Goal: Communication & Community: Answer question/provide support

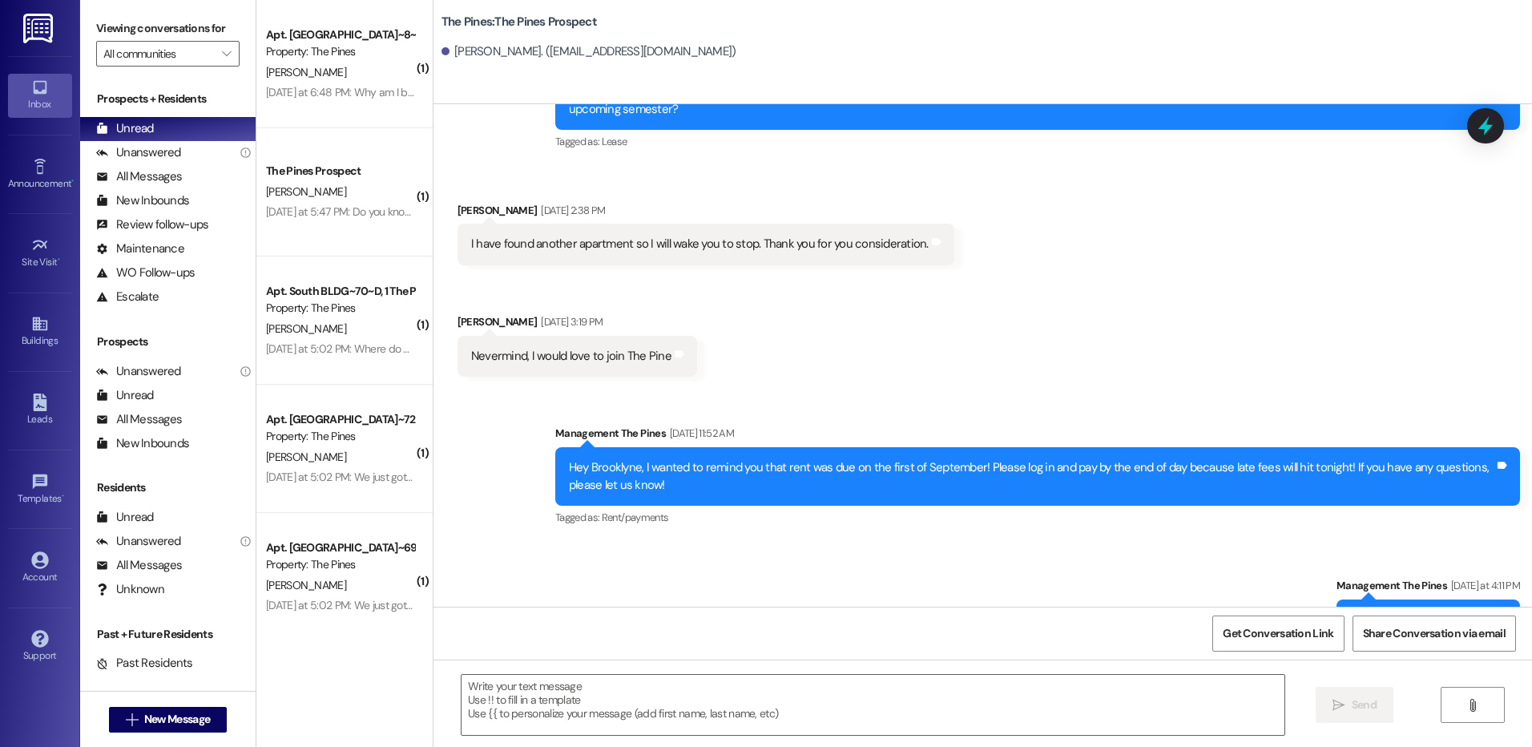
scroll to position [978, 0]
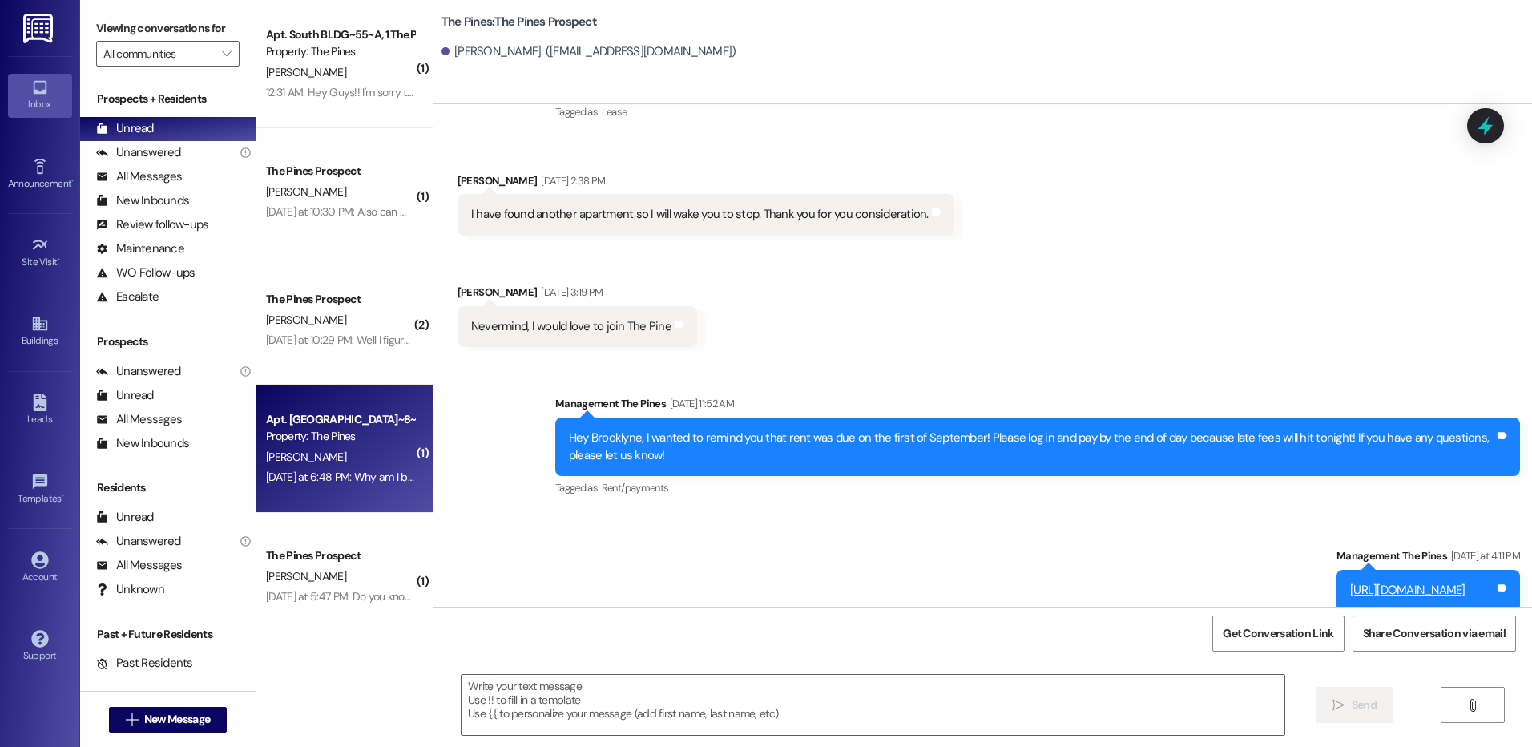
click at [347, 485] on div "Yesterday at 6:48 PM: Why am I being charged for a security deposit I've alread…" at bounding box center [339, 477] width 151 height 20
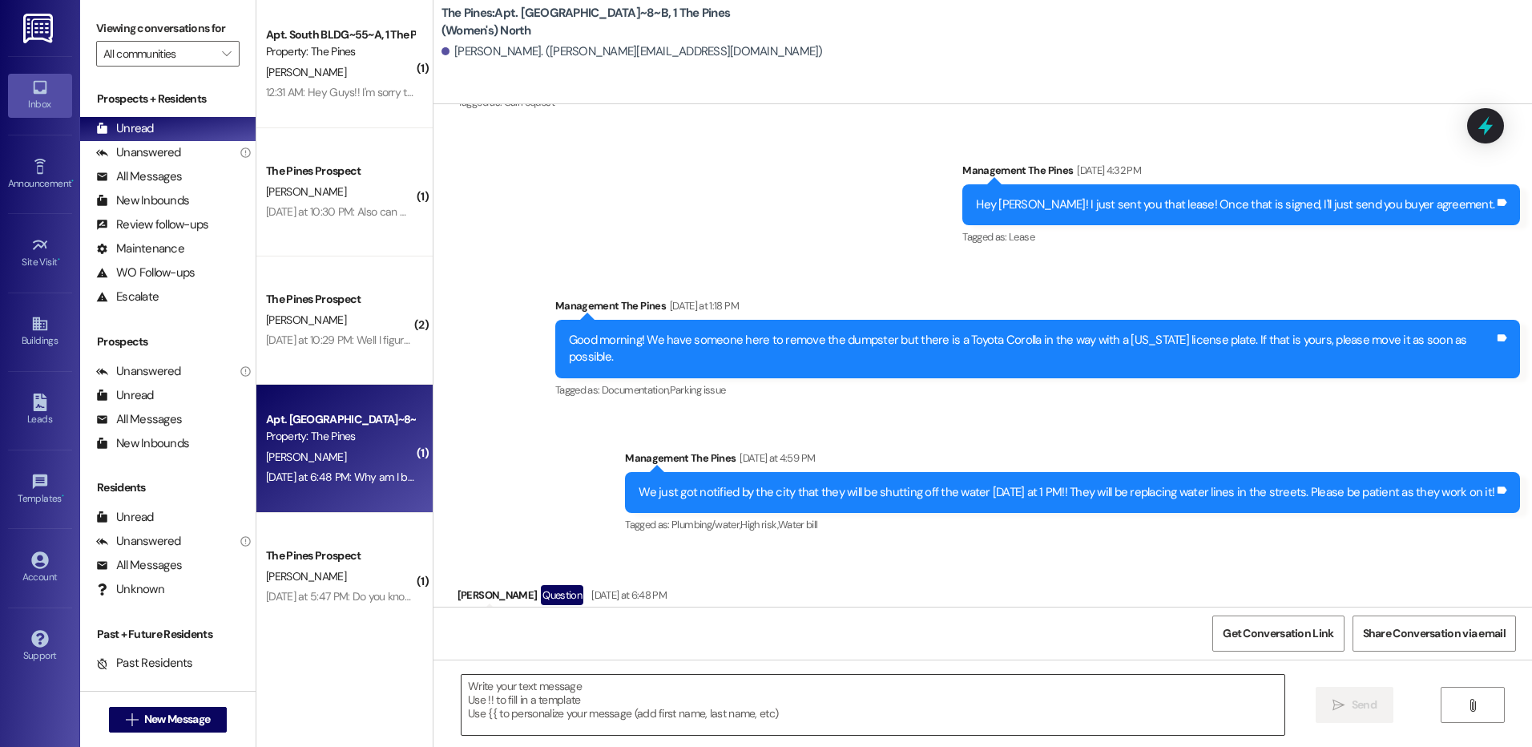
scroll to position [2284, 0]
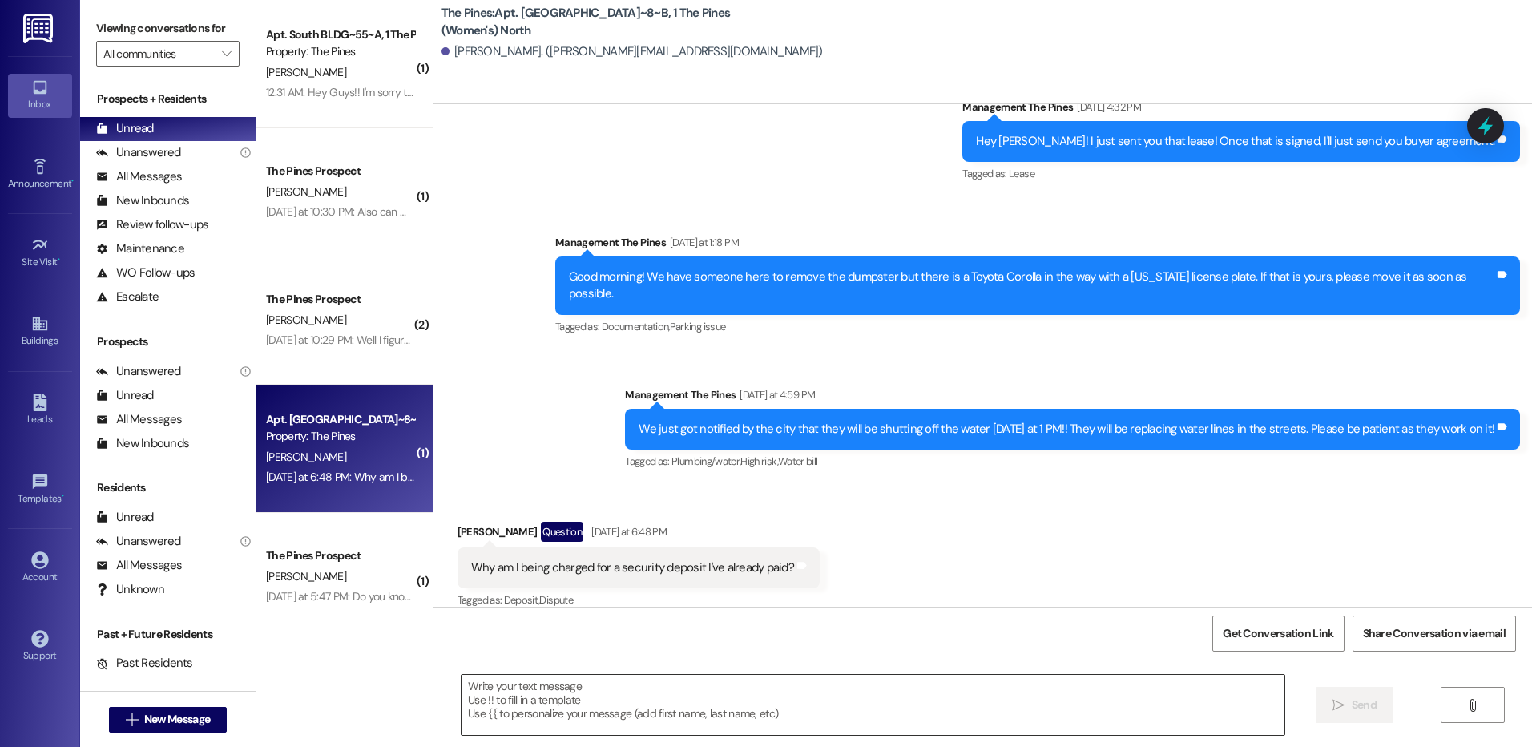
click at [578, 694] on textarea at bounding box center [873, 705] width 822 height 60
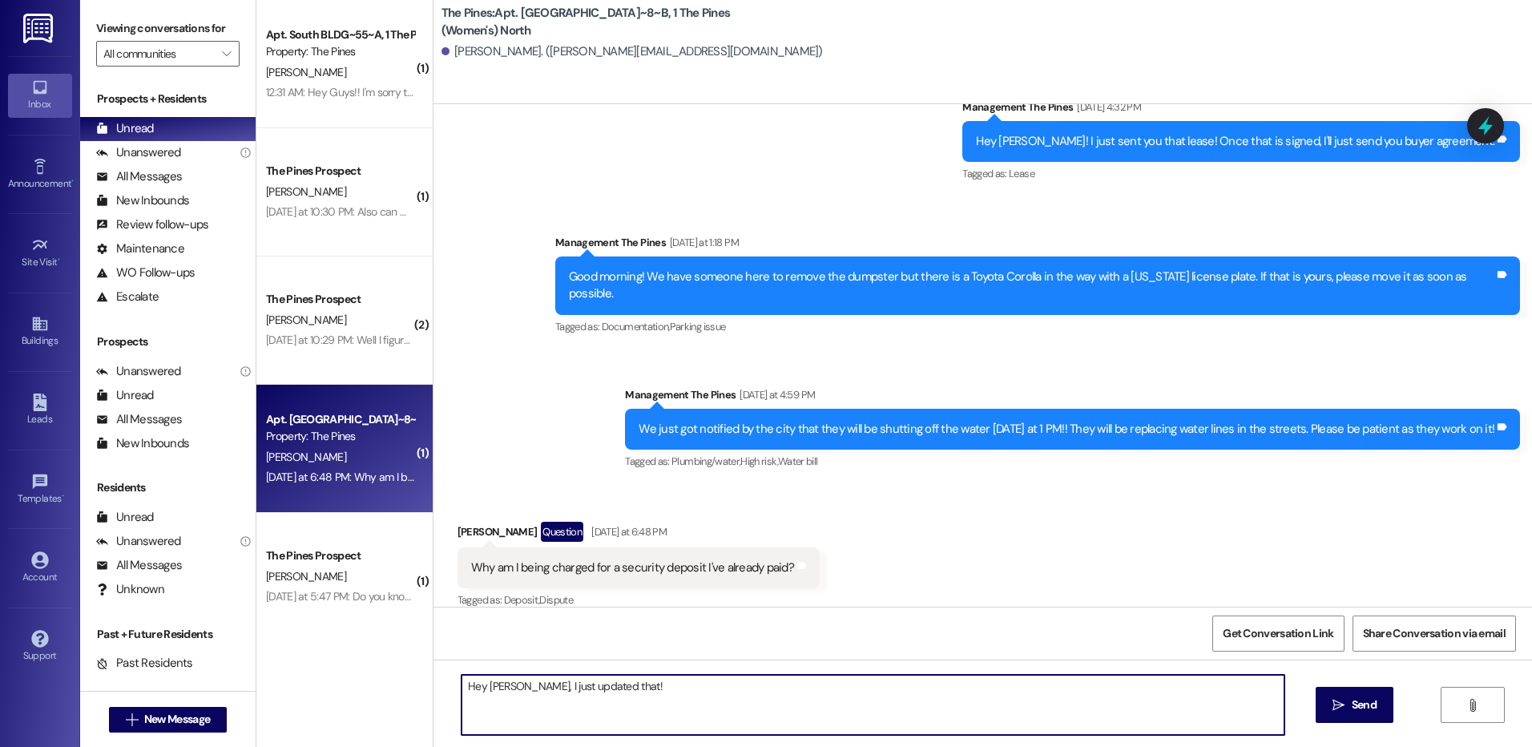
click at [483, 688] on textarea "Hey catherine, I just updated that!" at bounding box center [873, 705] width 822 height 60
type textarea "Hey Catherine, I just updated that!"
click at [1333, 697] on span " Send" at bounding box center [1354, 704] width 50 height 17
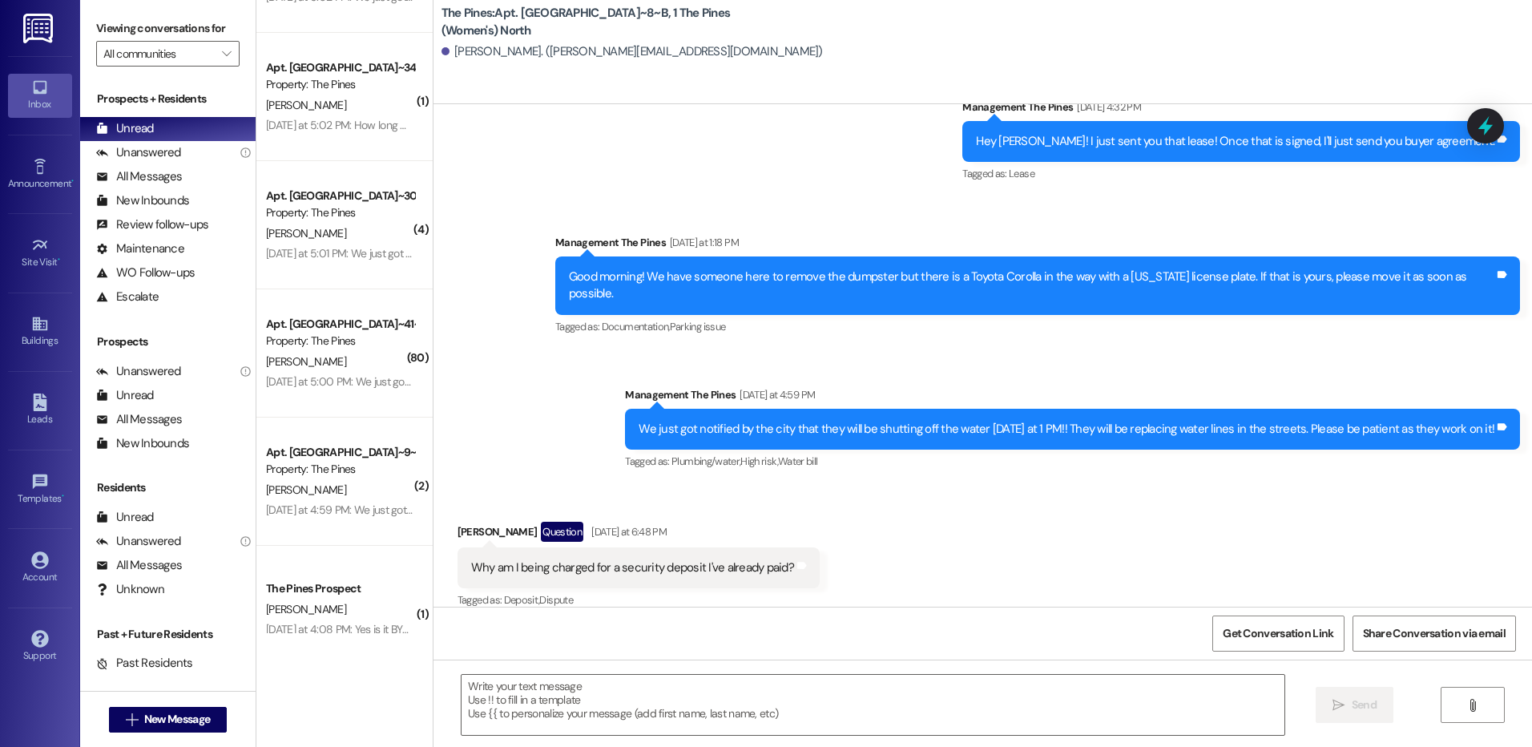
scroll to position [1122, 0]
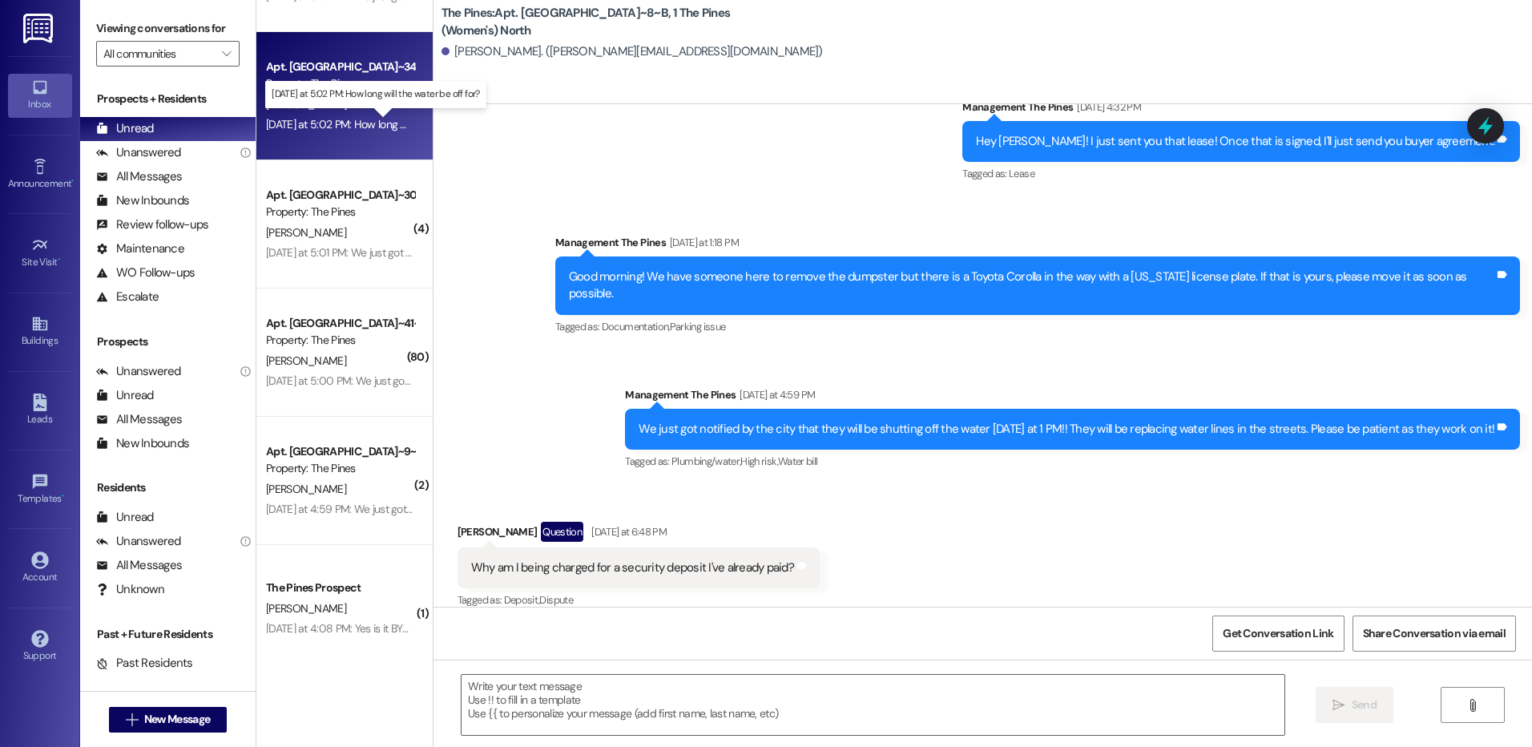
click at [337, 125] on div "Yesterday at 5:02 PM: How long will the water be off for? Yesterday at 5:02 PM:…" at bounding box center [389, 124] width 246 height 14
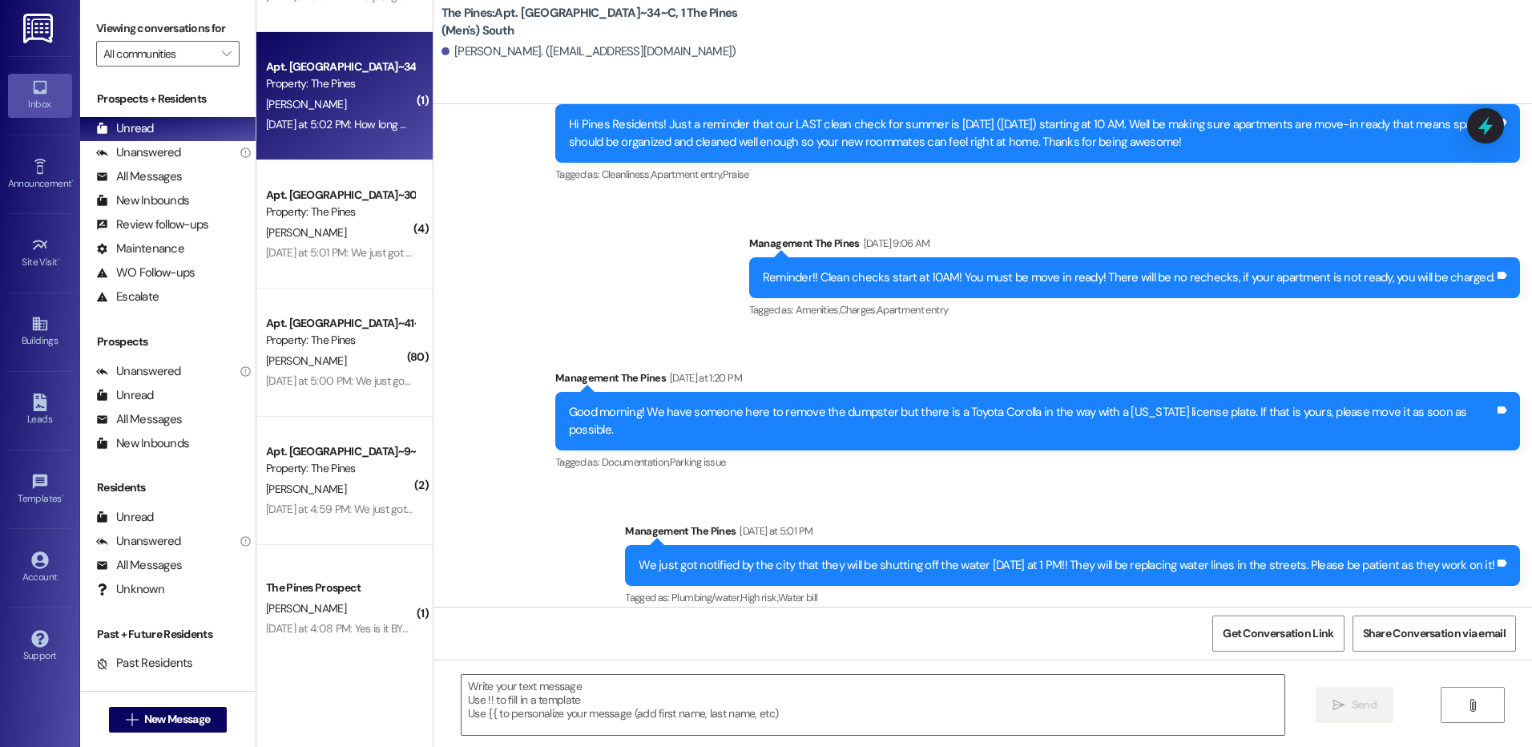
scroll to position [61176, 0]
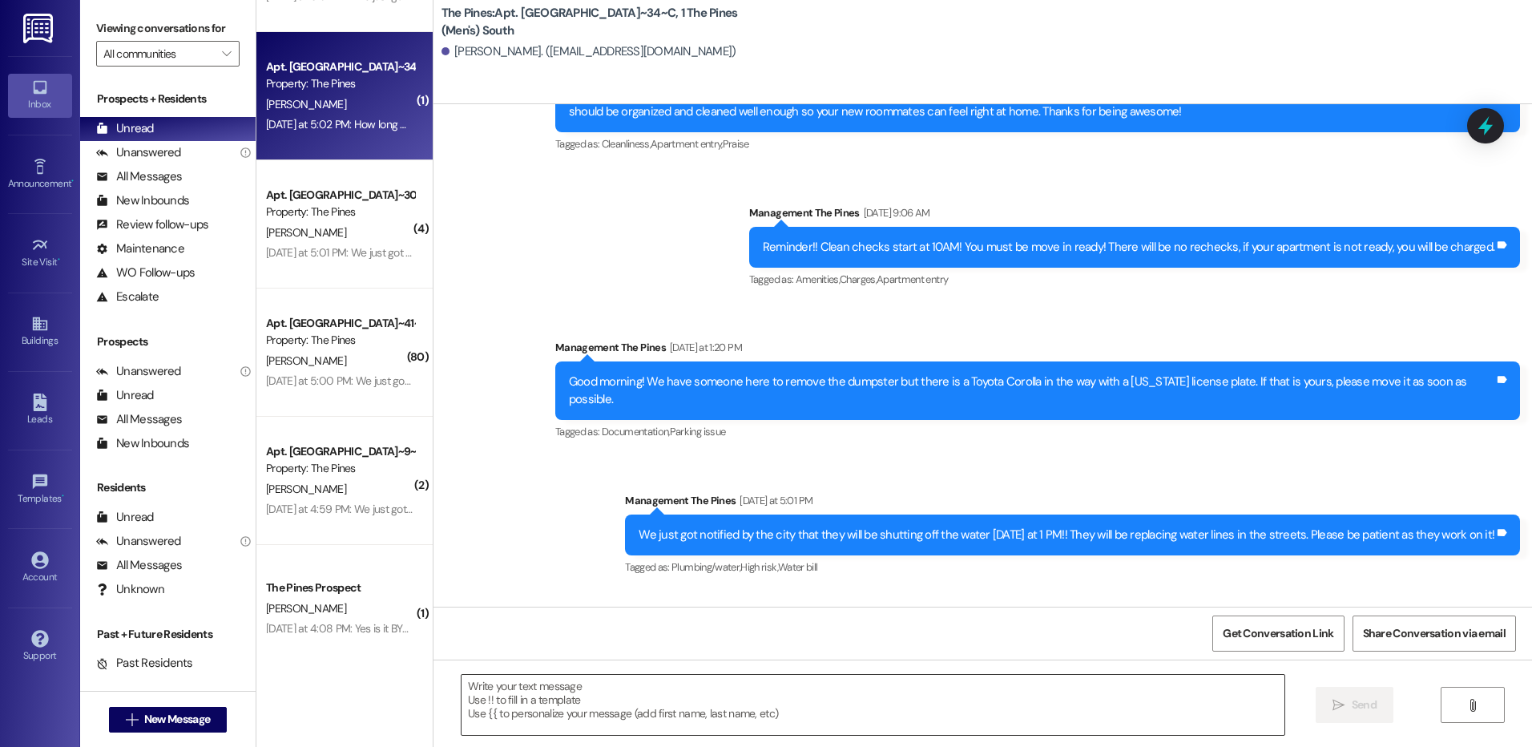
click at [647, 700] on textarea at bounding box center [873, 705] width 822 height 60
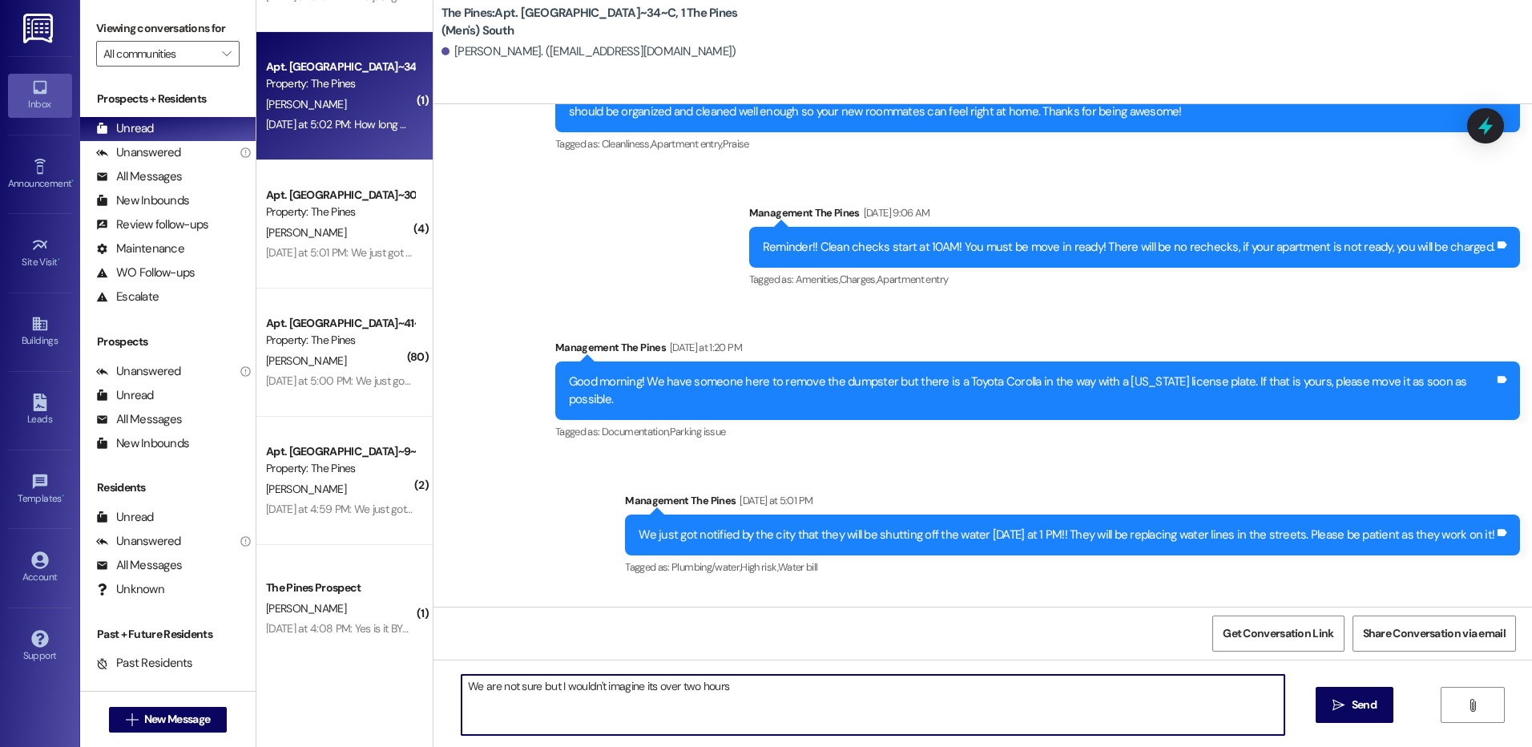
type textarea "We are not sure but I wouldn't imagine its over two hours."
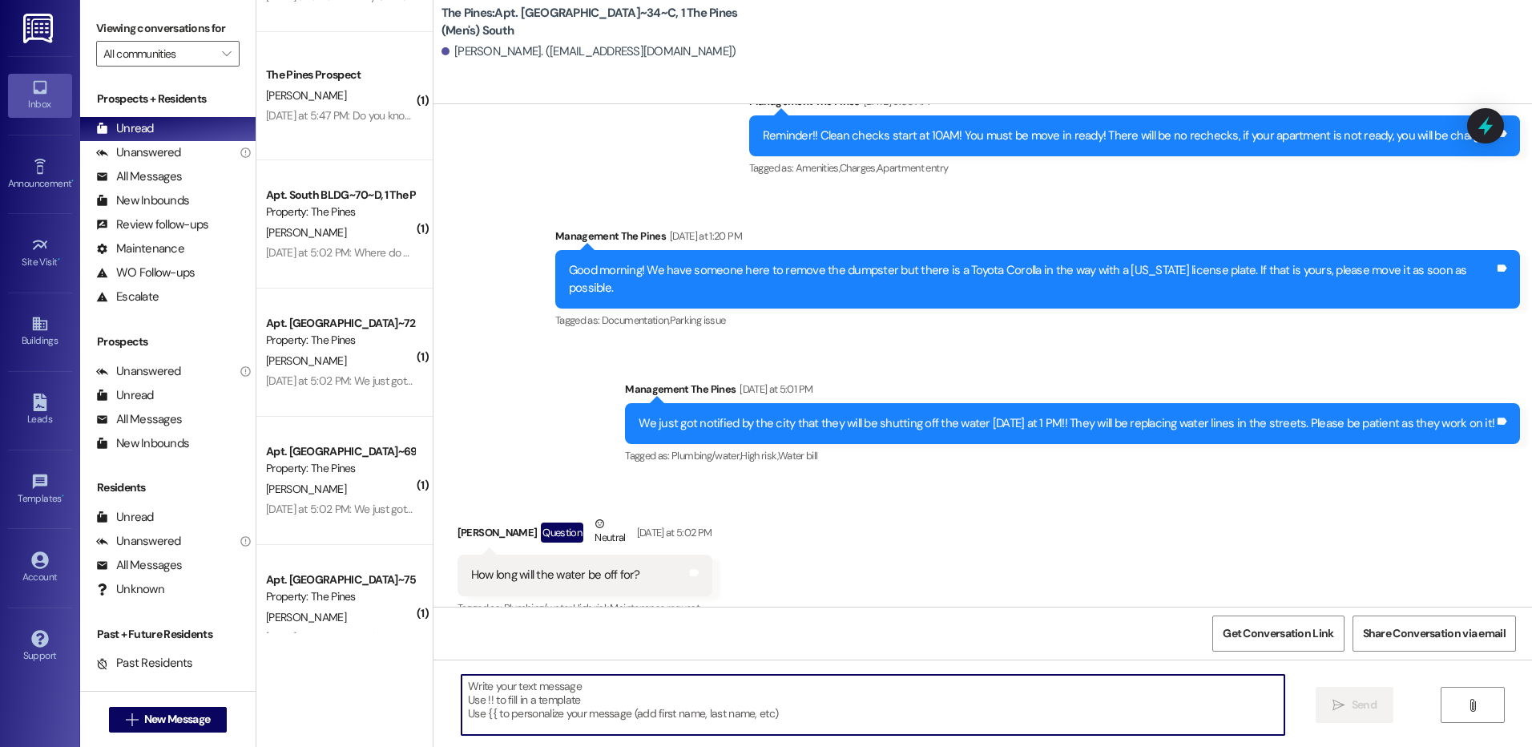
scroll to position [0, 0]
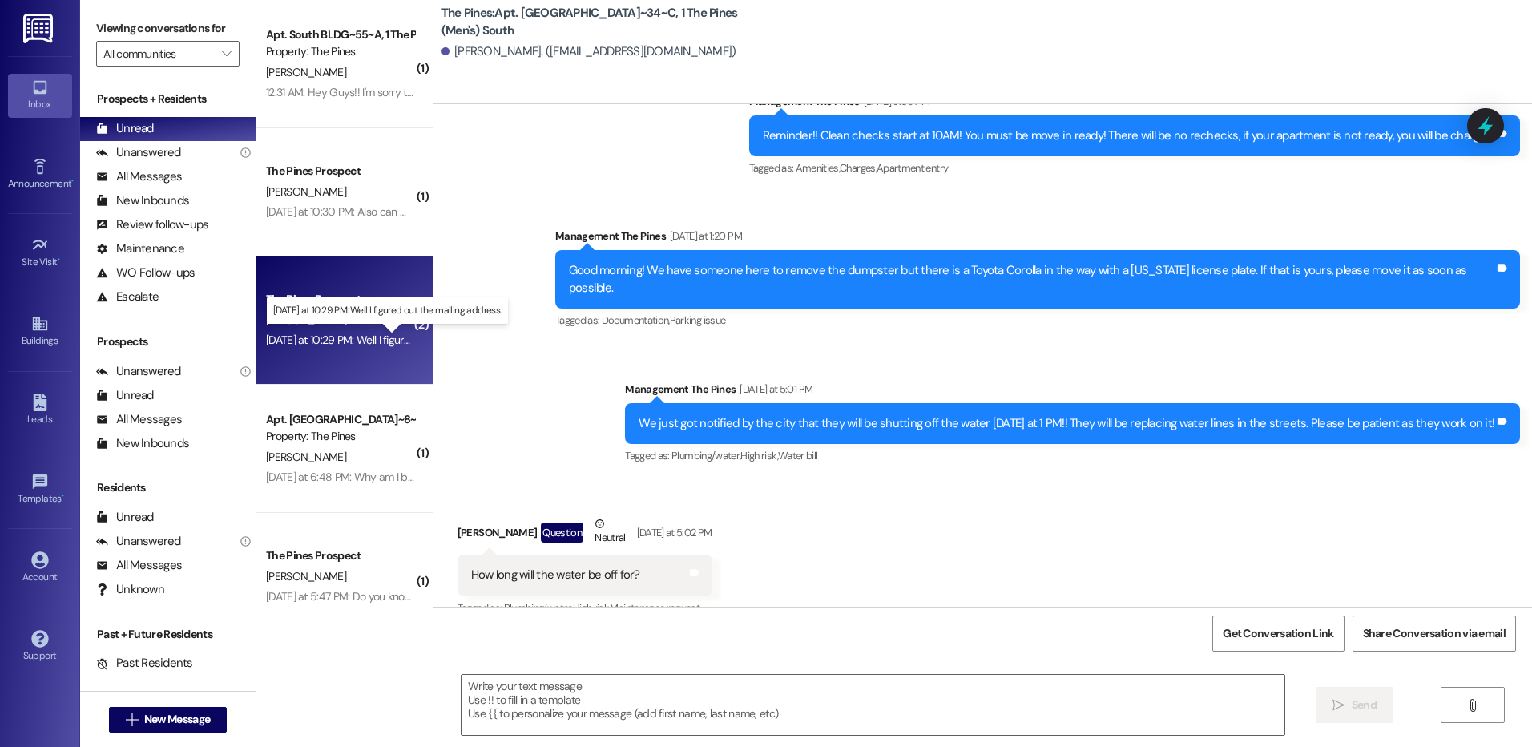
click at [341, 339] on div "Yesterday at 10:29 PM: Well I figured out the mailing address. Yesterday at 10:…" at bounding box center [398, 340] width 264 height 14
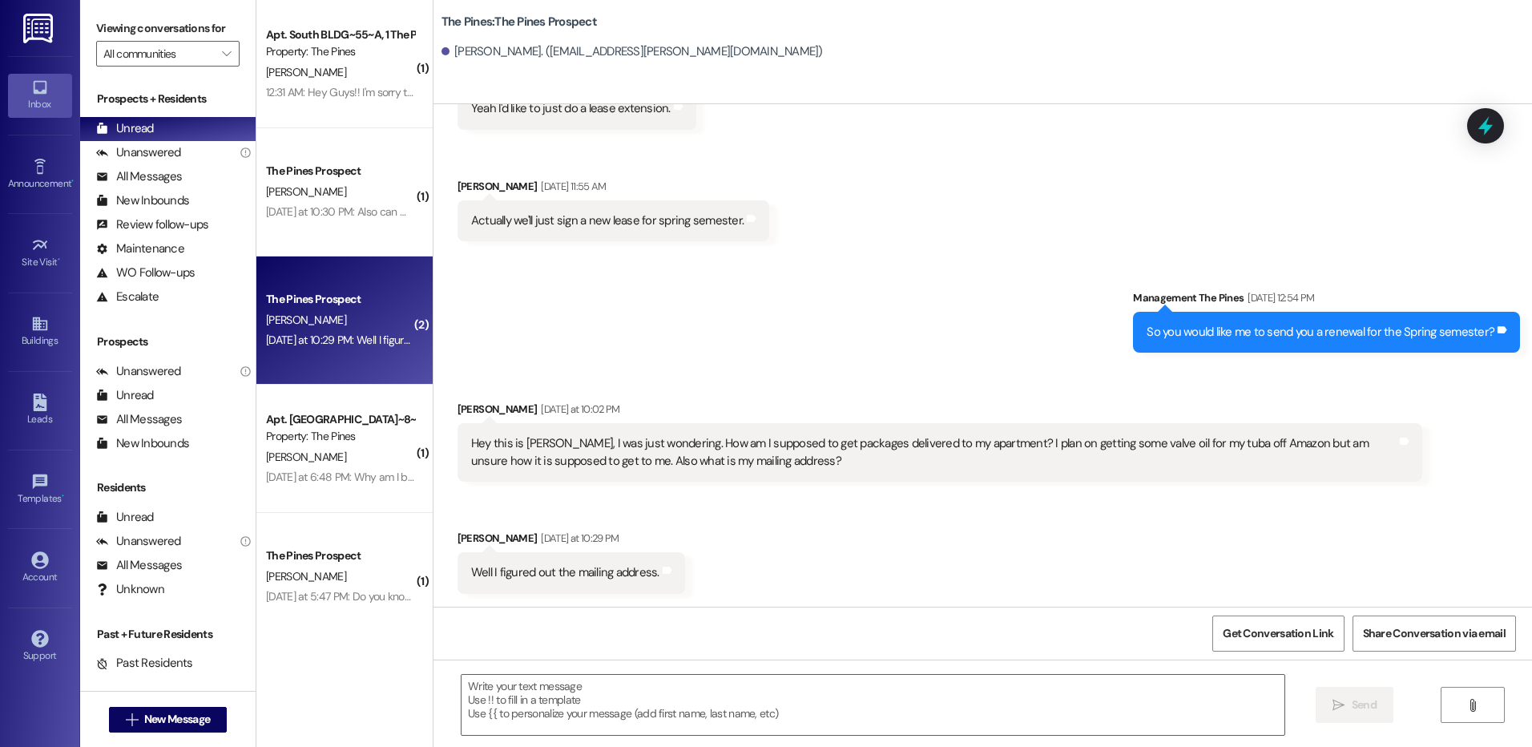
scroll to position [1596, 0]
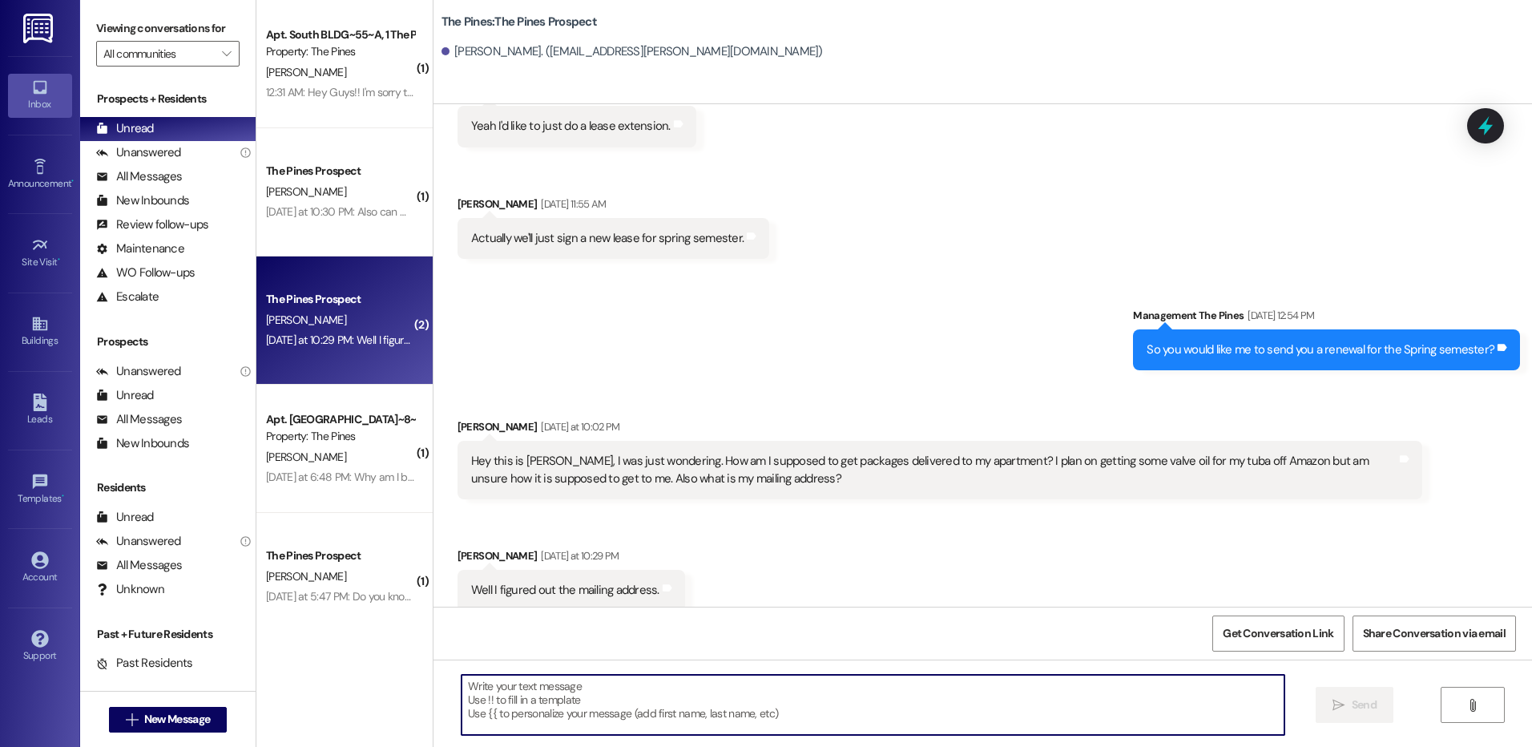
click at [555, 696] on textarea at bounding box center [873, 705] width 822 height 60
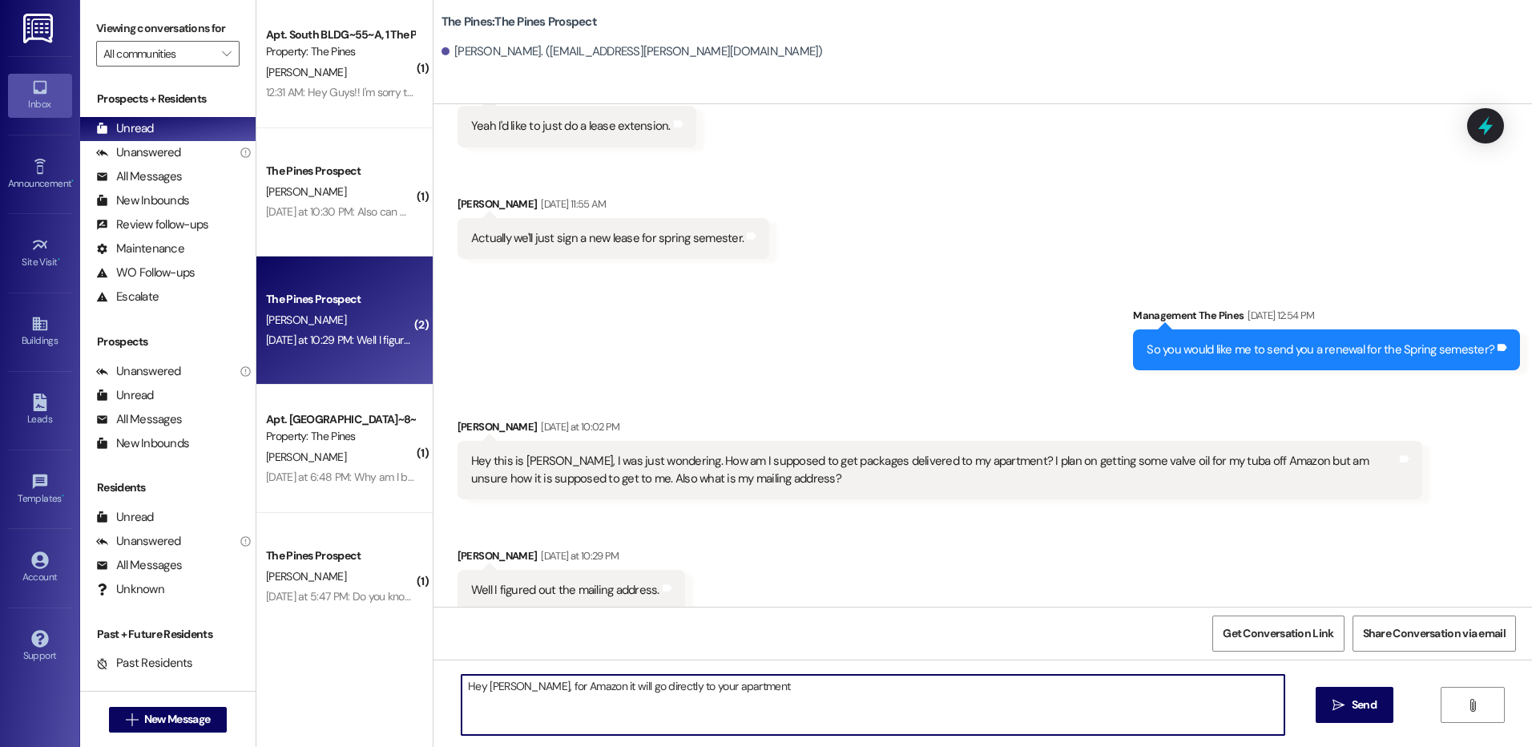
type textarea "Hey [PERSON_NAME], for Amazon it will go directly to your apartment!"
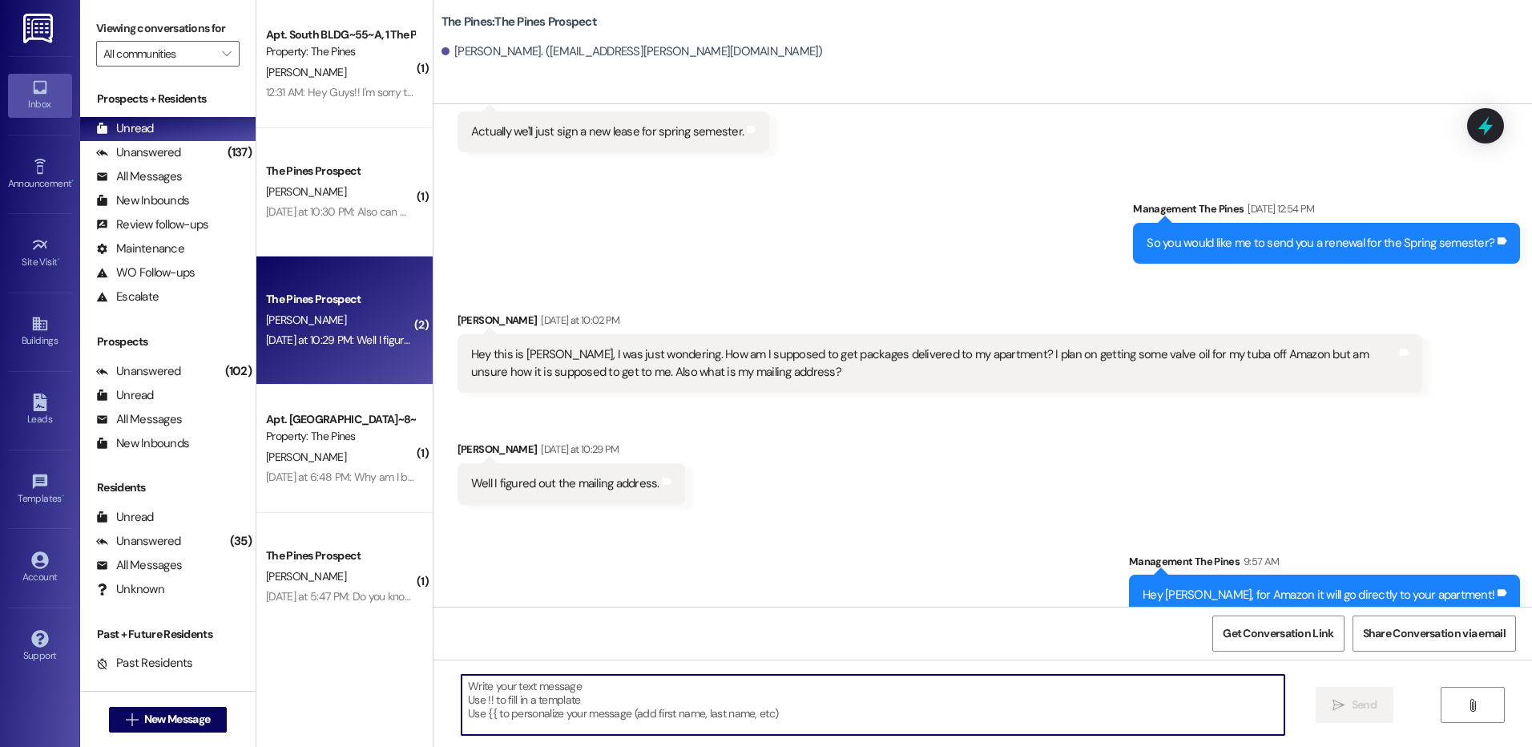
scroll to position [1708, 0]
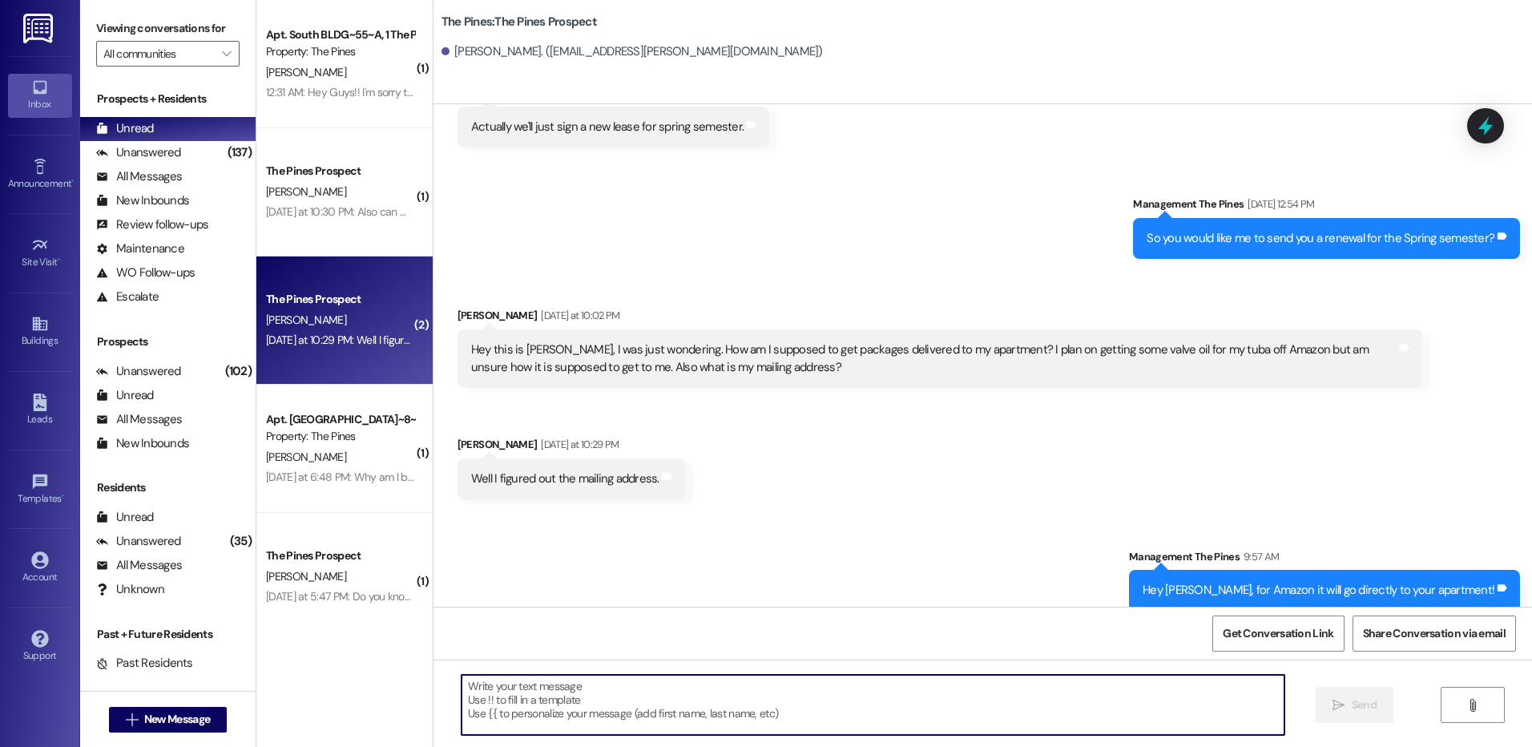
click at [899, 704] on textarea at bounding box center [873, 705] width 822 height 60
type textarea "Sorry [PERSON_NAME]! I saw the wrong name!"
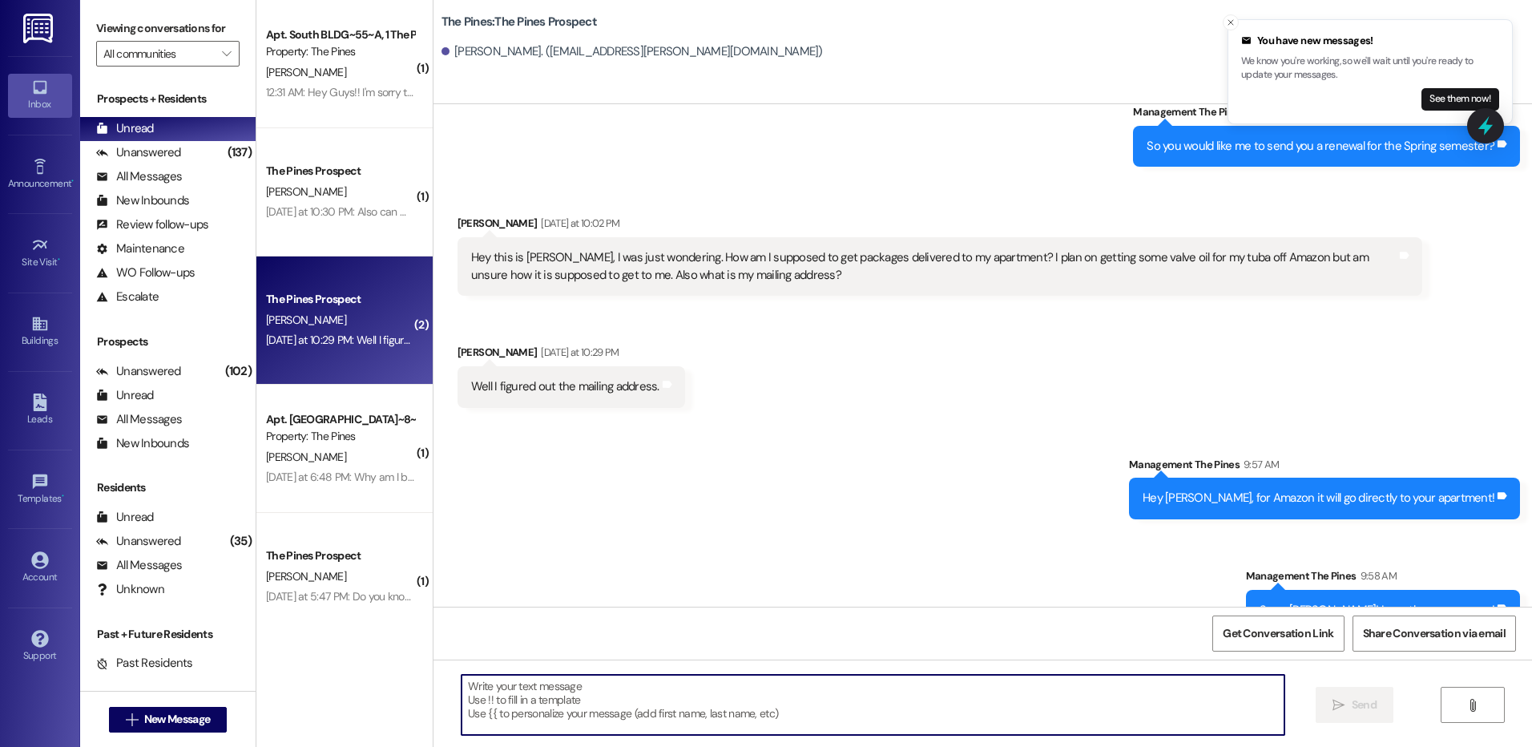
scroll to position [1930, 0]
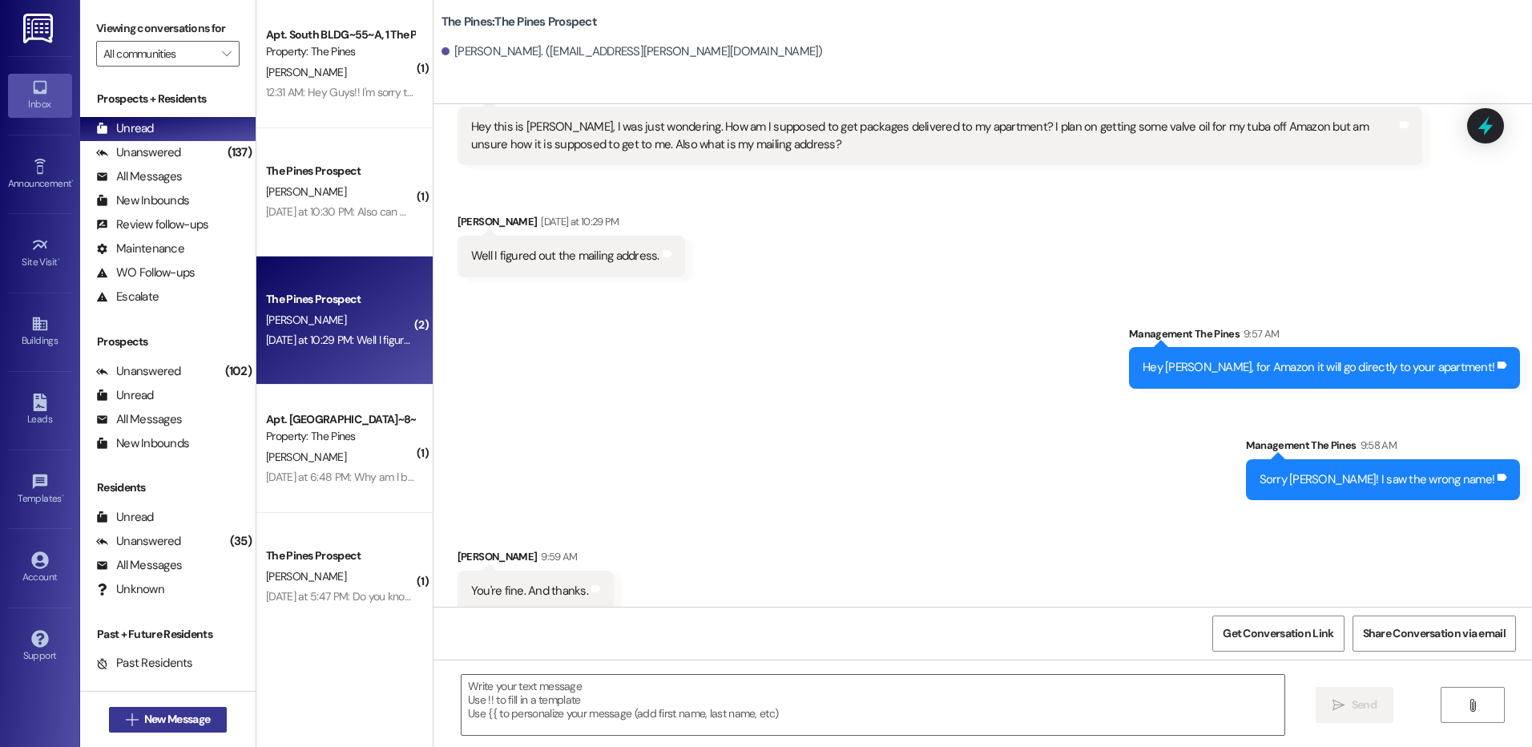
click at [144, 714] on span "New Message" at bounding box center [177, 719] width 66 height 17
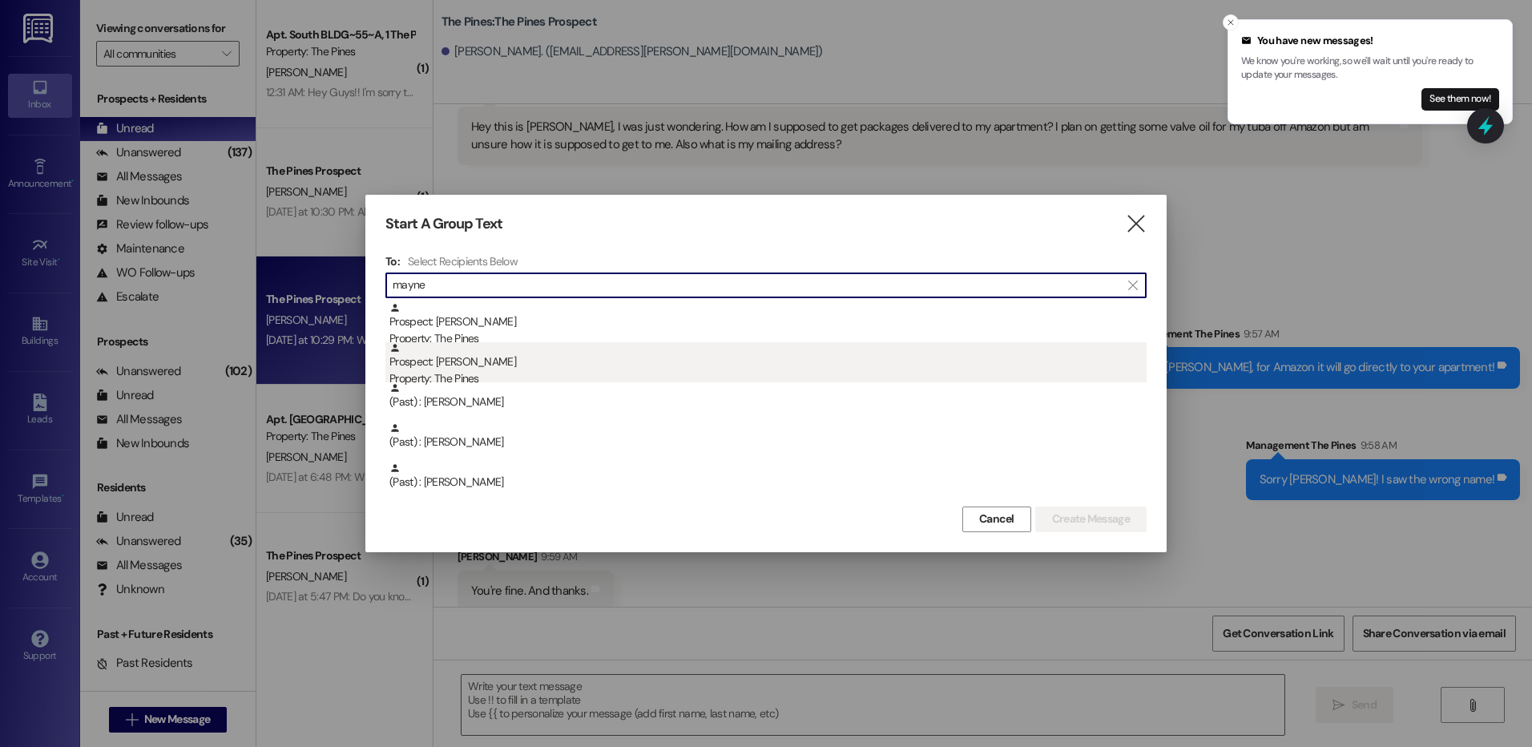
type input "mayne"
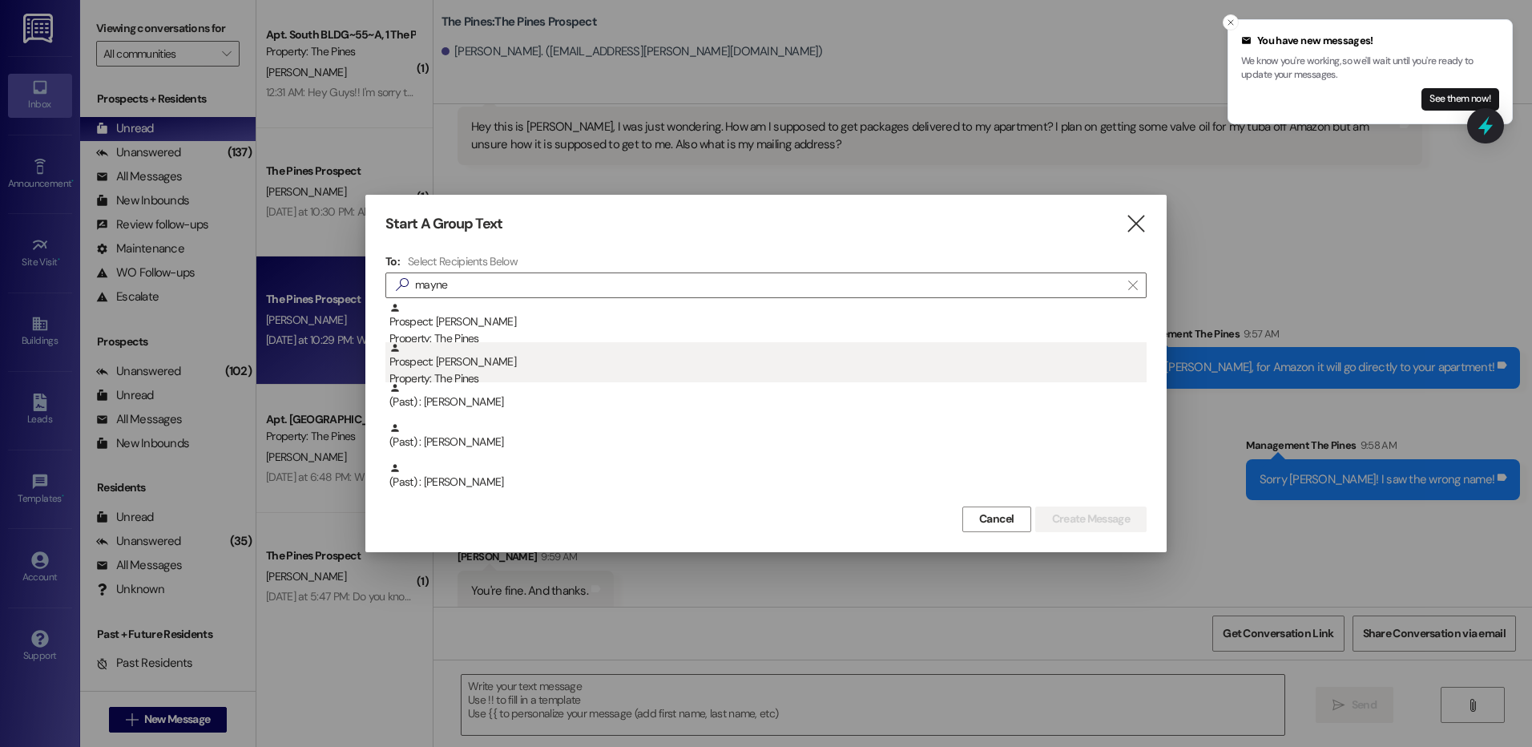
click at [529, 363] on div "Prospect: Ethan Mayne Property: The Pines" at bounding box center [767, 365] width 757 height 46
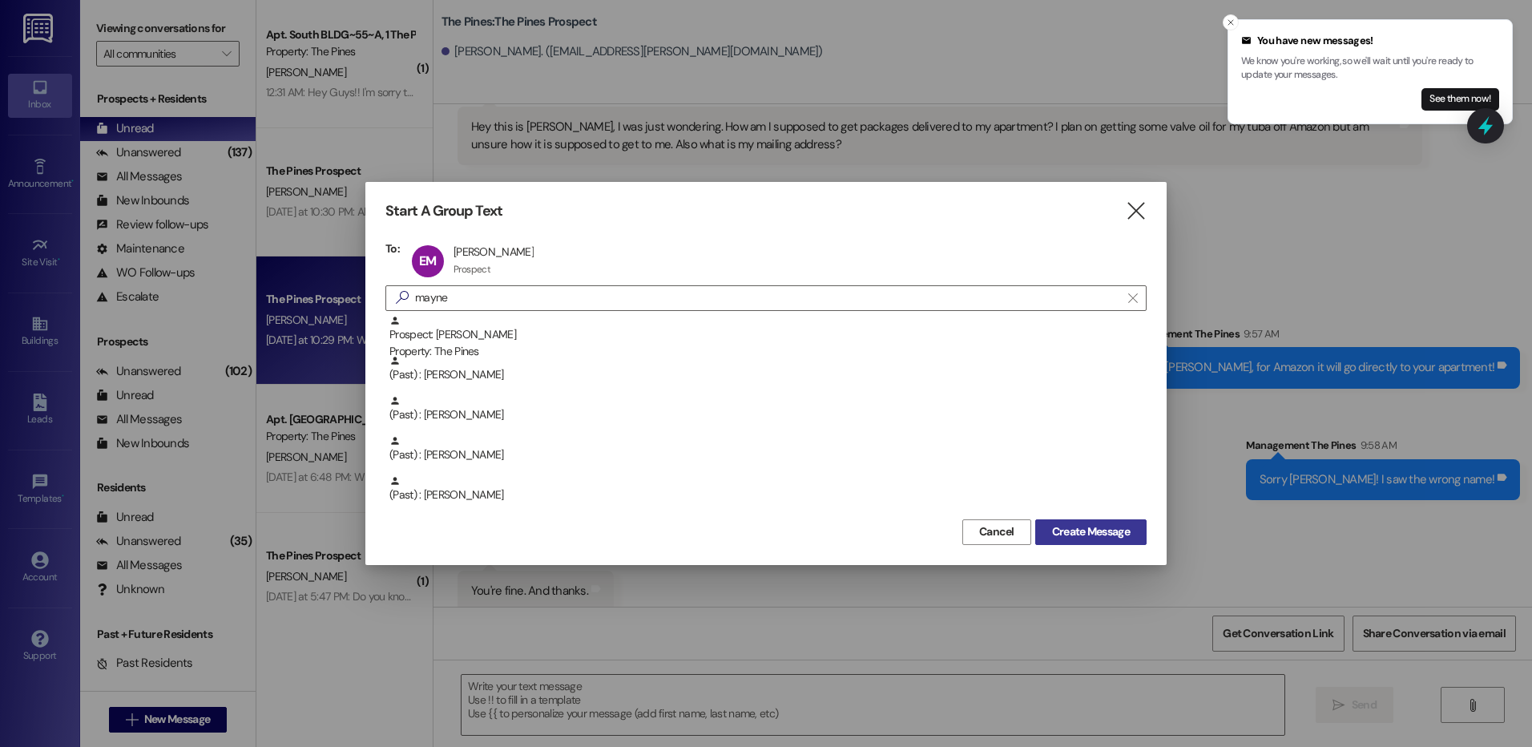
click at [1076, 536] on span "Create Message" at bounding box center [1091, 531] width 78 height 17
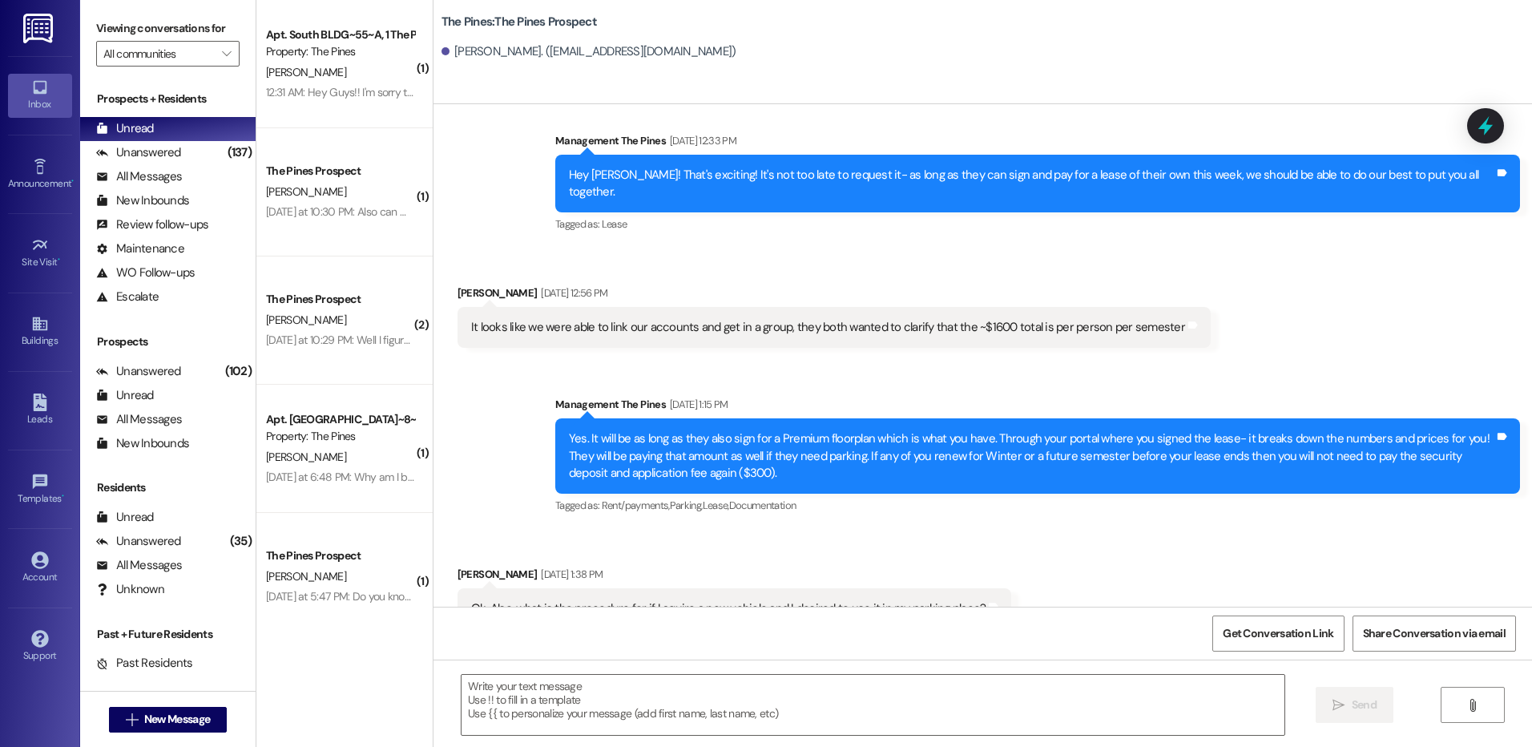
scroll to position [2548, 0]
click at [560, 705] on textarea at bounding box center [873, 705] width 822 height 60
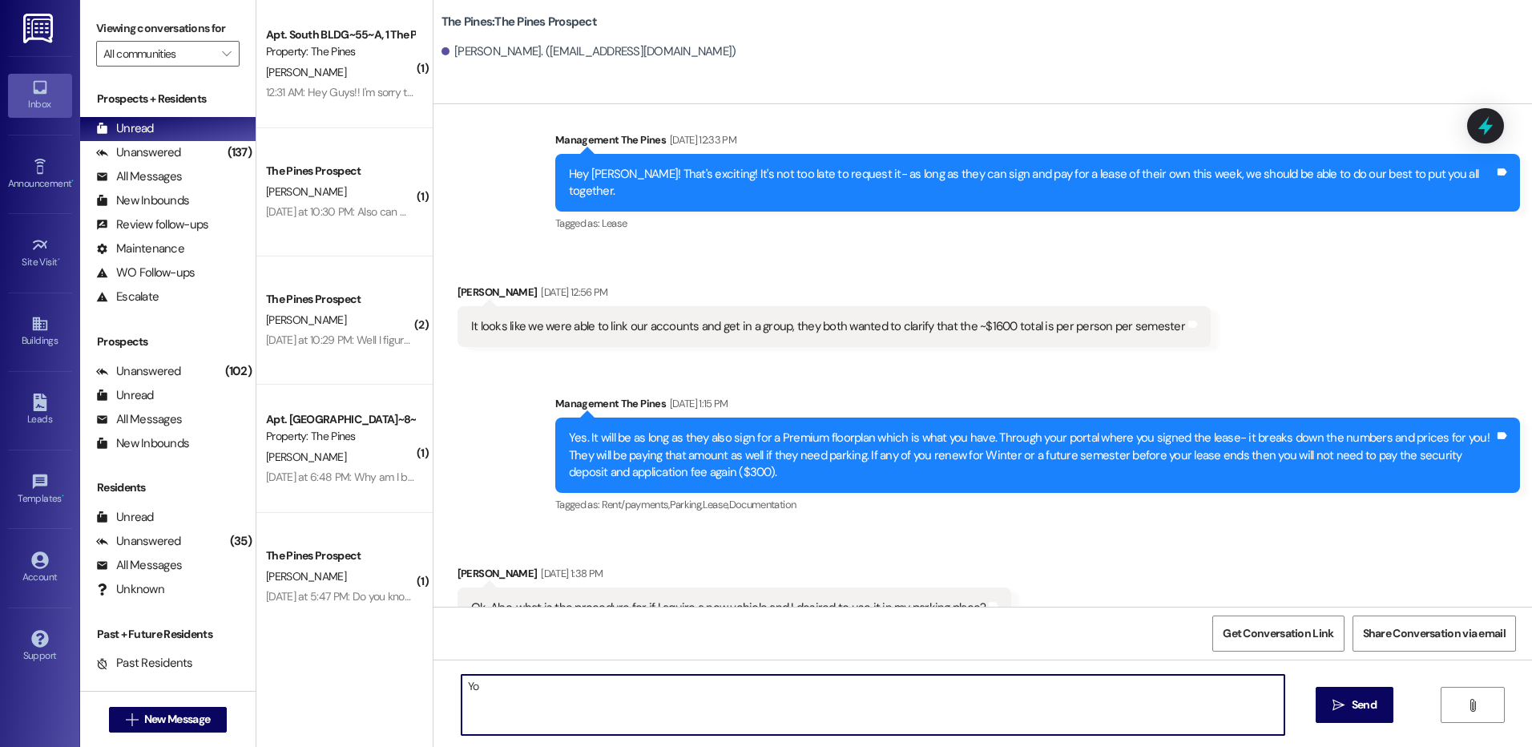
type textarea "Y"
type textarea "Hey [PERSON_NAME], your car is currently parked in front of a dumpster that we …"
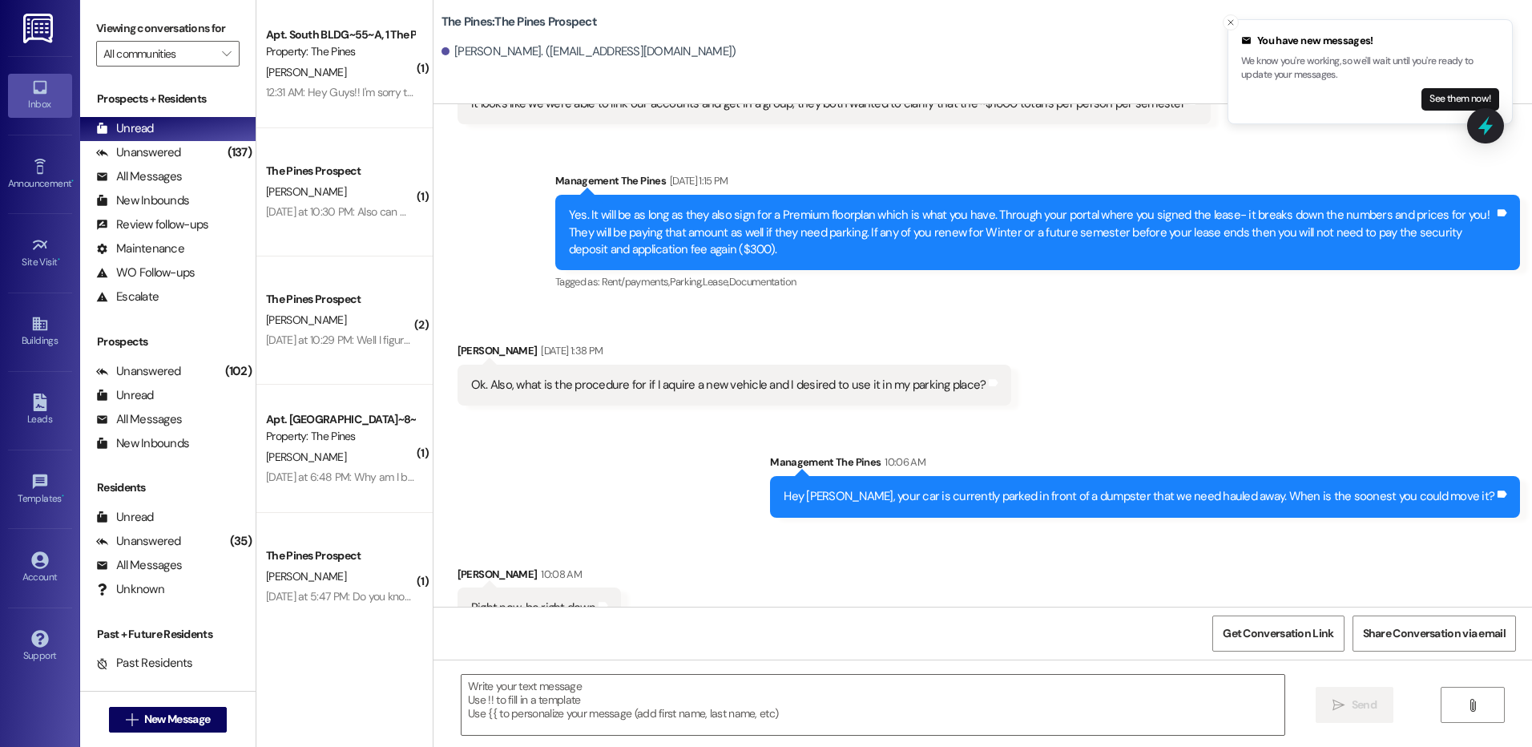
scroll to position [2772, 0]
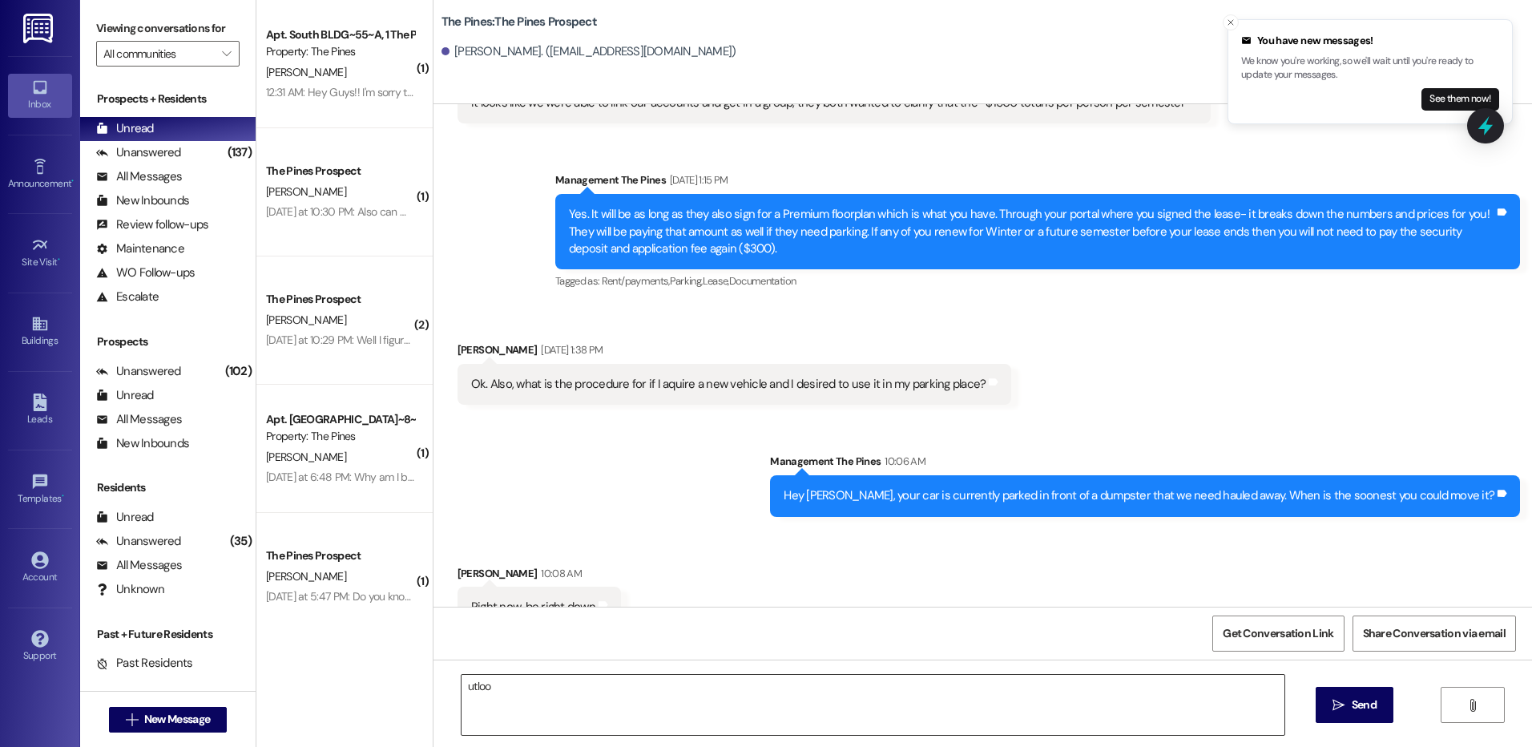
drag, startPoint x: 515, startPoint y: 696, endPoint x: 504, endPoint y: 692, distance: 11.9
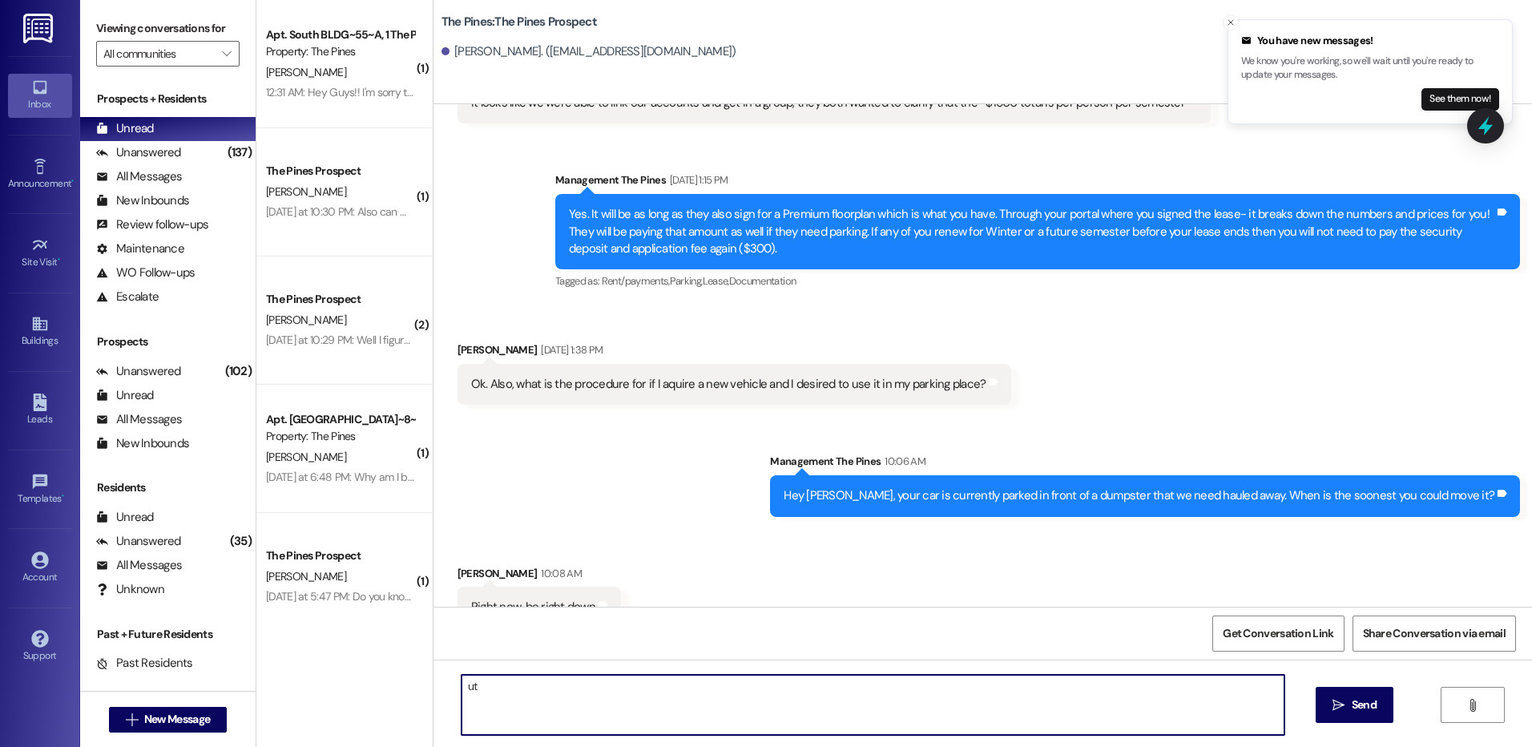
type textarea "u"
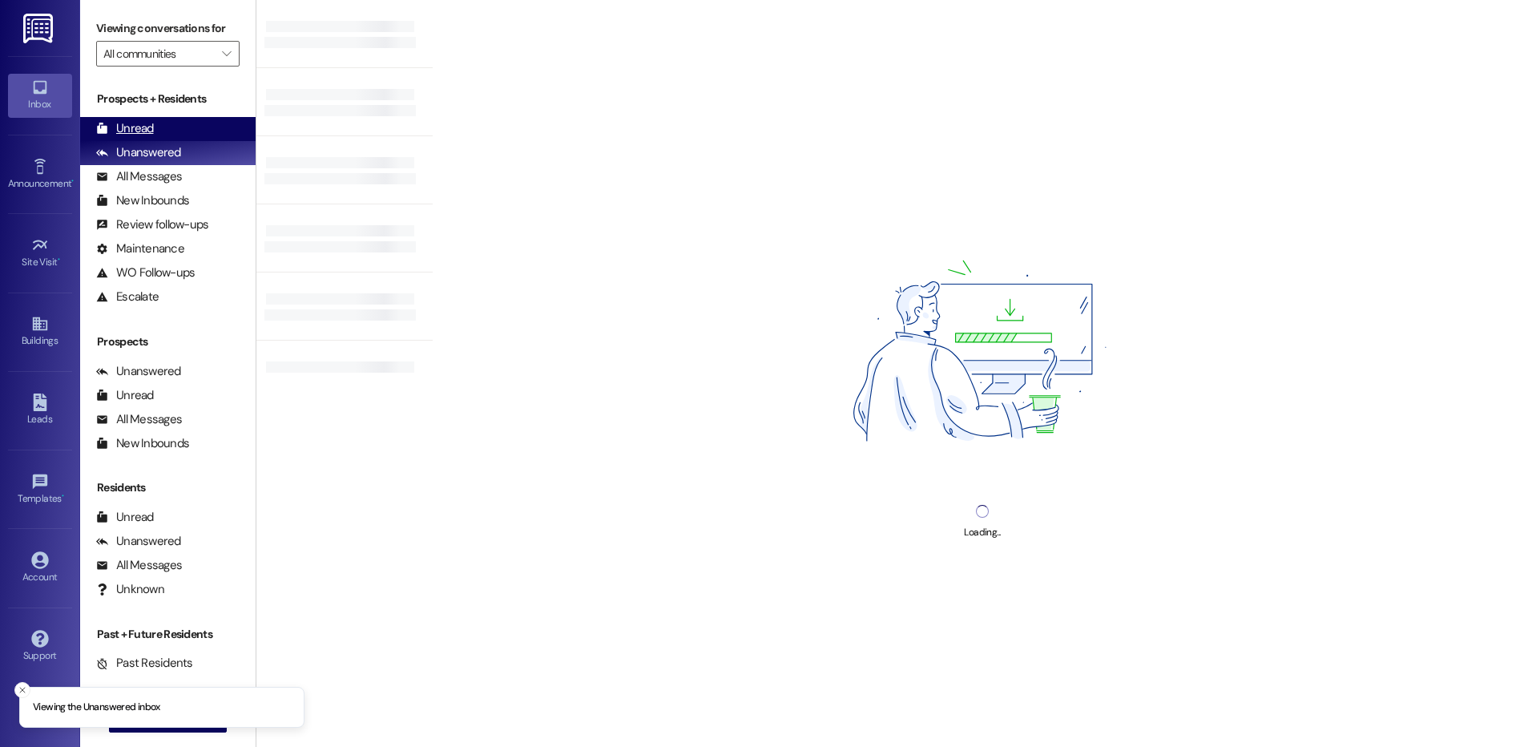
click at [139, 127] on div "Unread" at bounding box center [125, 128] width 58 height 17
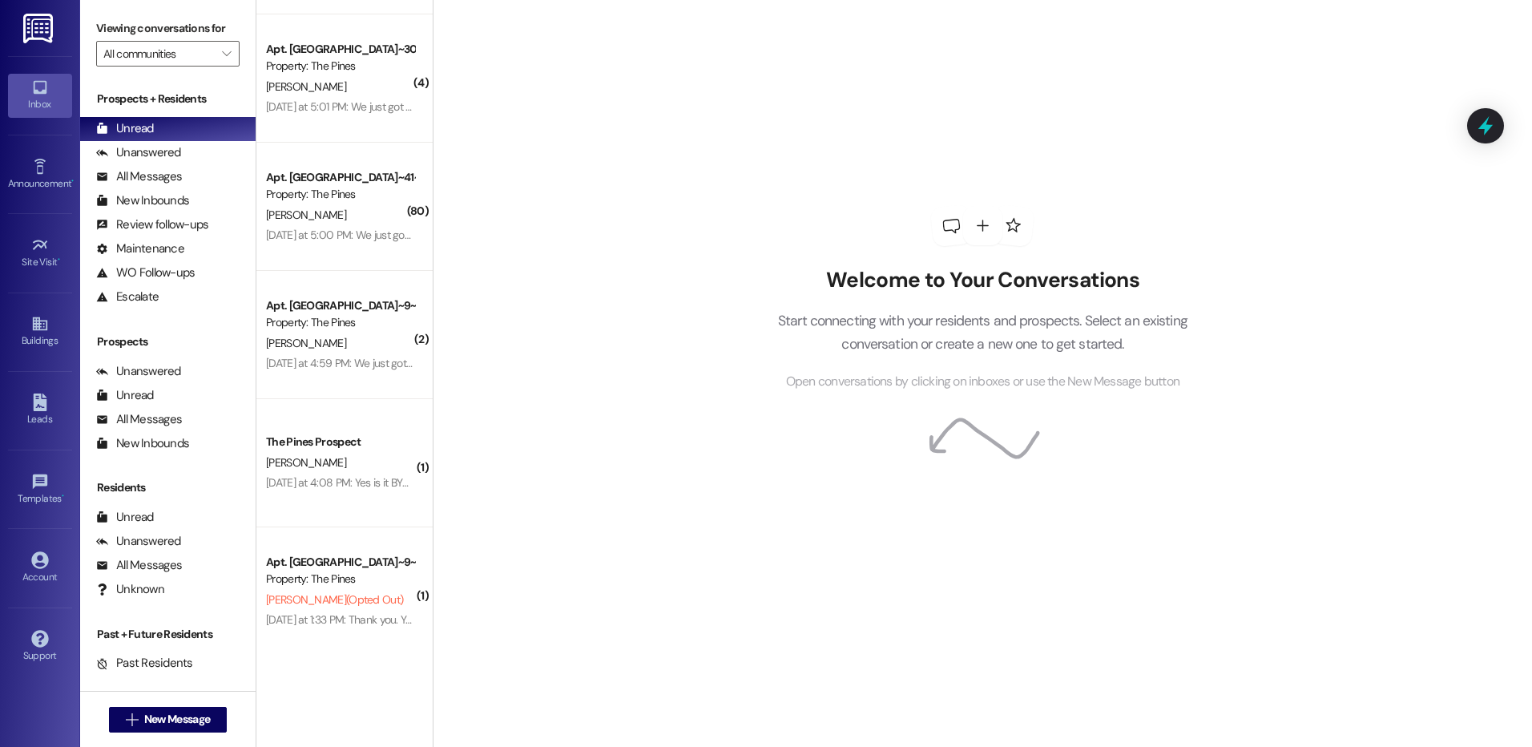
scroll to position [1130, 0]
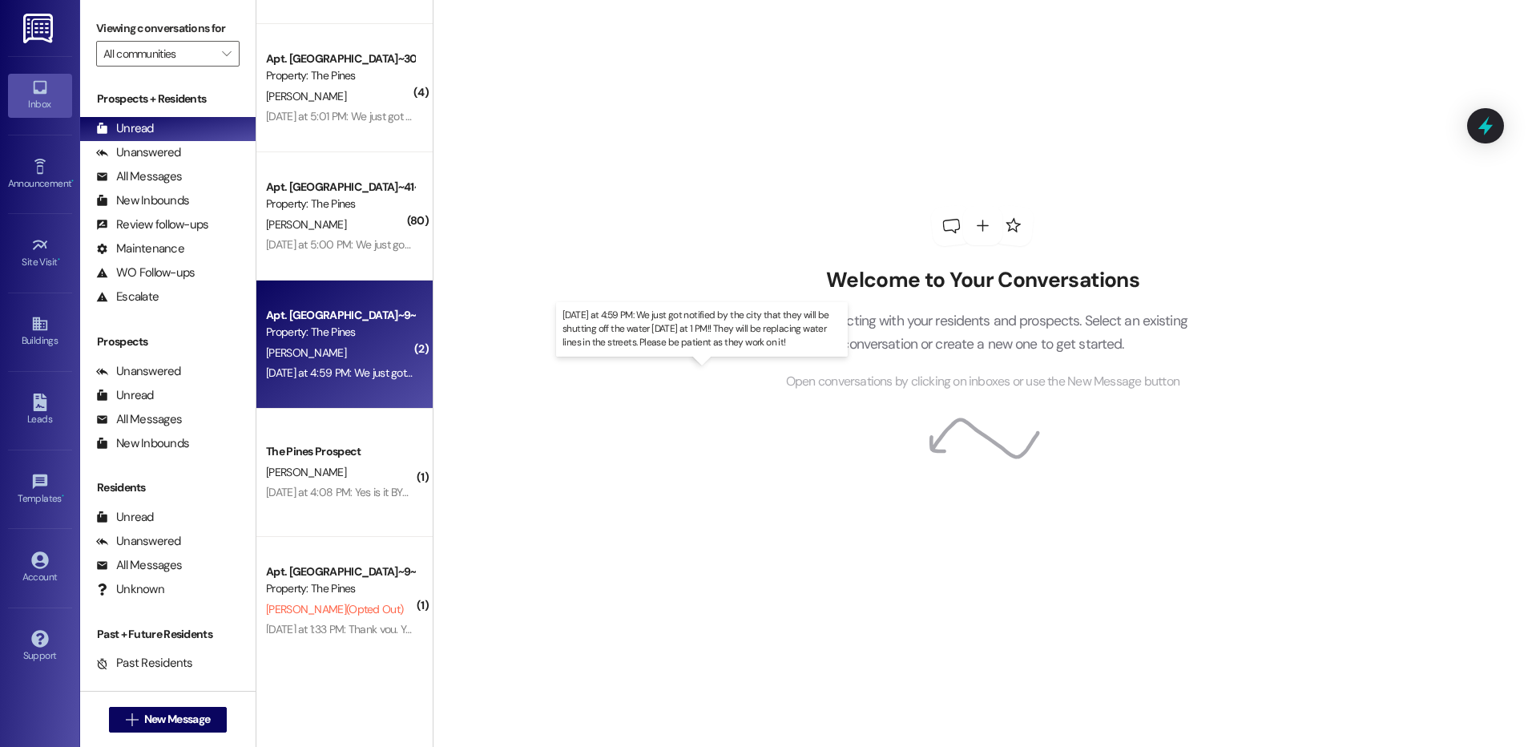
click at [315, 365] on div "[DATE] at 4:59 PM: We just got notified by the city that they will be shutting …" at bounding box center [702, 372] width 872 height 14
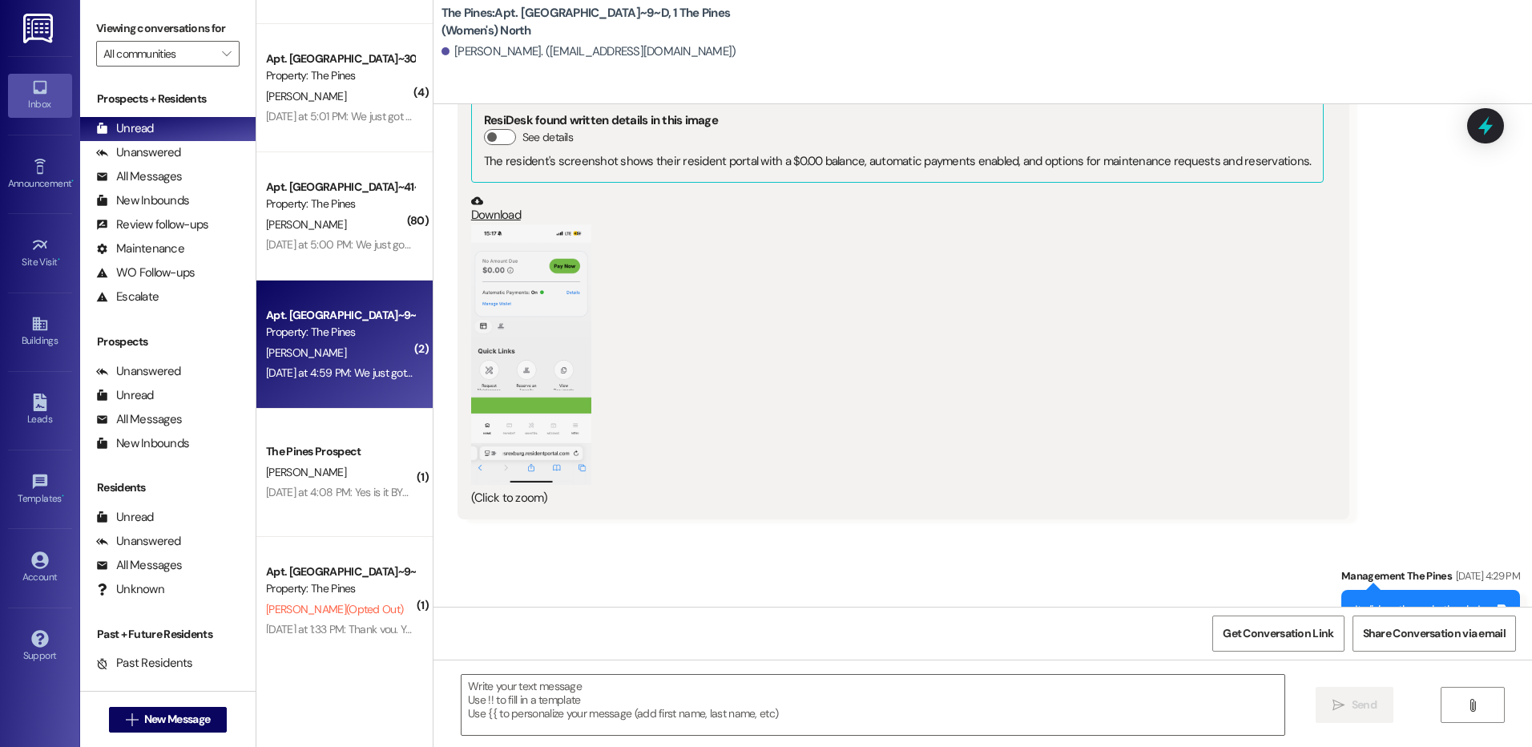
scroll to position [68998, 0]
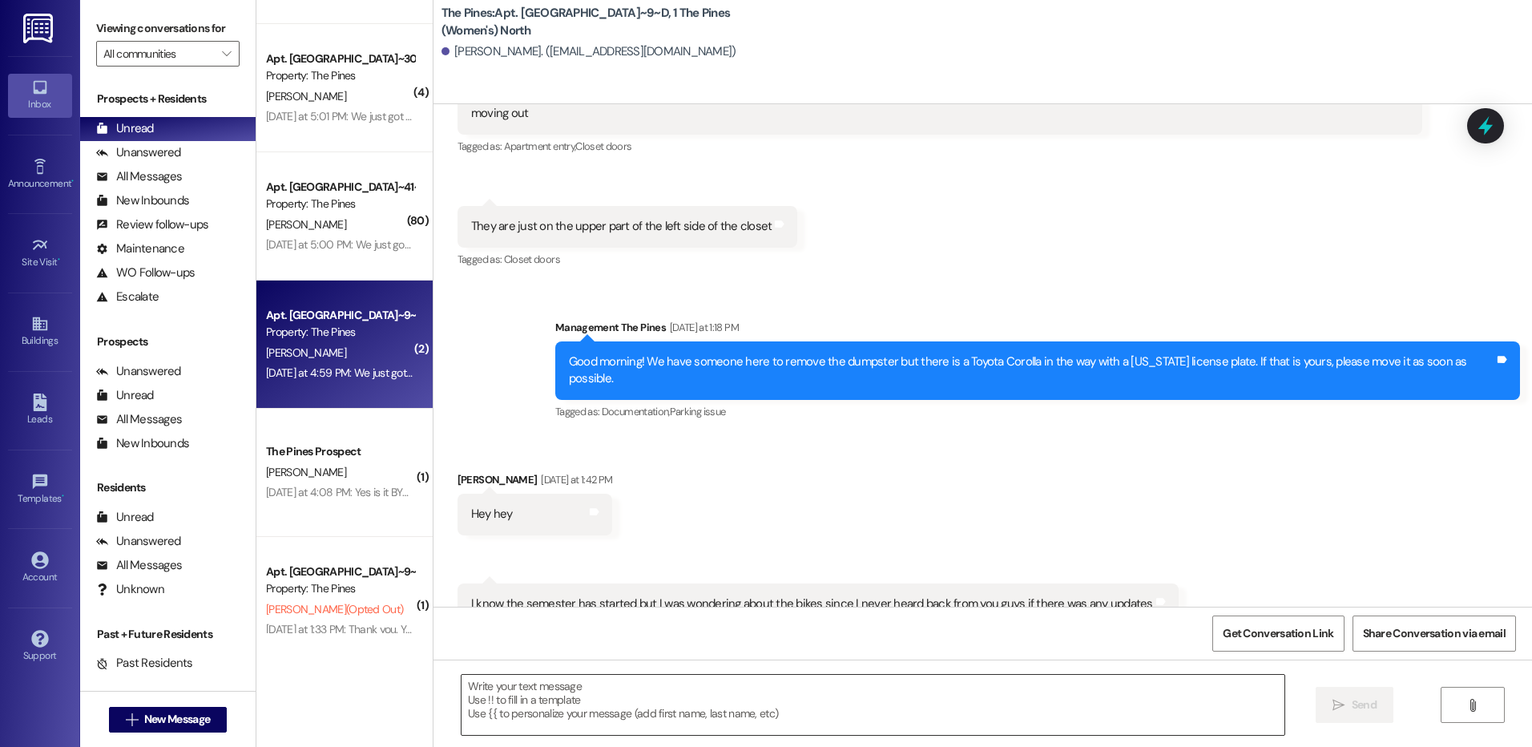
click at [671, 680] on textarea at bounding box center [873, 705] width 822 height 60
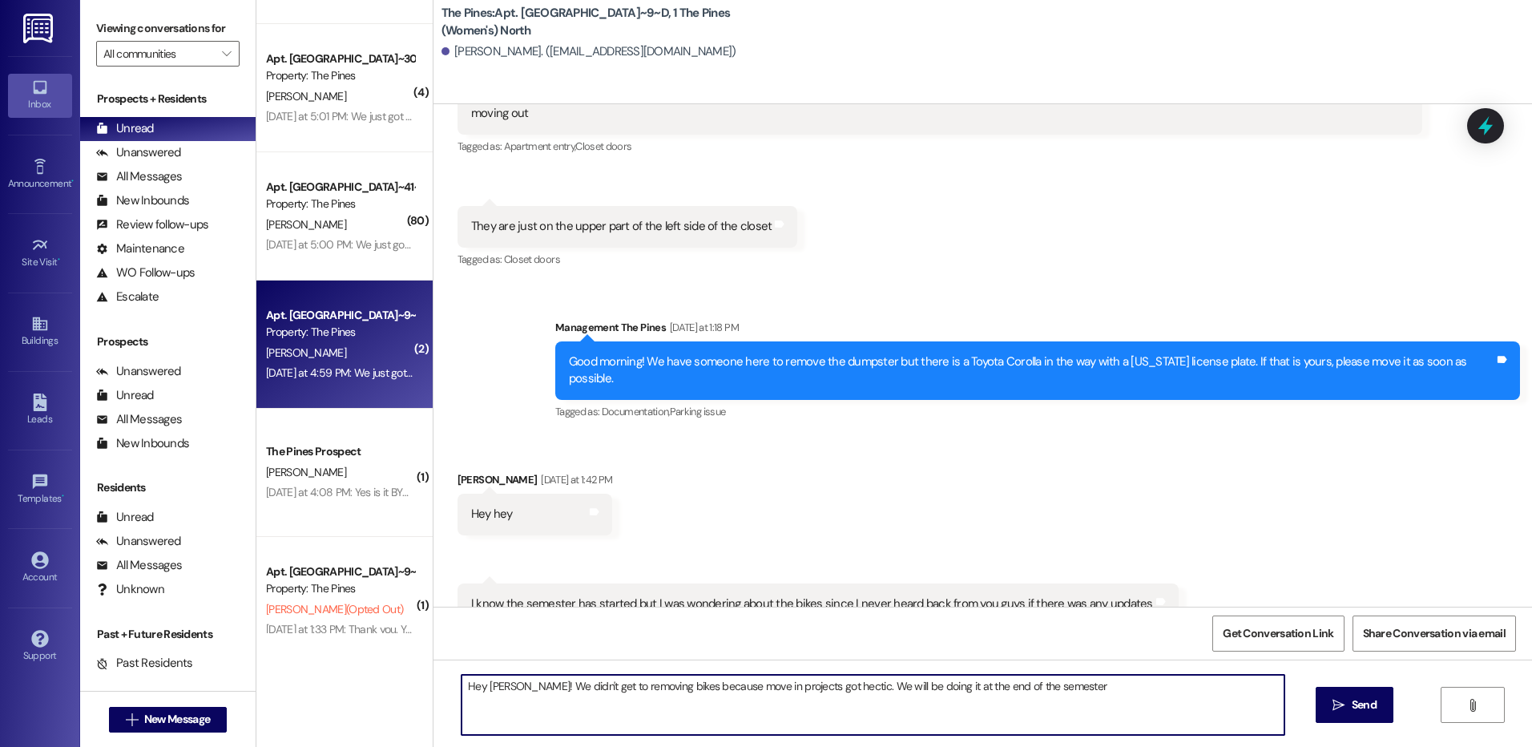
type textarea "Hey [PERSON_NAME]! We didn't get to removing bikes because move in projects got…"
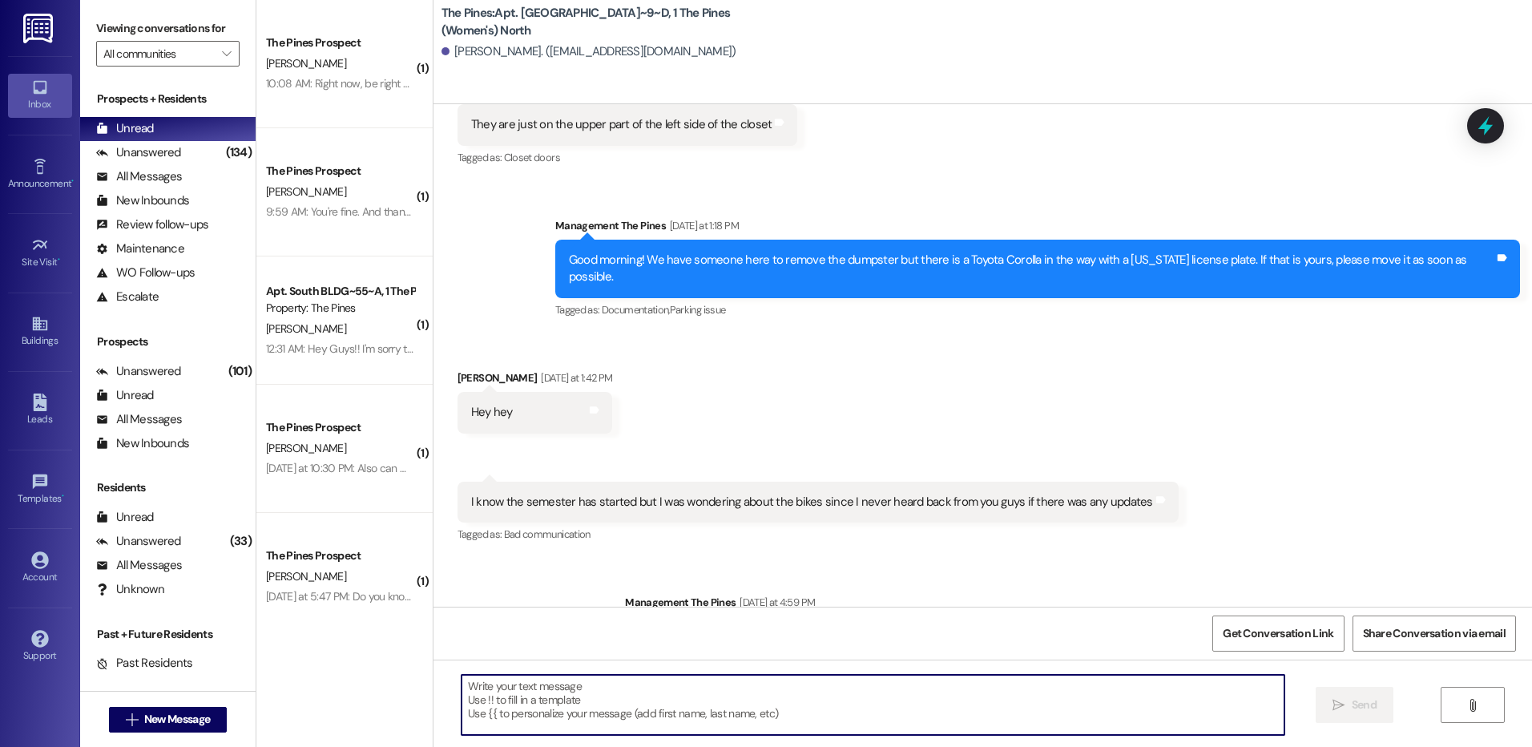
scroll to position [69111, 0]
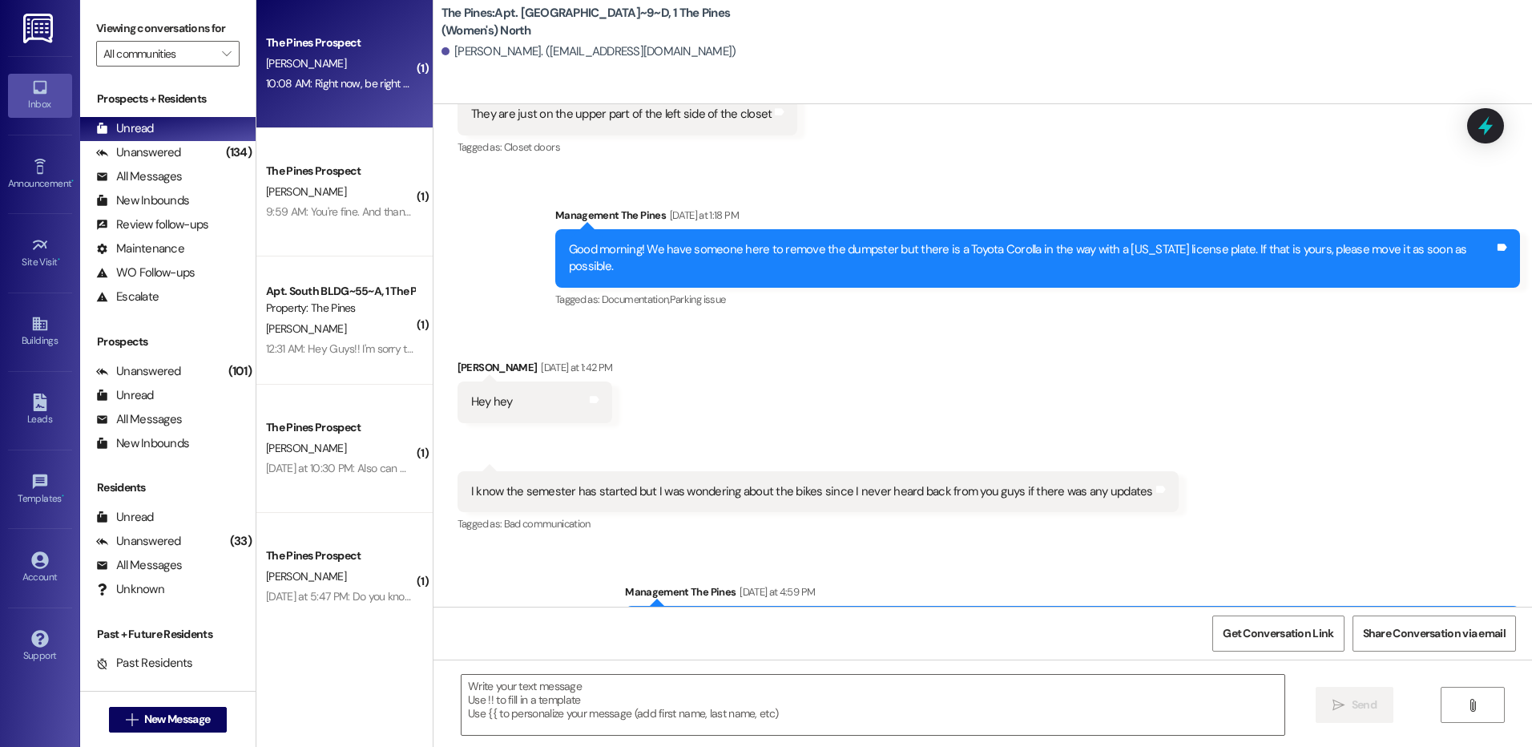
click at [331, 67] on div "[PERSON_NAME]" at bounding box center [339, 64] width 151 height 20
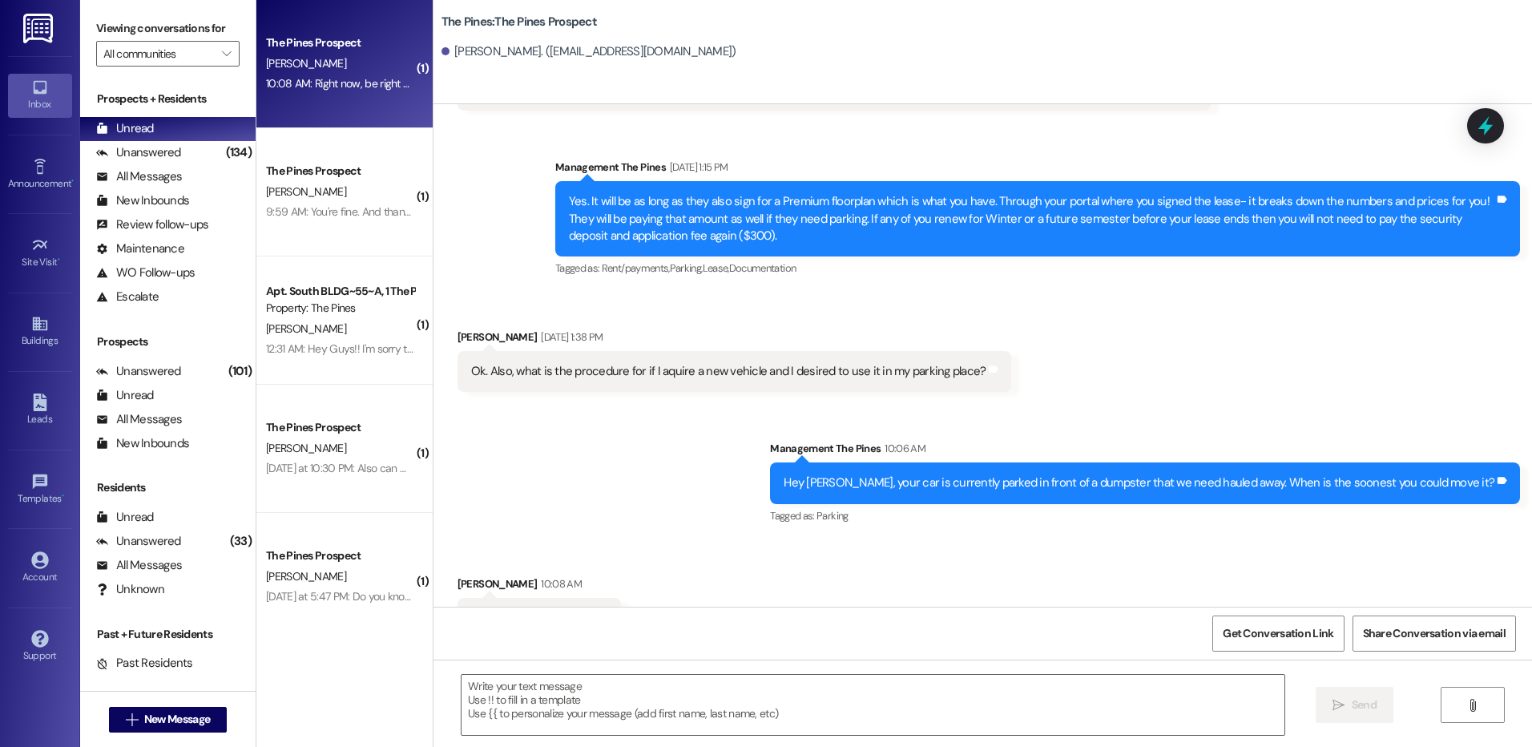
scroll to position [2795, 0]
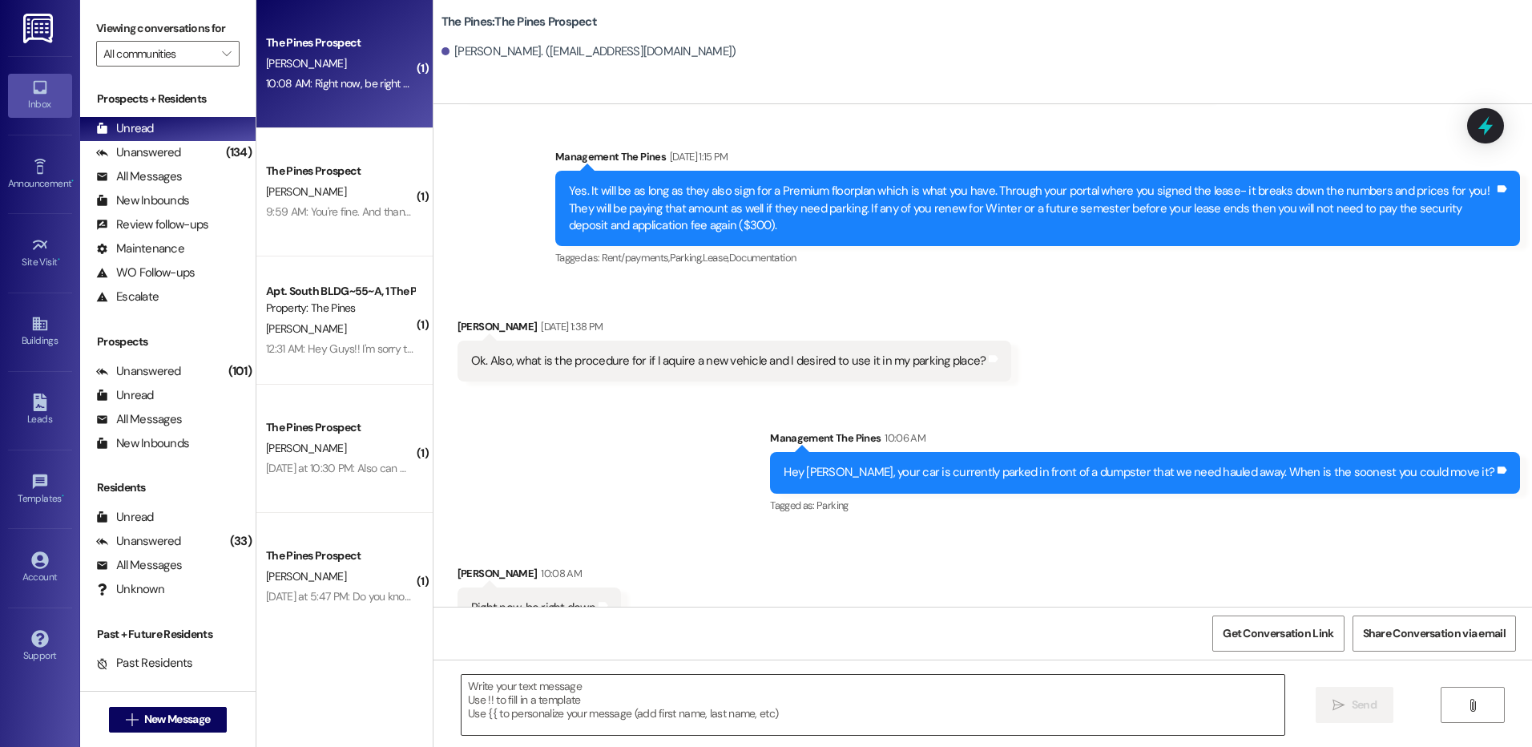
click at [593, 681] on textarea at bounding box center [873, 705] width 822 height 60
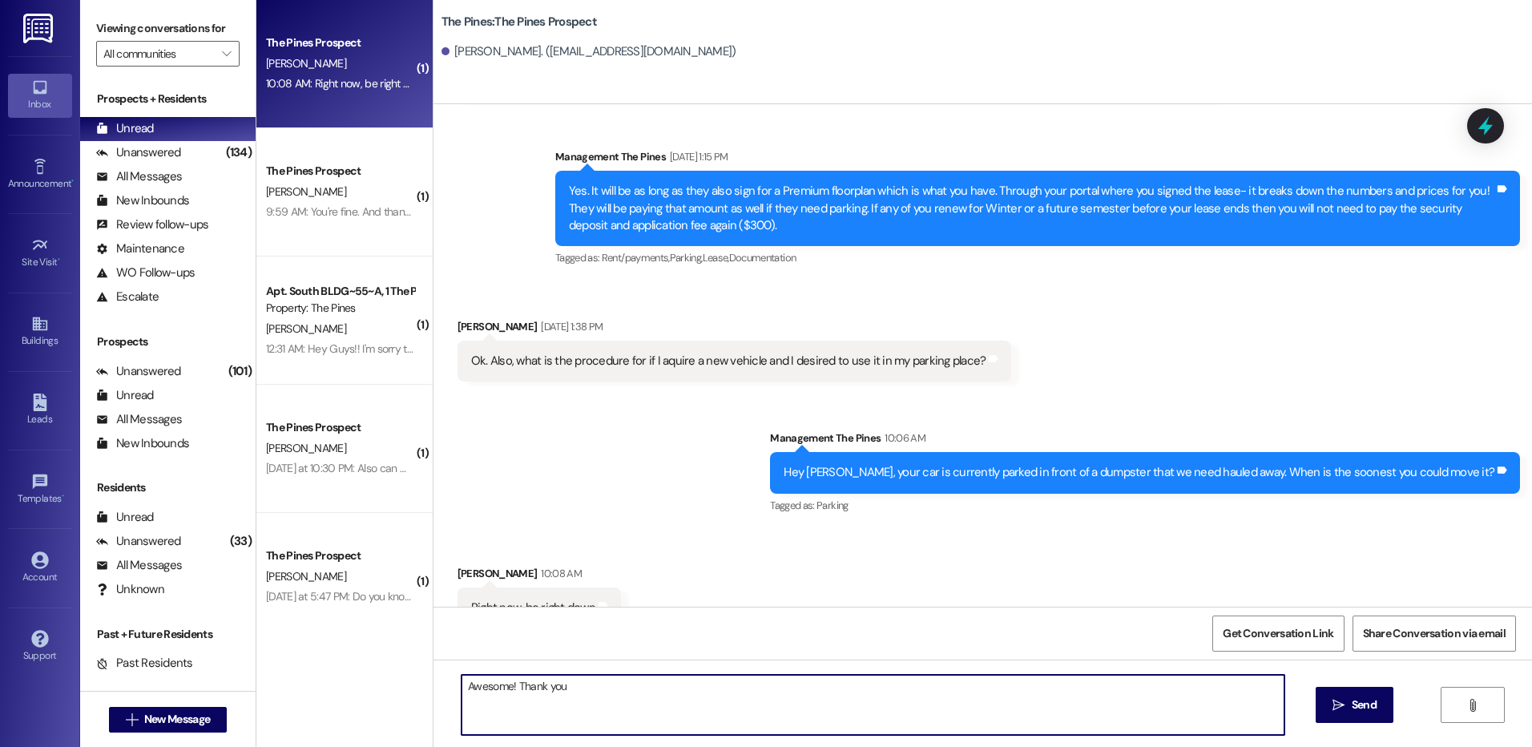
type textarea "Awesome! Thank you!"
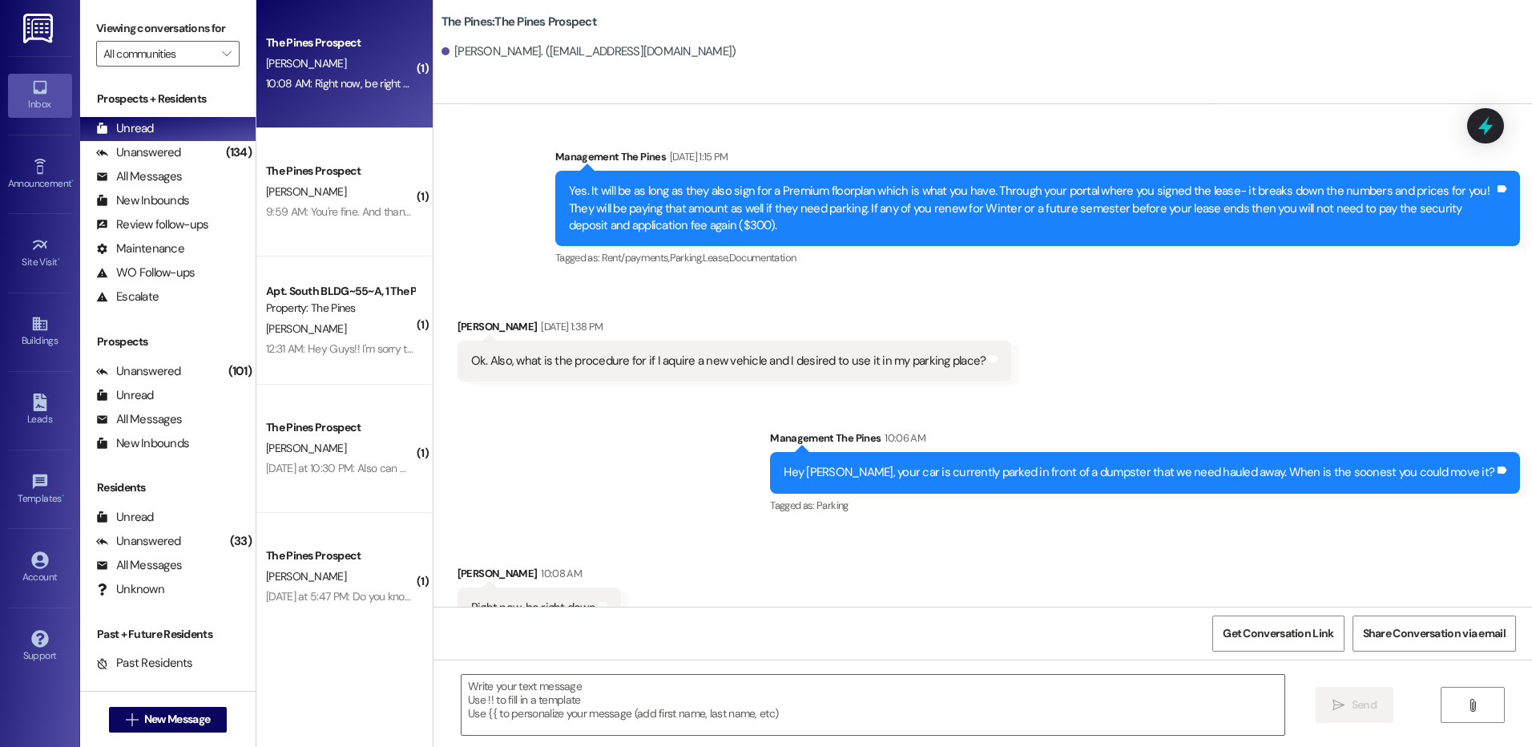
scroll to position [3018, 0]
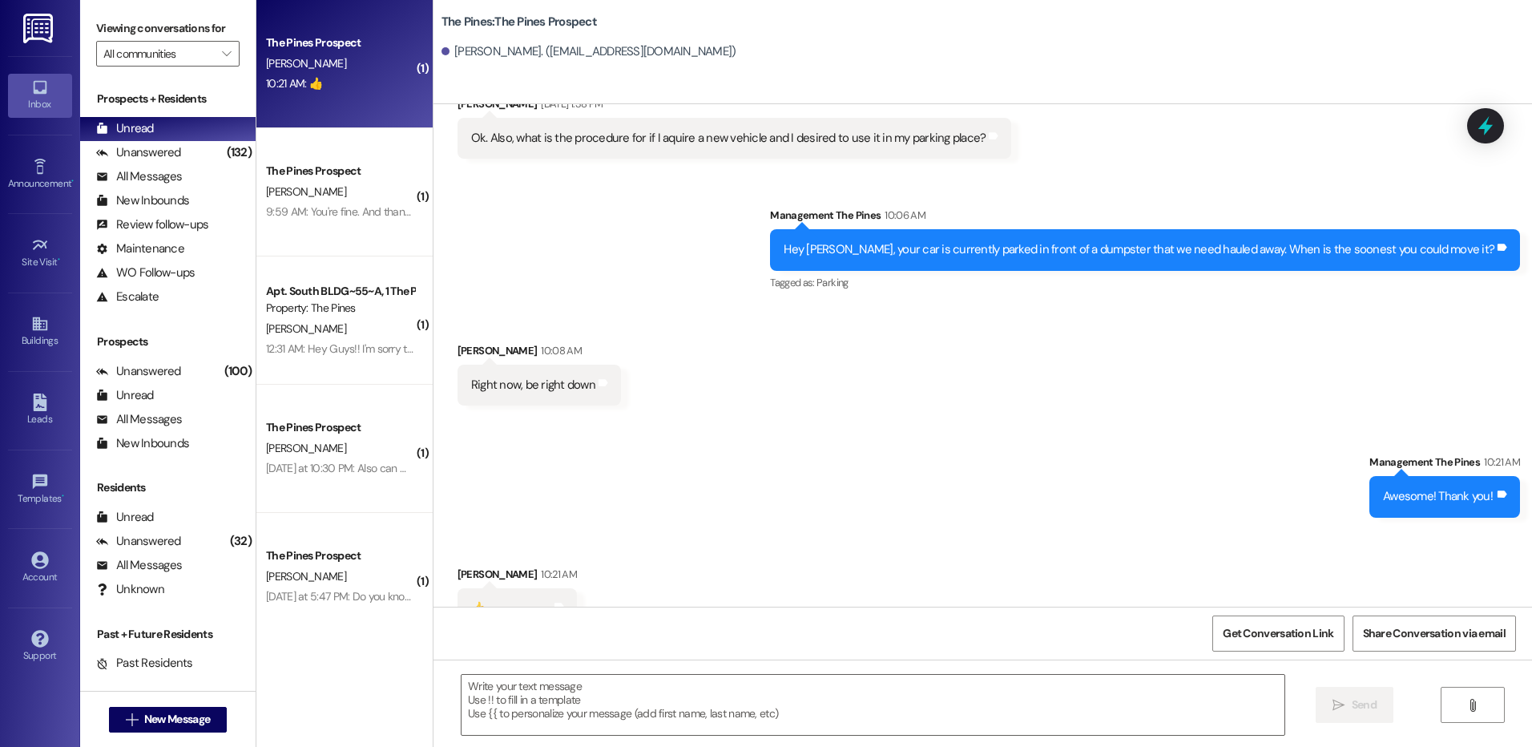
click at [327, 212] on div "9:59 AM: You're fine. And thanks. 9:59 AM: You're fine. And thanks." at bounding box center [341, 211] width 151 height 14
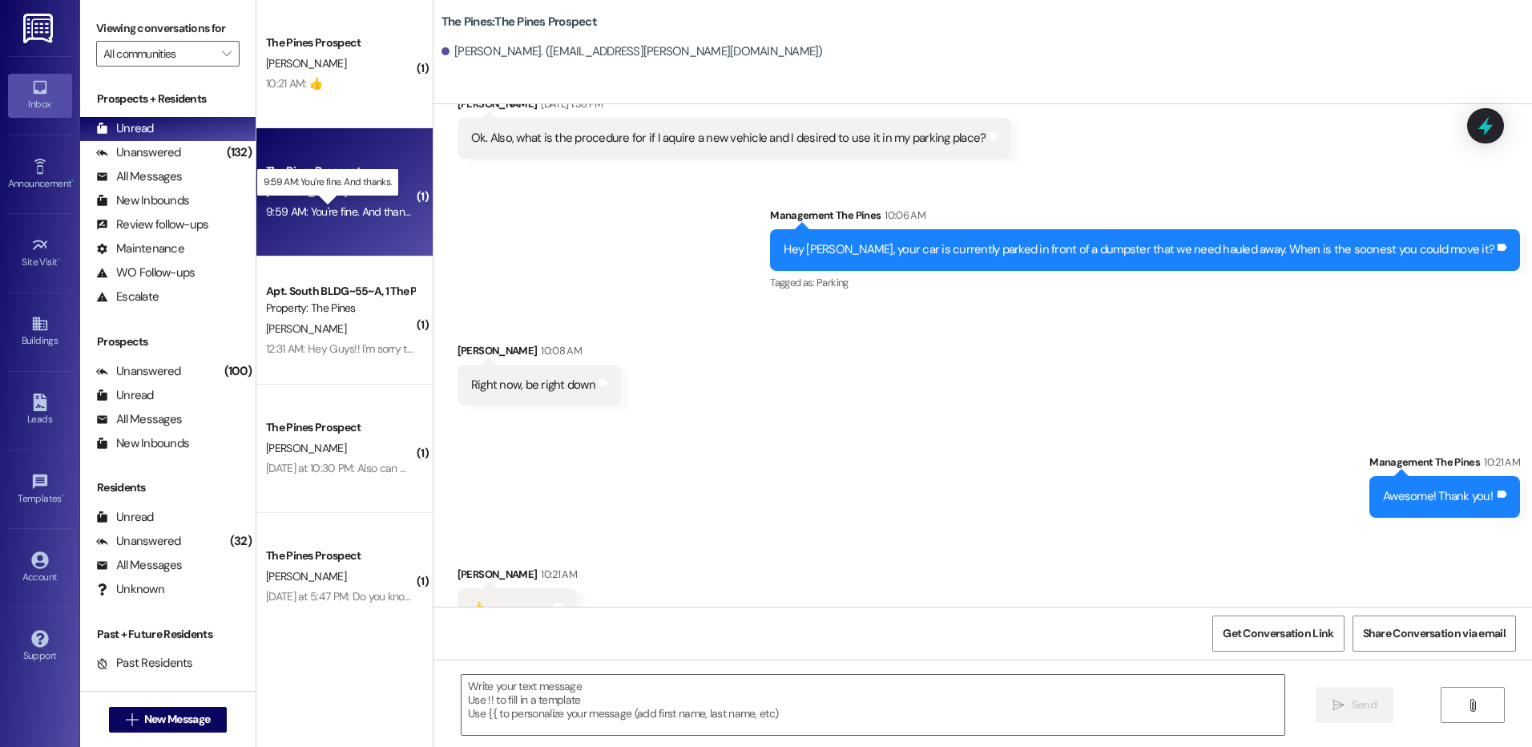
scroll to position [1909, 0]
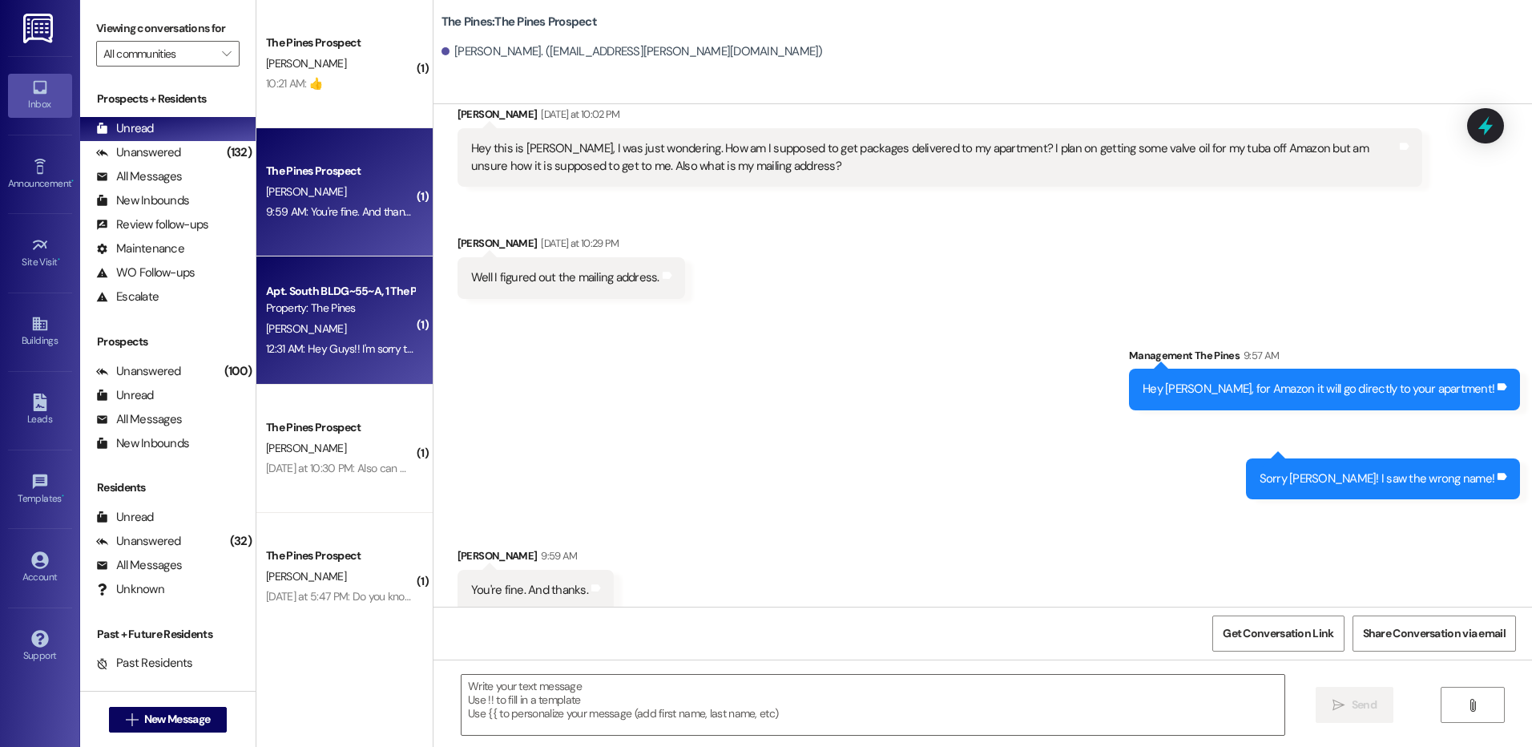
click at [333, 355] on div "12:31 AM: Hey Guys!! I'm sorry to bother you, I paid for my rent last month and…" at bounding box center [521, 348] width 510 height 14
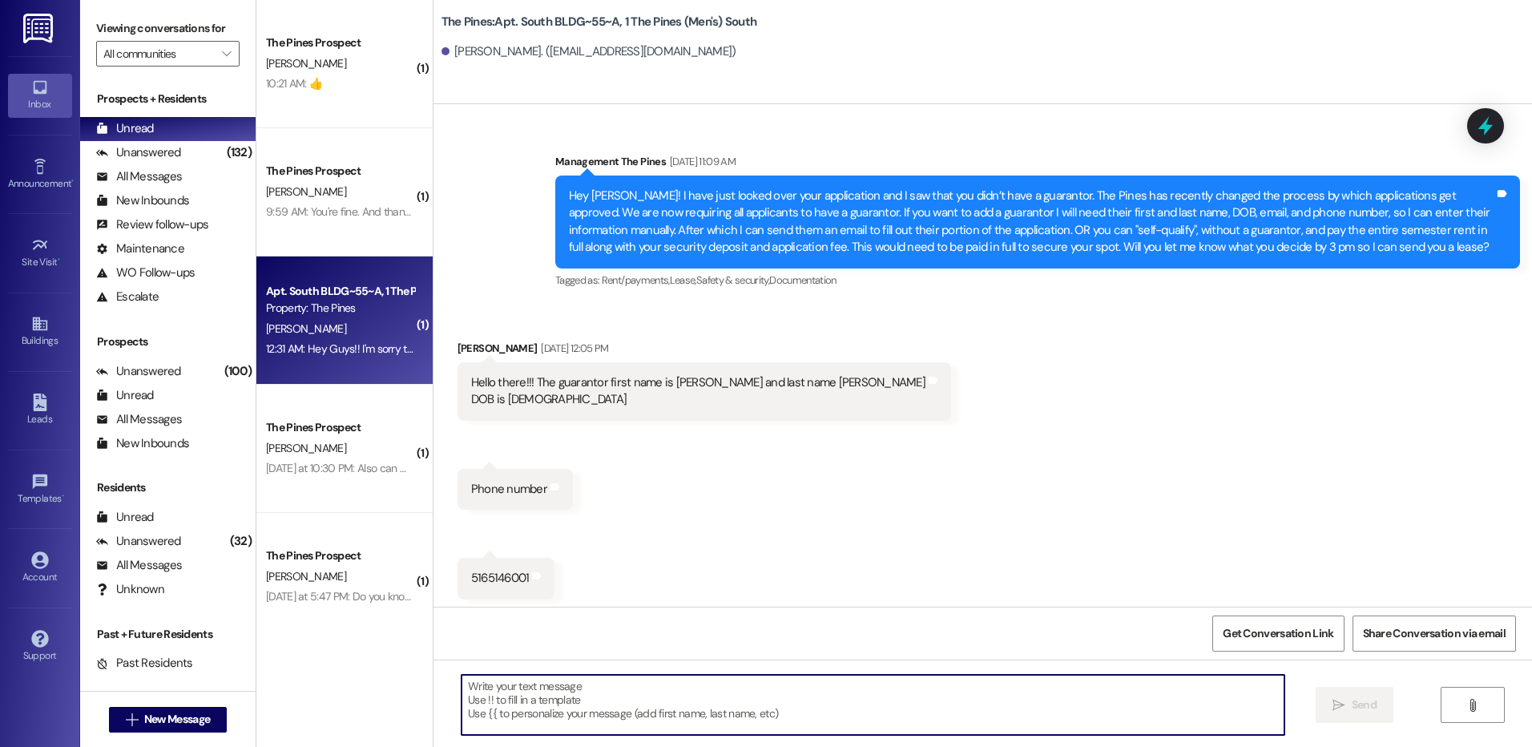
scroll to position [178257, 0]
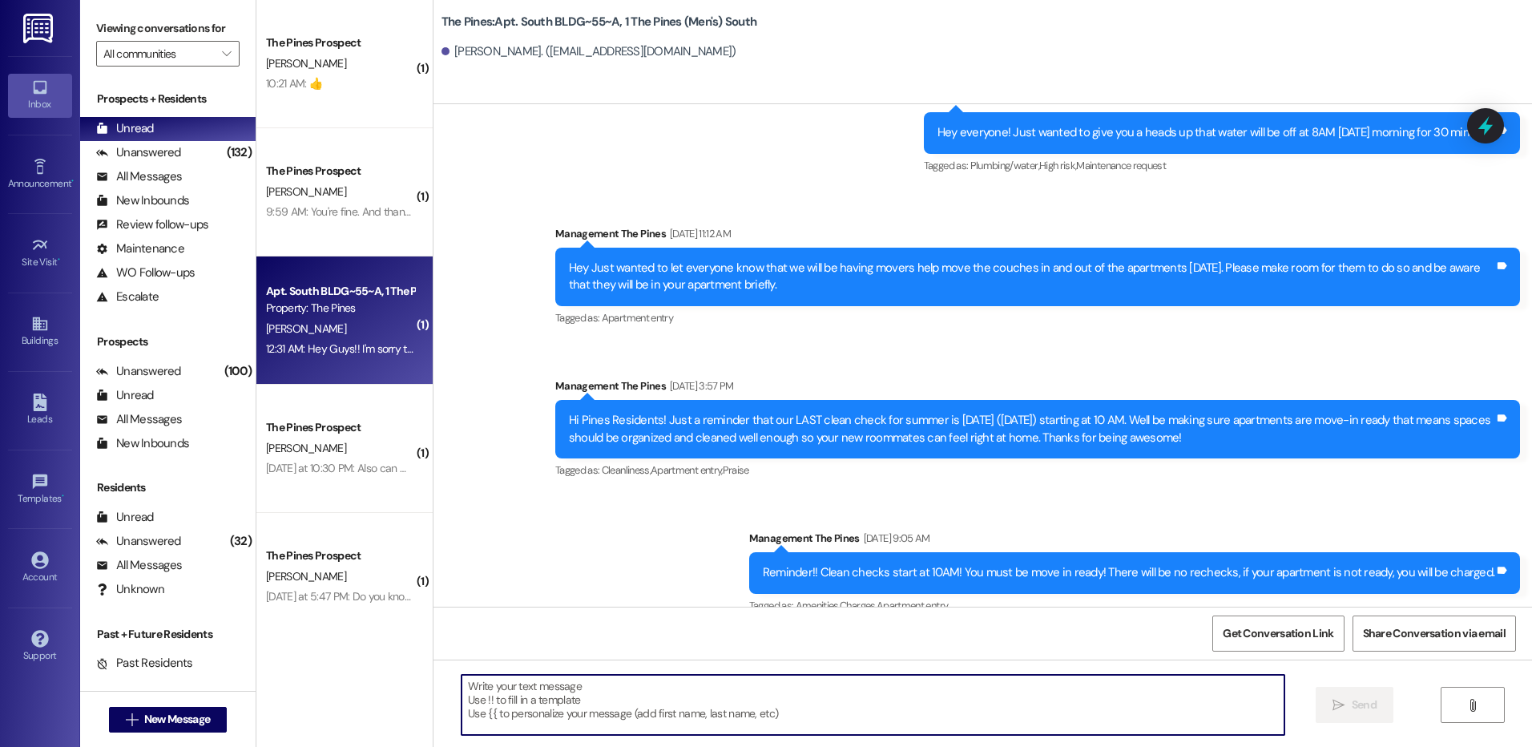
click at [541, 690] on textarea at bounding box center [873, 705] width 822 height 60
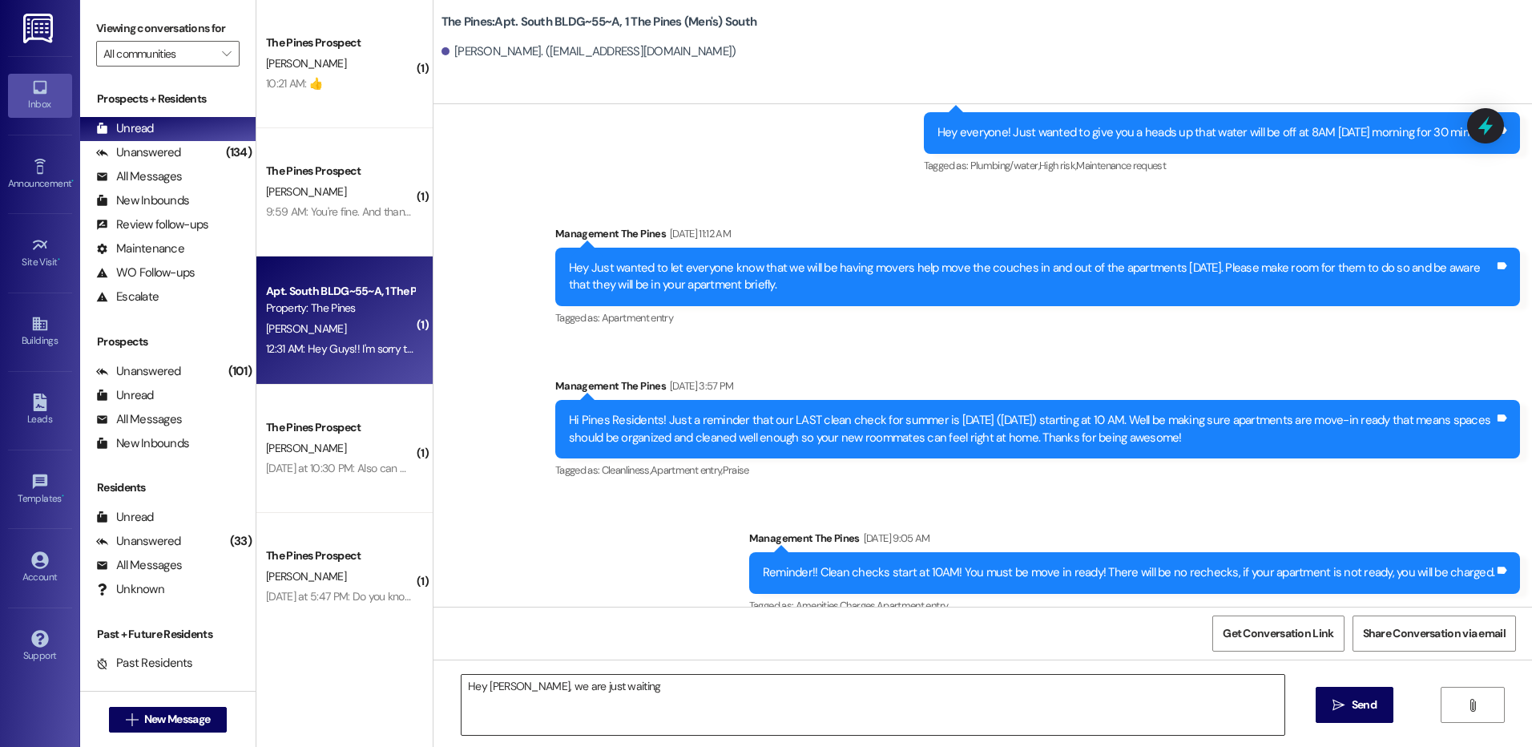
click at [639, 687] on textarea "Hey [PERSON_NAME], we are just waiting" at bounding box center [873, 705] width 822 height 60
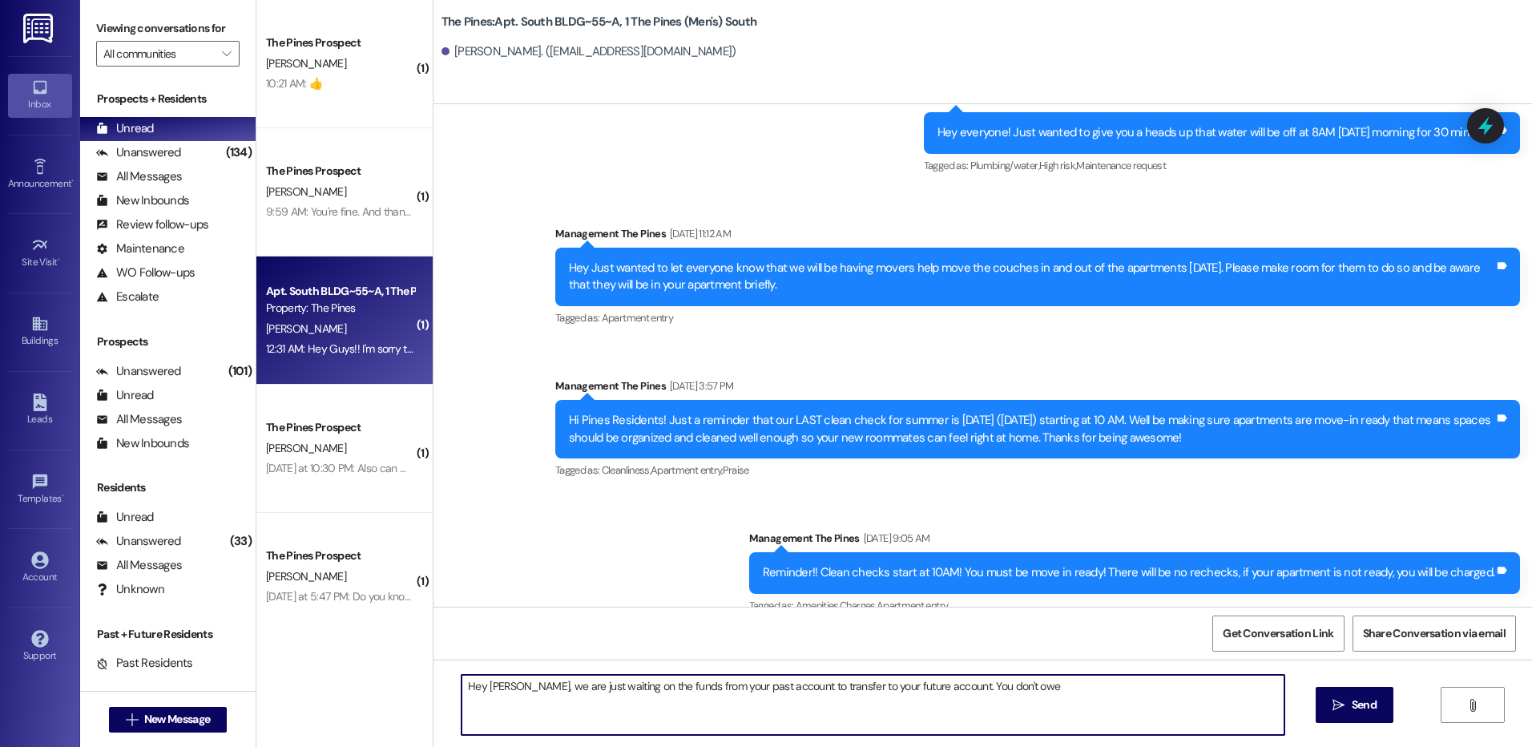
type textarea "Hey [PERSON_NAME], we are just waiting on the funds from your past account to t…"
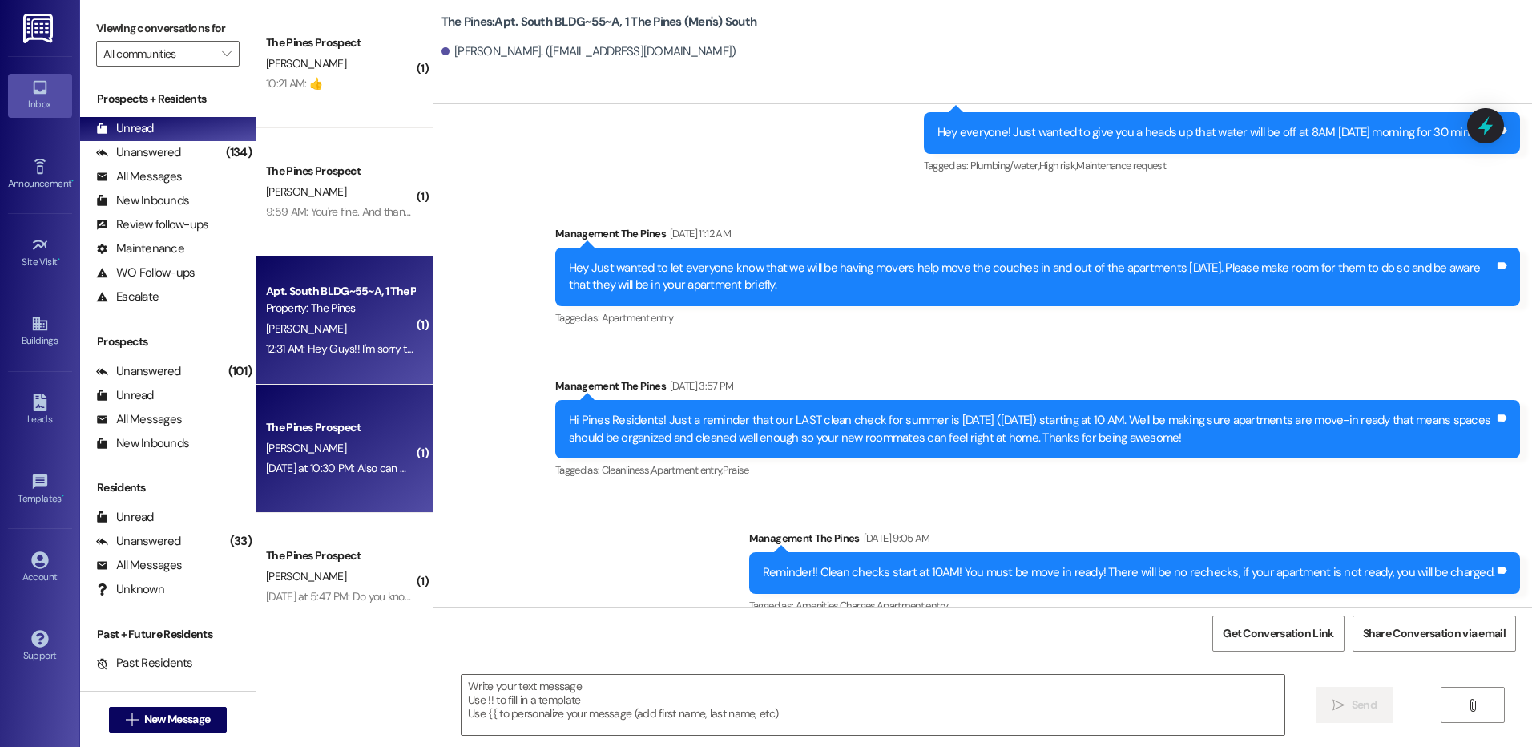
scroll to position [178256, 0]
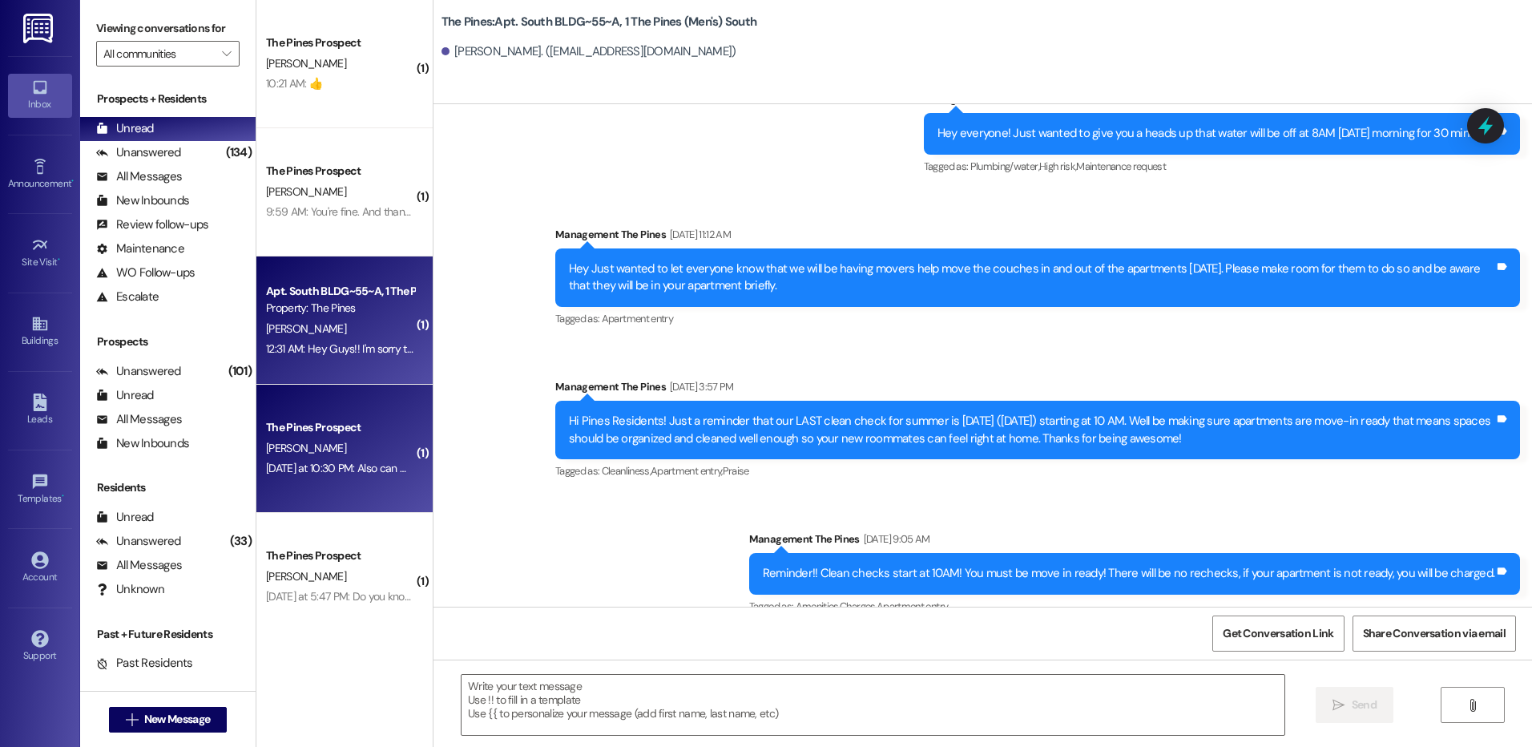
click at [289, 466] on div "[DATE] at 10:30 PM: Also can we get a screen for our bedroom window? [DATE] at …" at bounding box center [432, 468] width 332 height 14
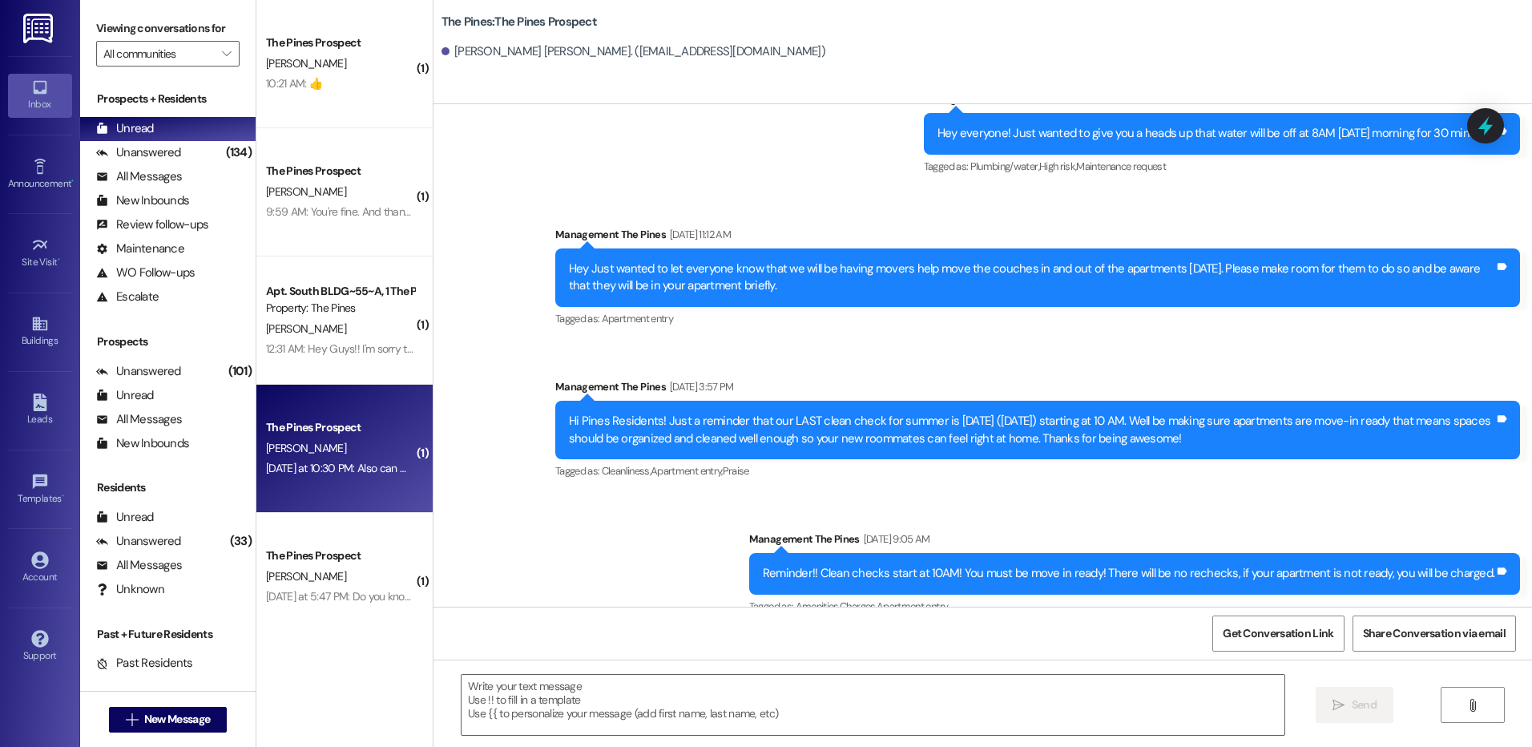
click at [355, 460] on div "[DATE] at 10:30 PM: Also can we get a screen for our bedroom window? [DATE] at …" at bounding box center [339, 468] width 151 height 20
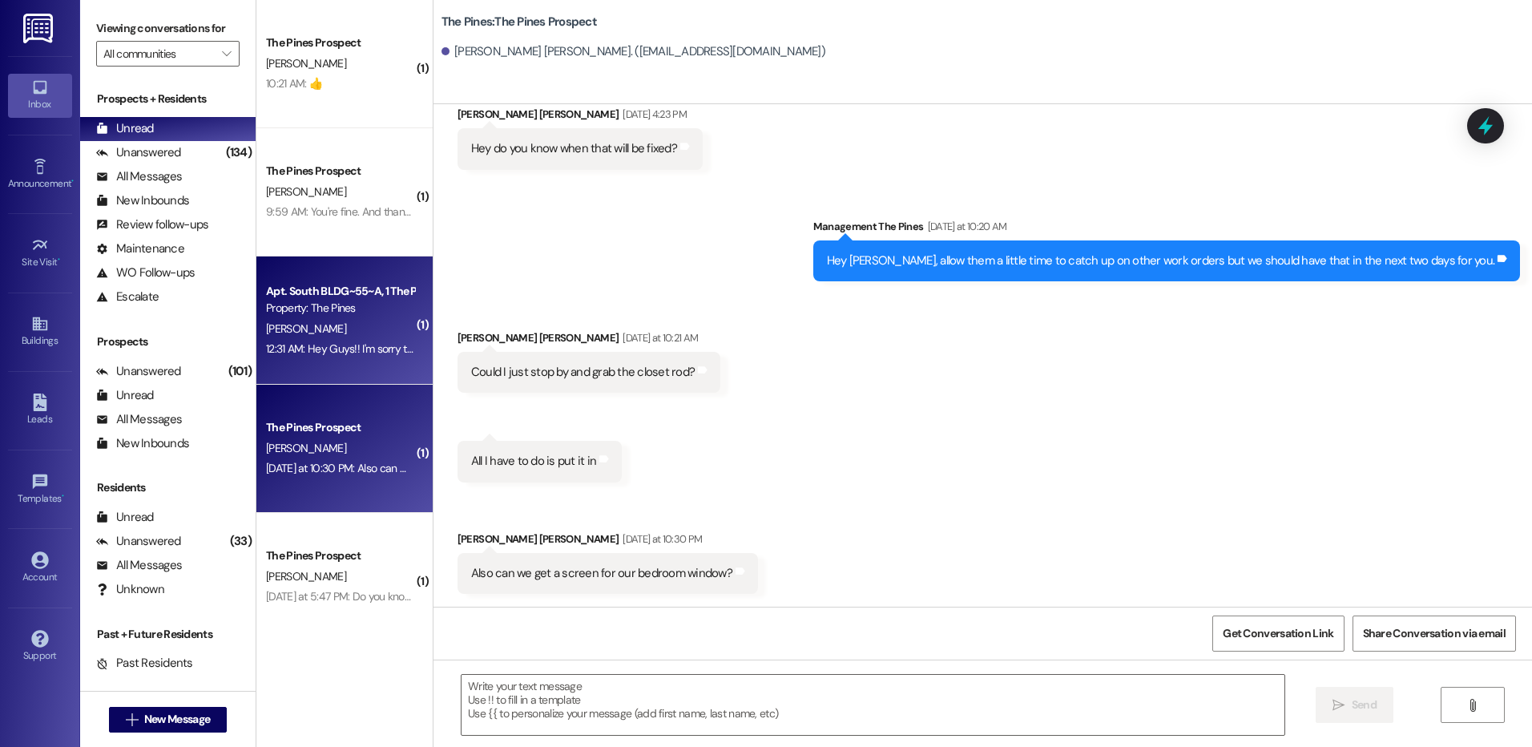
scroll to position [633, 0]
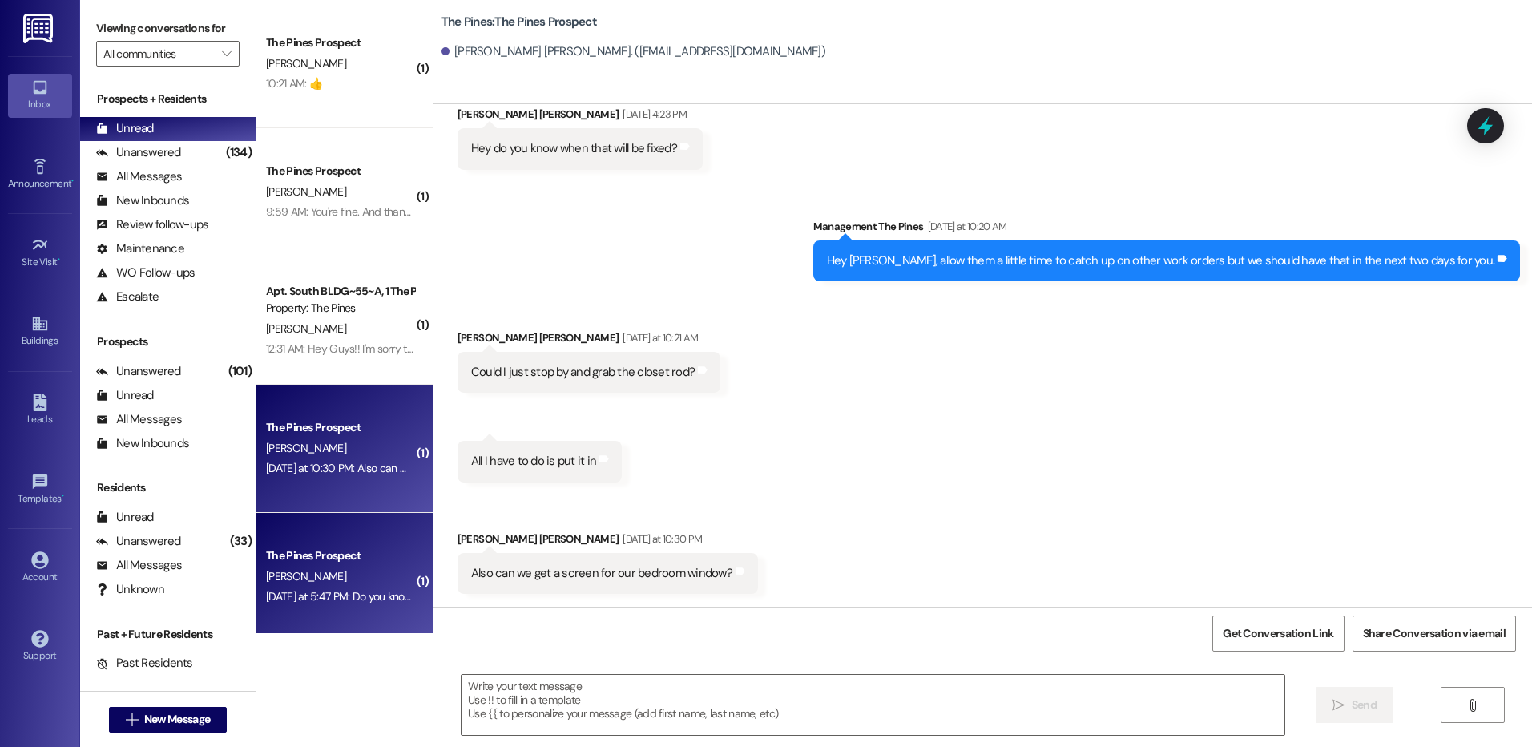
click at [305, 559] on div "The Pines Prospect" at bounding box center [340, 555] width 148 height 17
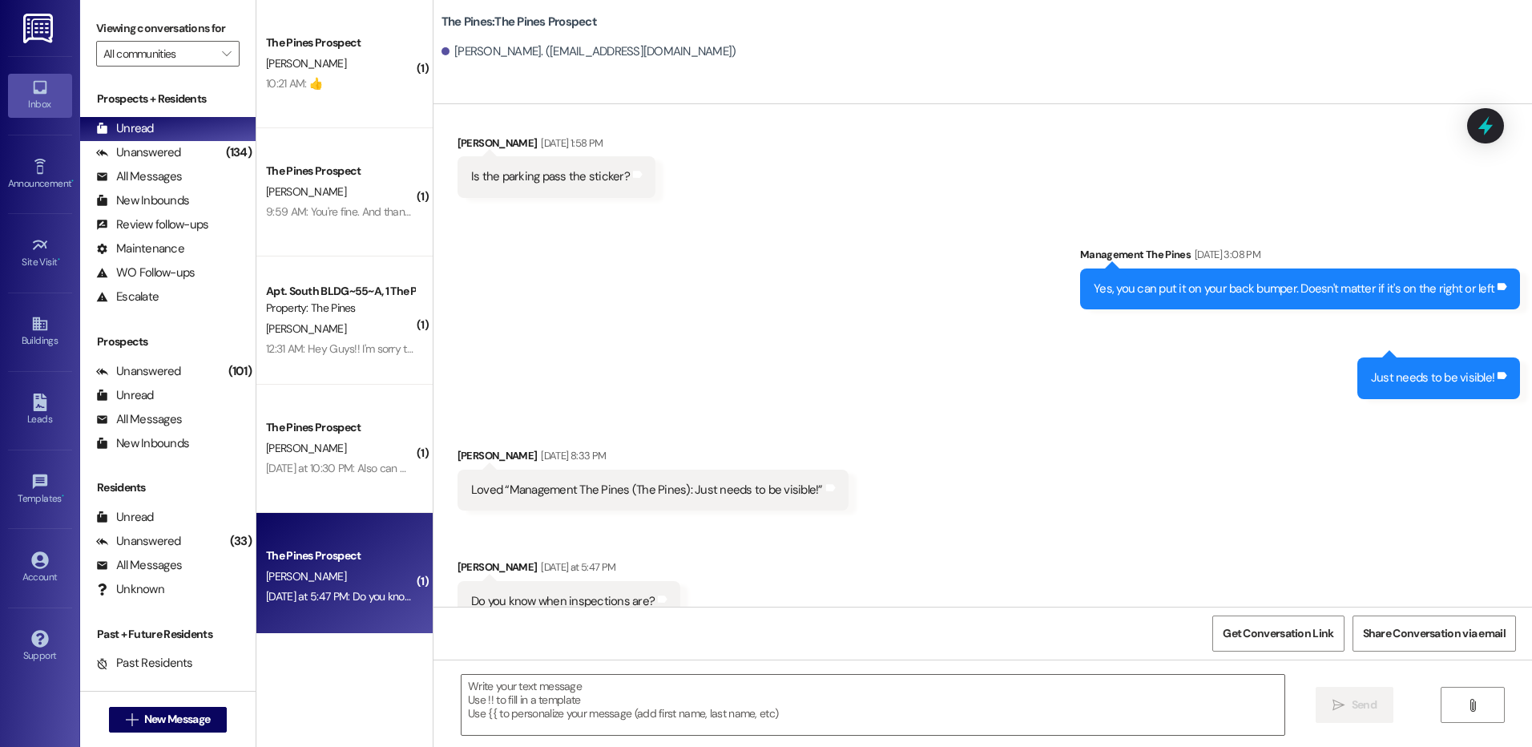
scroll to position [3063, 0]
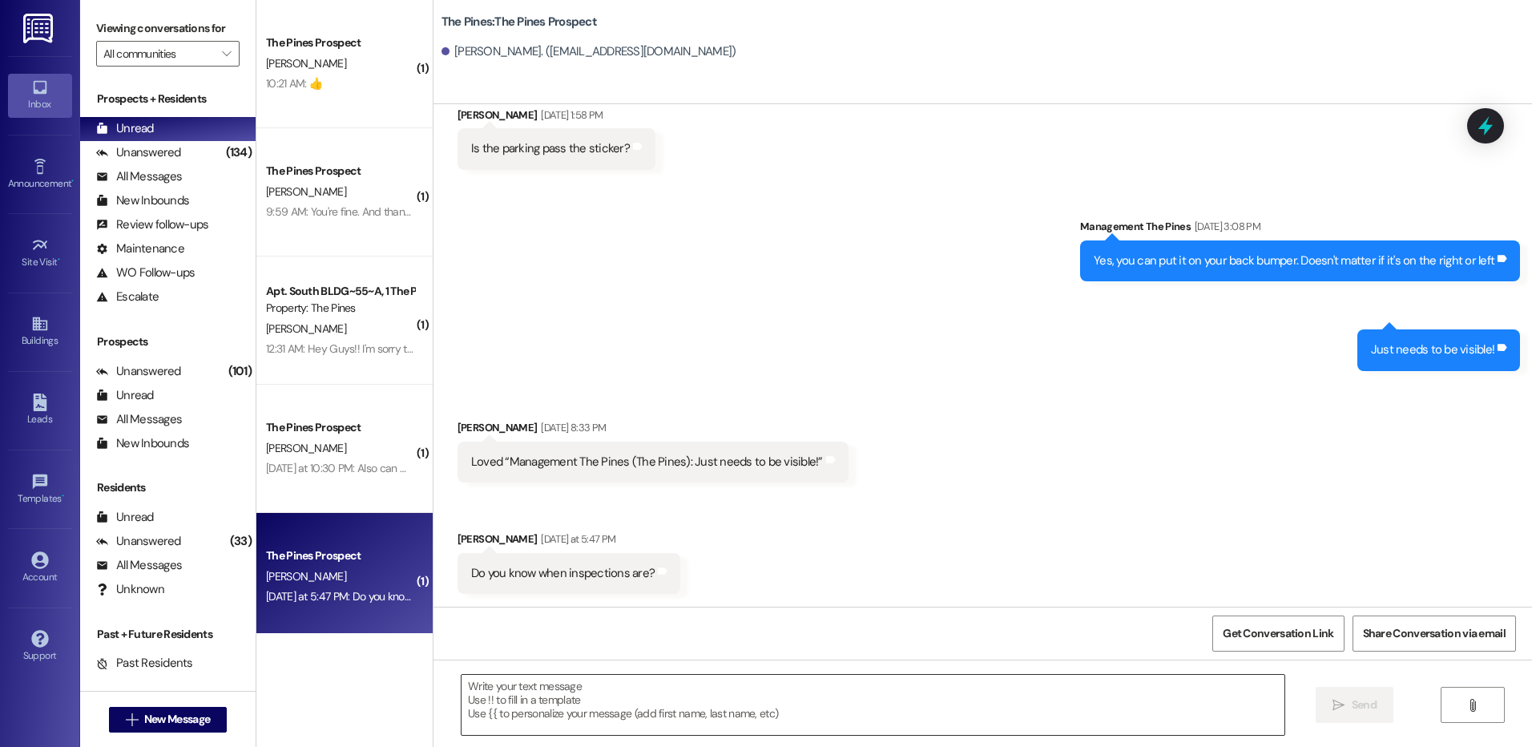
click at [595, 690] on textarea at bounding box center [873, 705] width 822 height 60
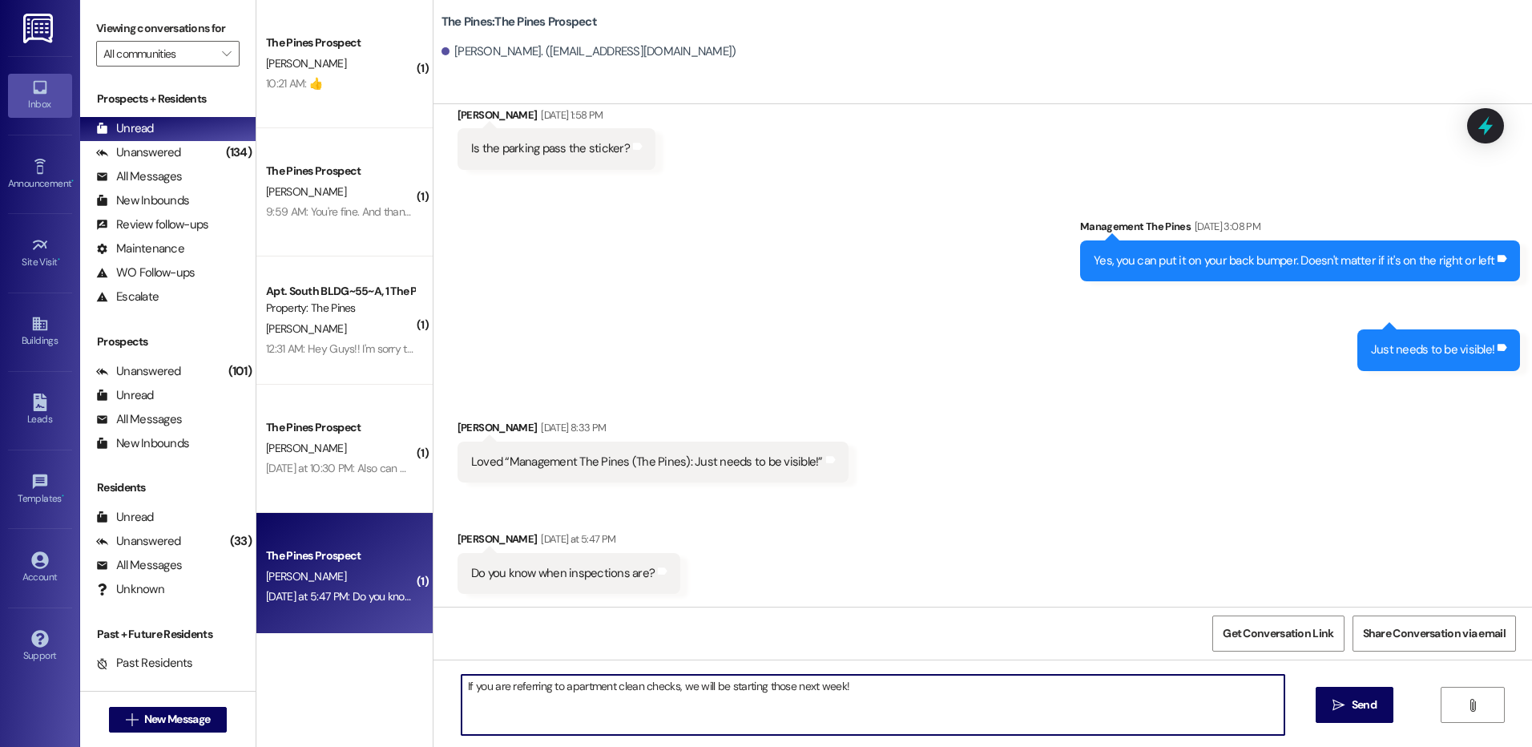
click at [846, 687] on textarea "If you are referring to apartment clean checks, we will be starting those next …" at bounding box center [873, 705] width 822 height 60
type textarea "If you are referring to apartment clean checks, we will be starting those next …"
click at [1377, 710] on span "Send" at bounding box center [1364, 704] width 31 height 17
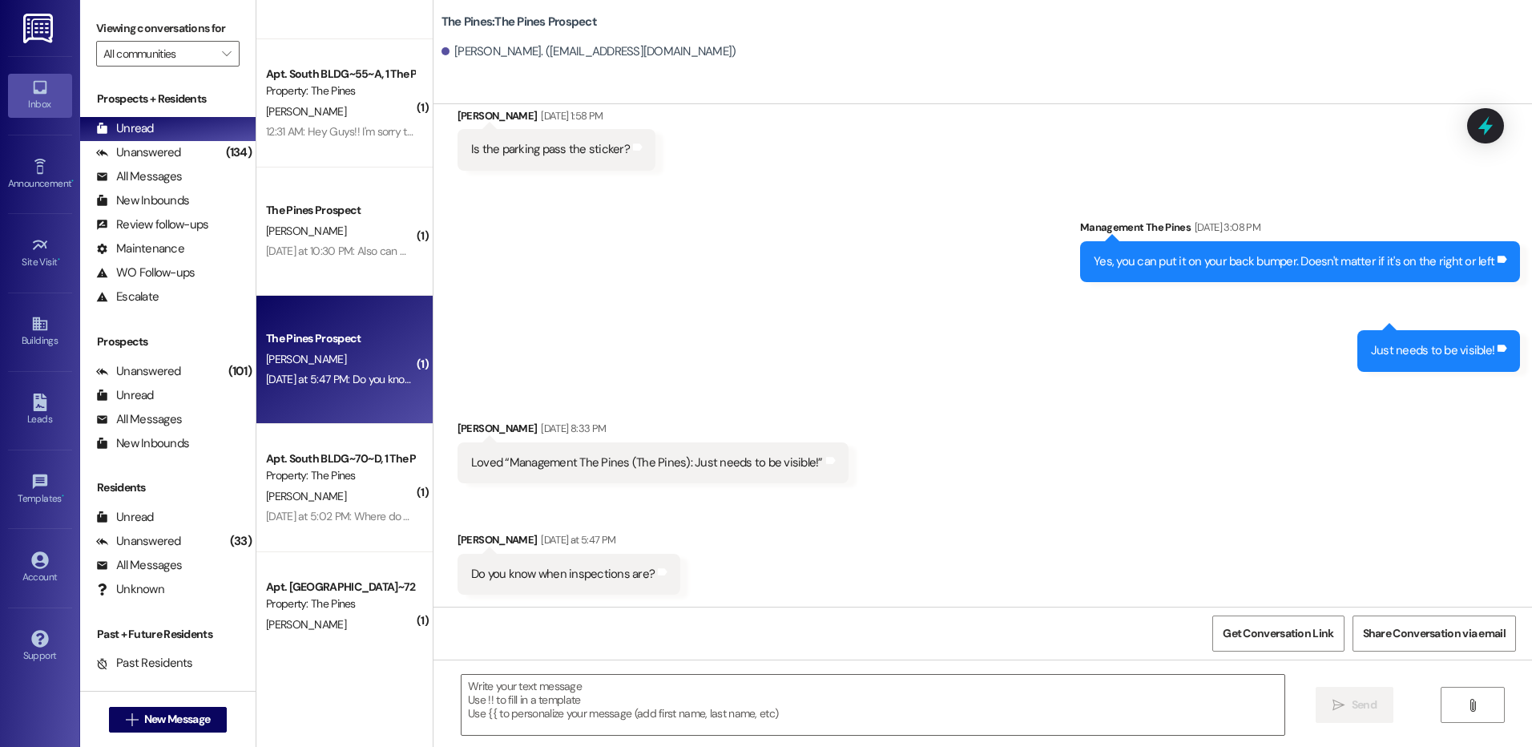
scroll to position [240, 0]
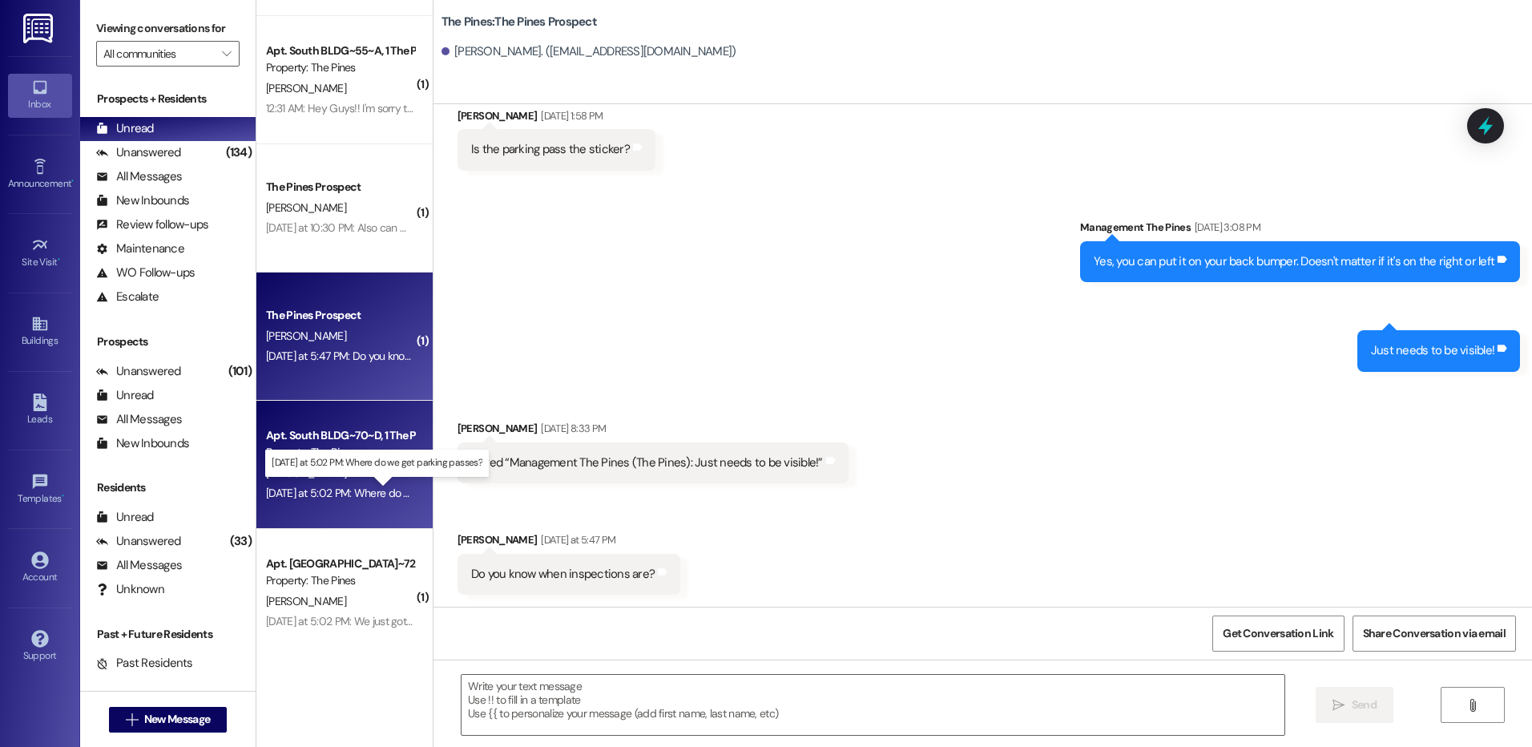
click at [346, 489] on div "[DATE] at 5:02 PM: Where do we get parking passes? [DATE] at 5:02 PM: Where do …" at bounding box center [390, 493] width 248 height 14
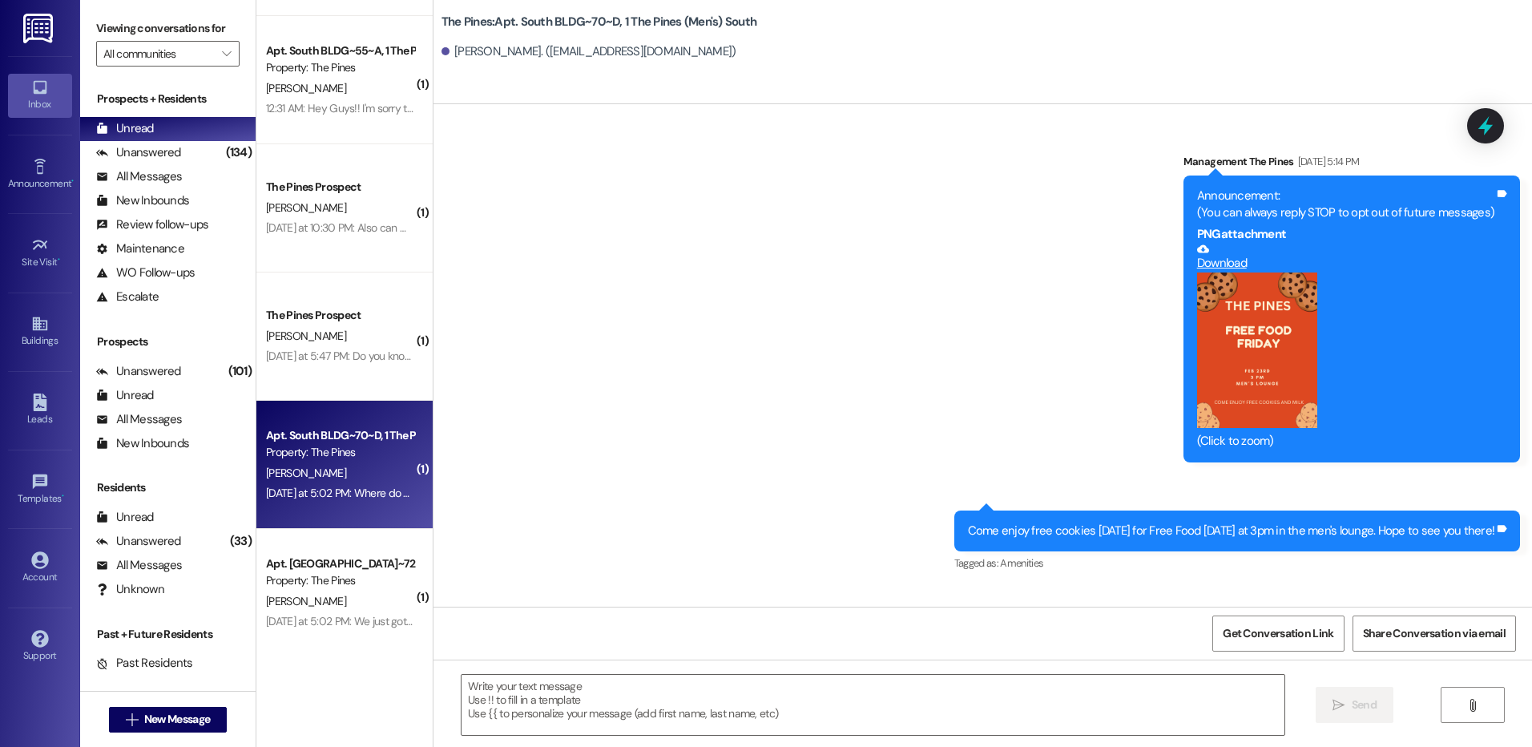
scroll to position [70435, 0]
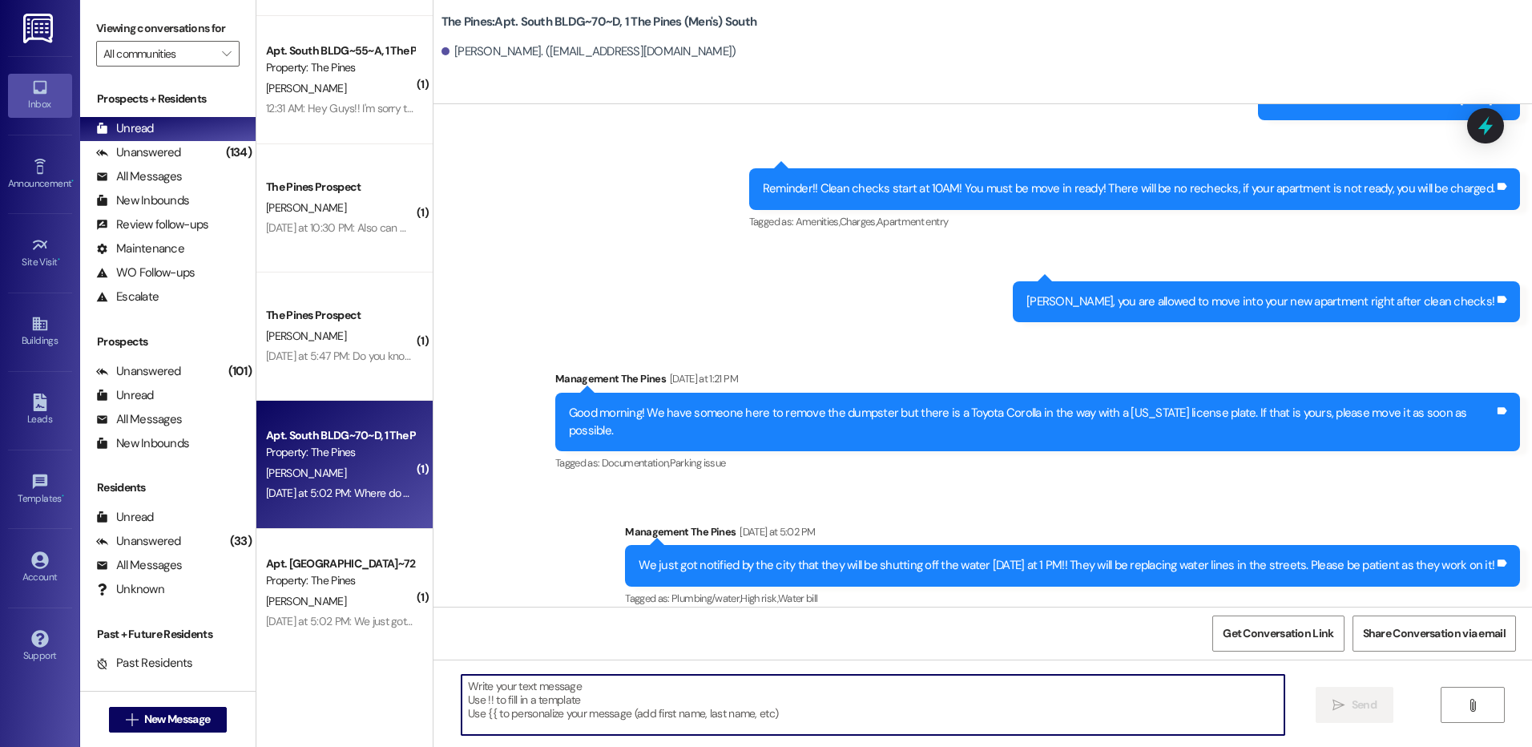
click at [626, 692] on textarea at bounding box center [873, 705] width 822 height 60
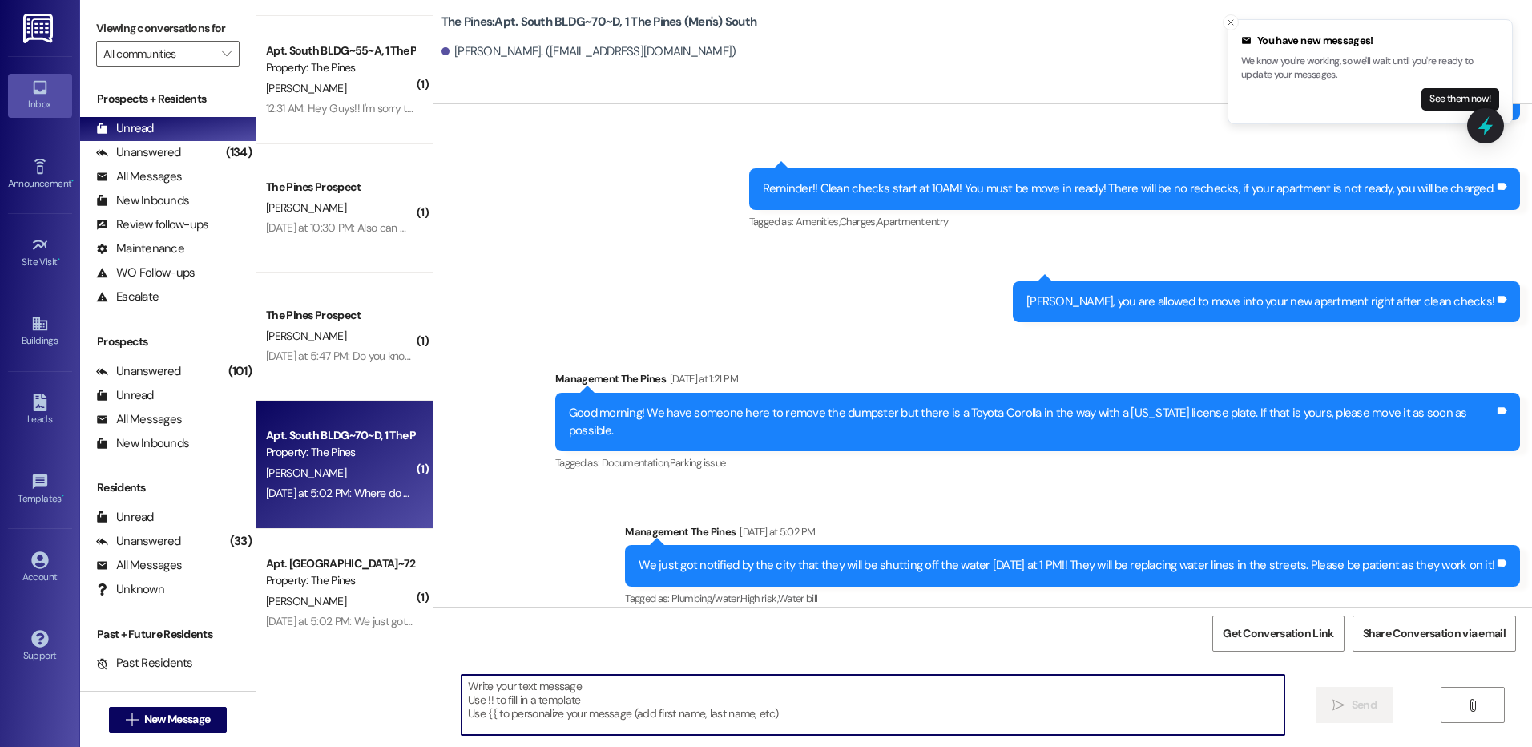
click at [681, 667] on div " Send " at bounding box center [983, 719] width 1099 height 120
click at [680, 693] on textarea at bounding box center [873, 705] width 822 height 60
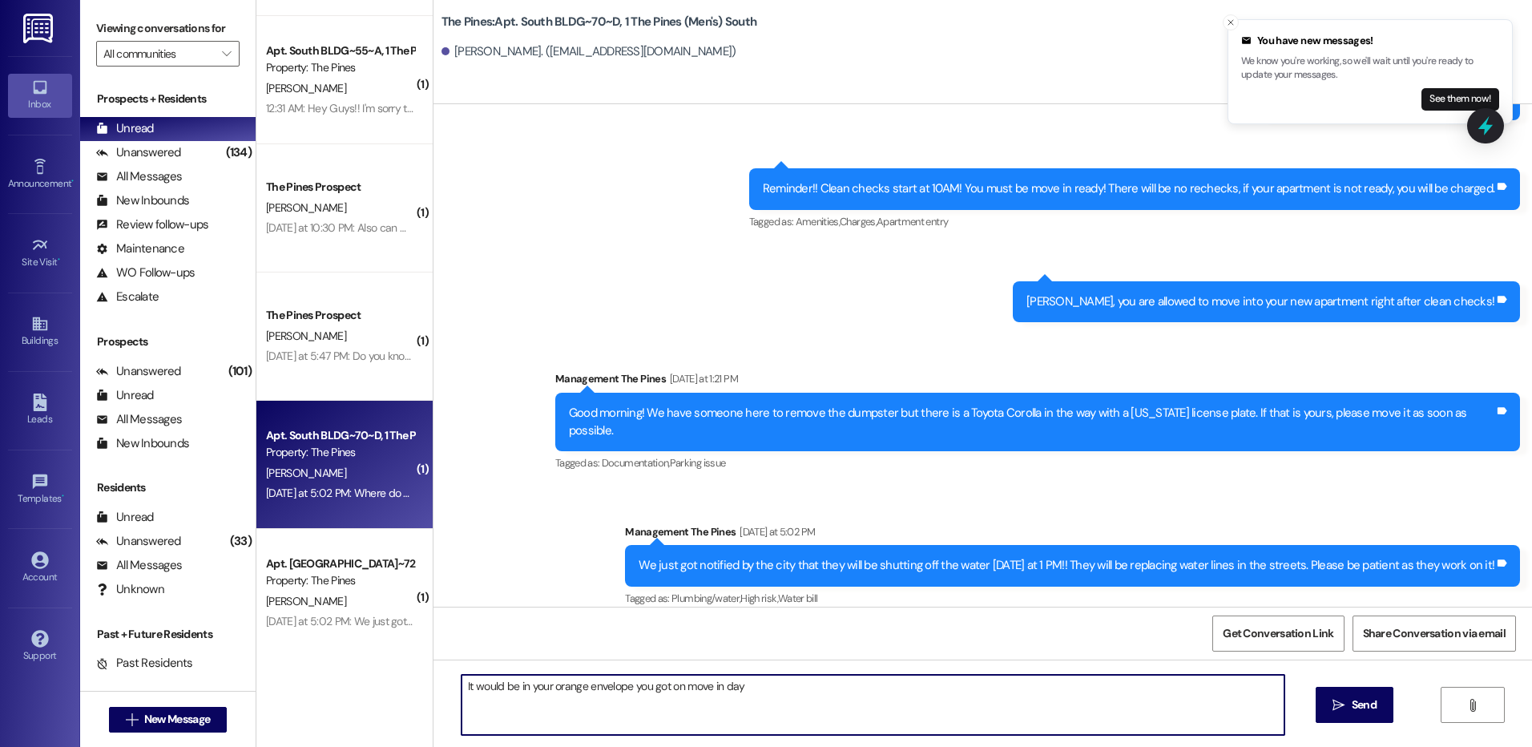
type textarea "It would be in your orange envelope you got on move in day."
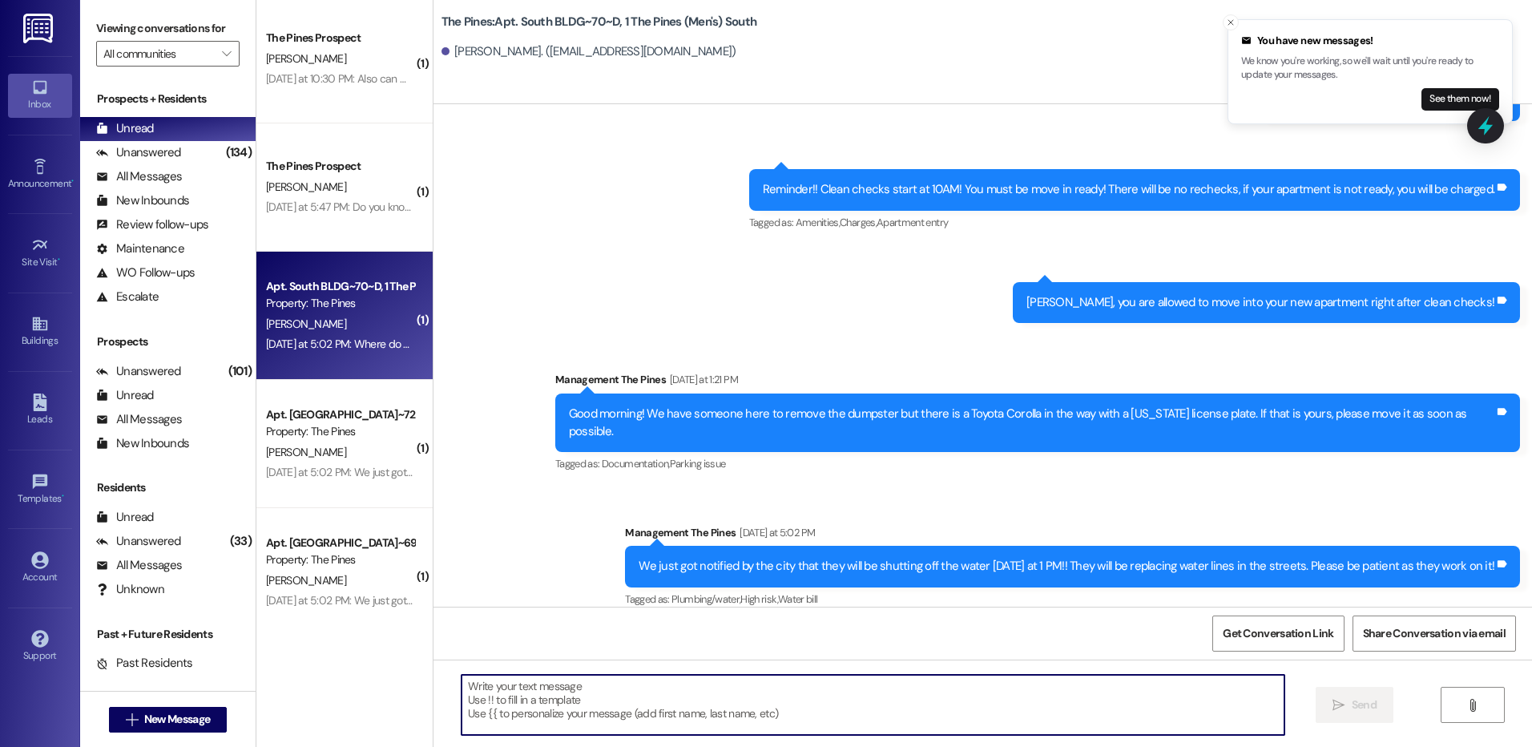
scroll to position [401, 0]
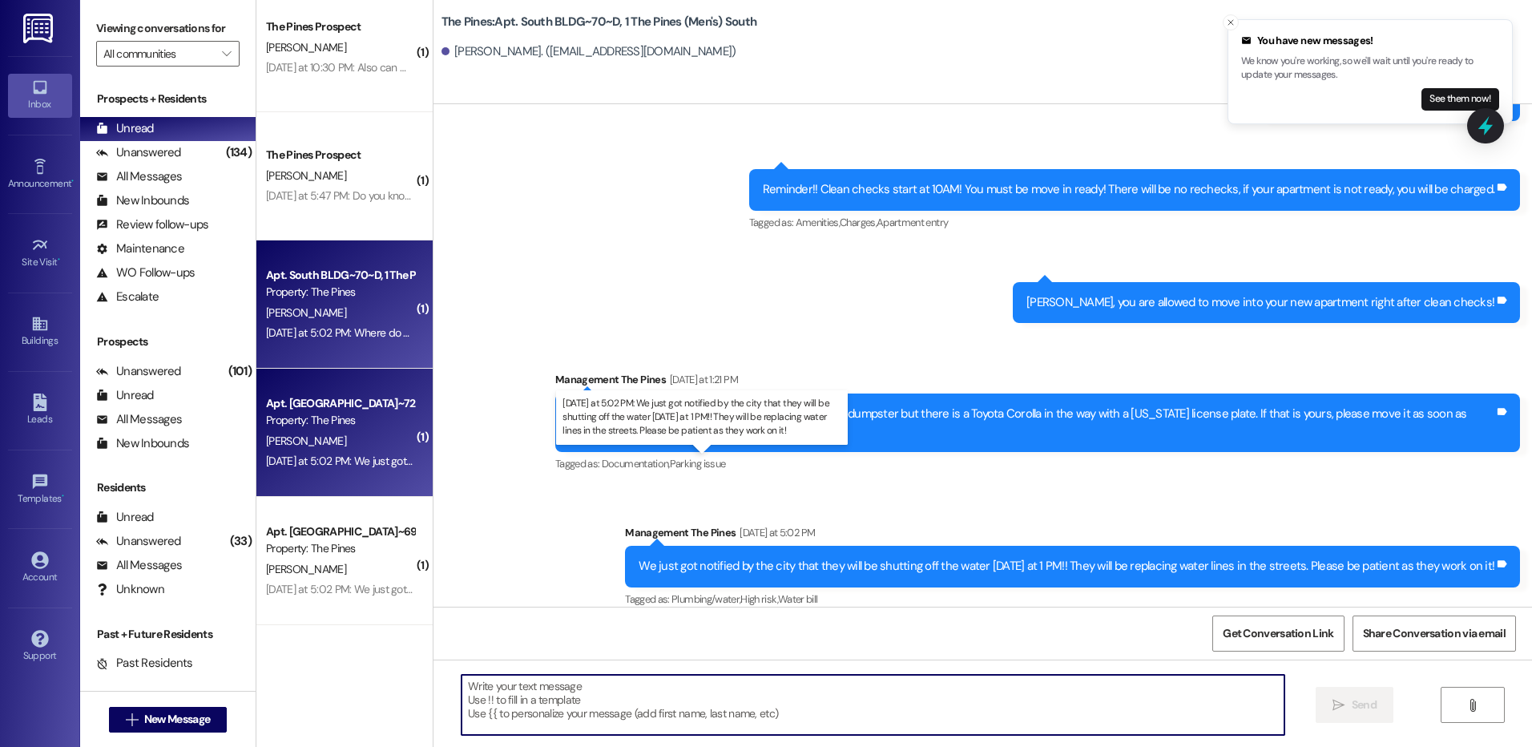
click at [355, 458] on div "[DATE] at 5:02 PM: We just got notified by the city that they will be shutting …" at bounding box center [702, 461] width 872 height 14
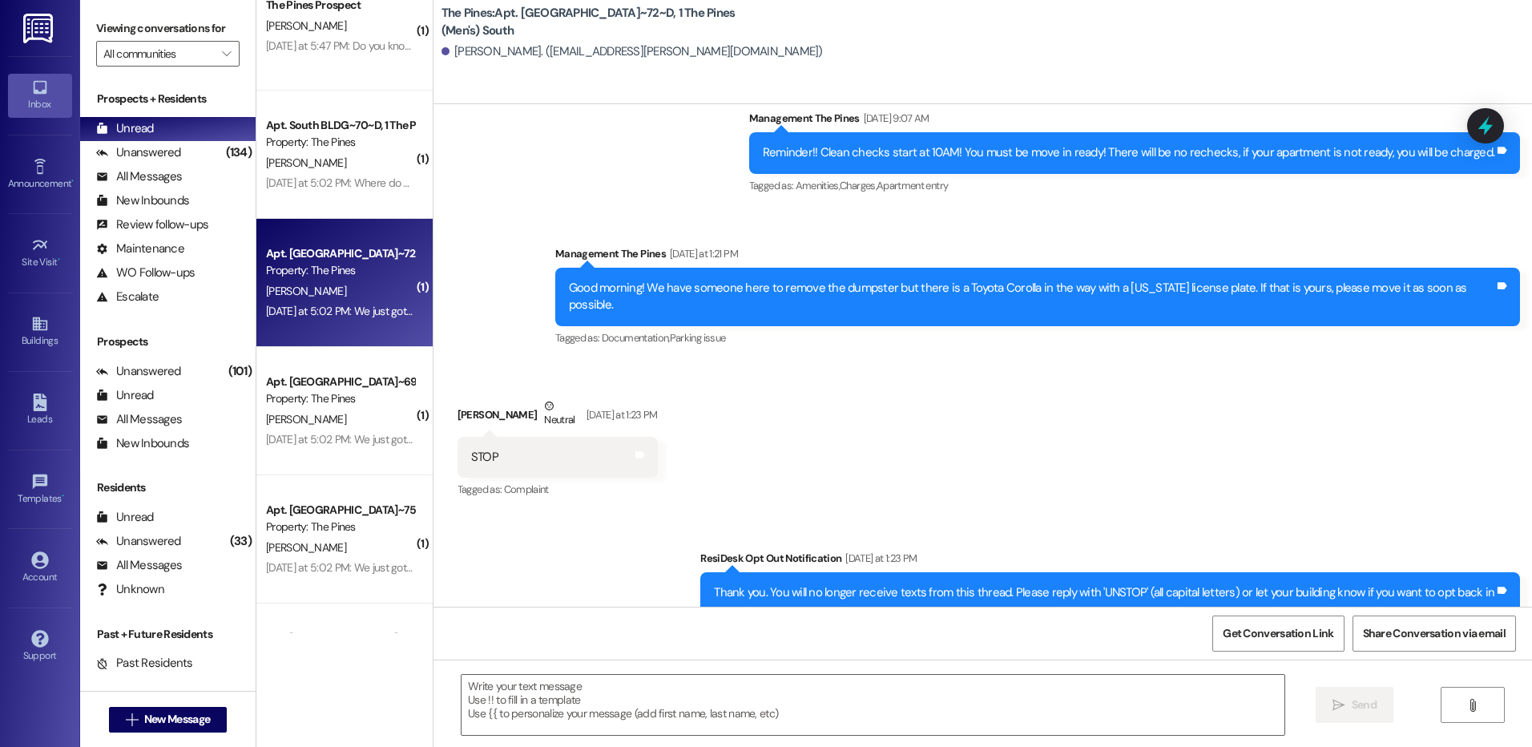
scroll to position [561, 0]
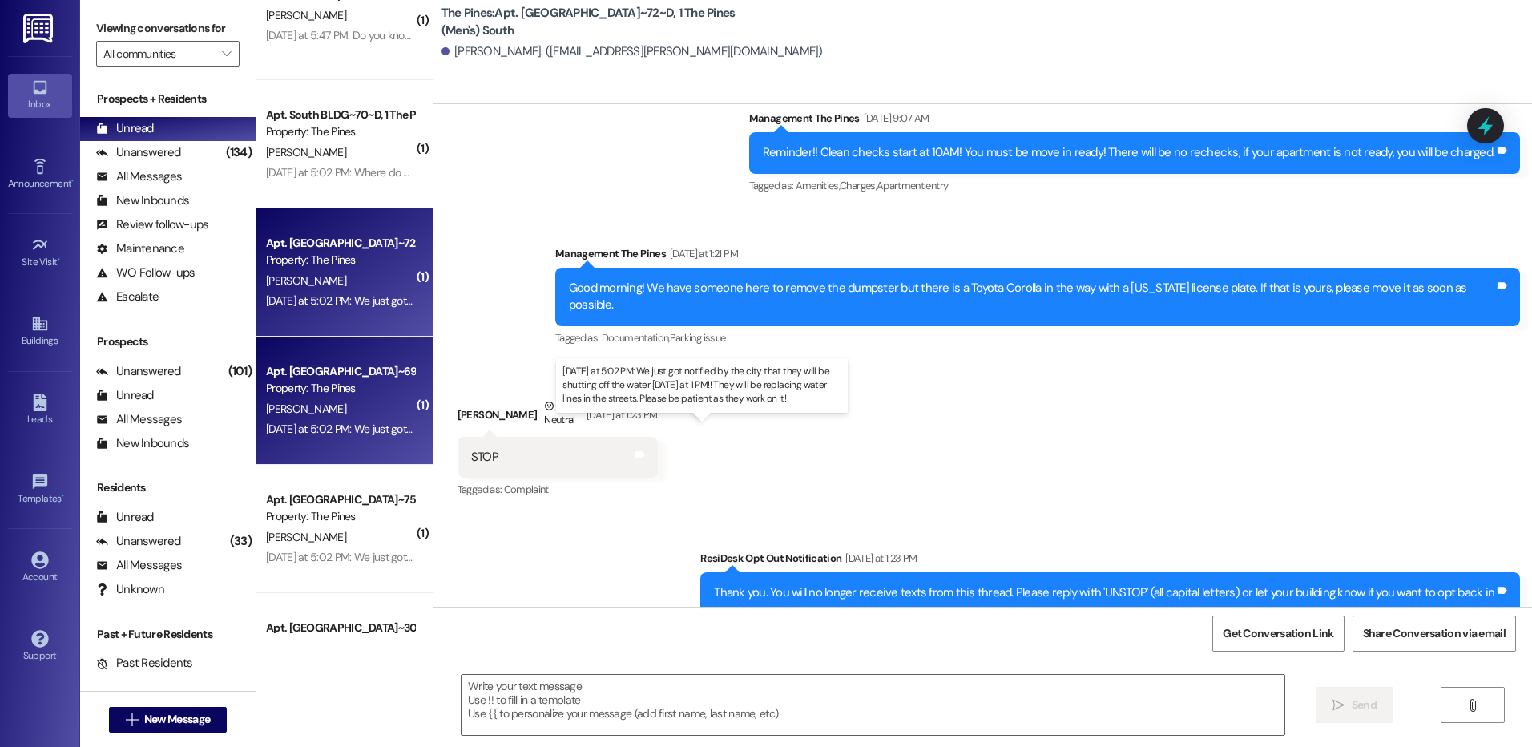
click at [314, 427] on div "[DATE] at 5:02 PM: We just got notified by the city that they will be shutting …" at bounding box center [702, 428] width 872 height 14
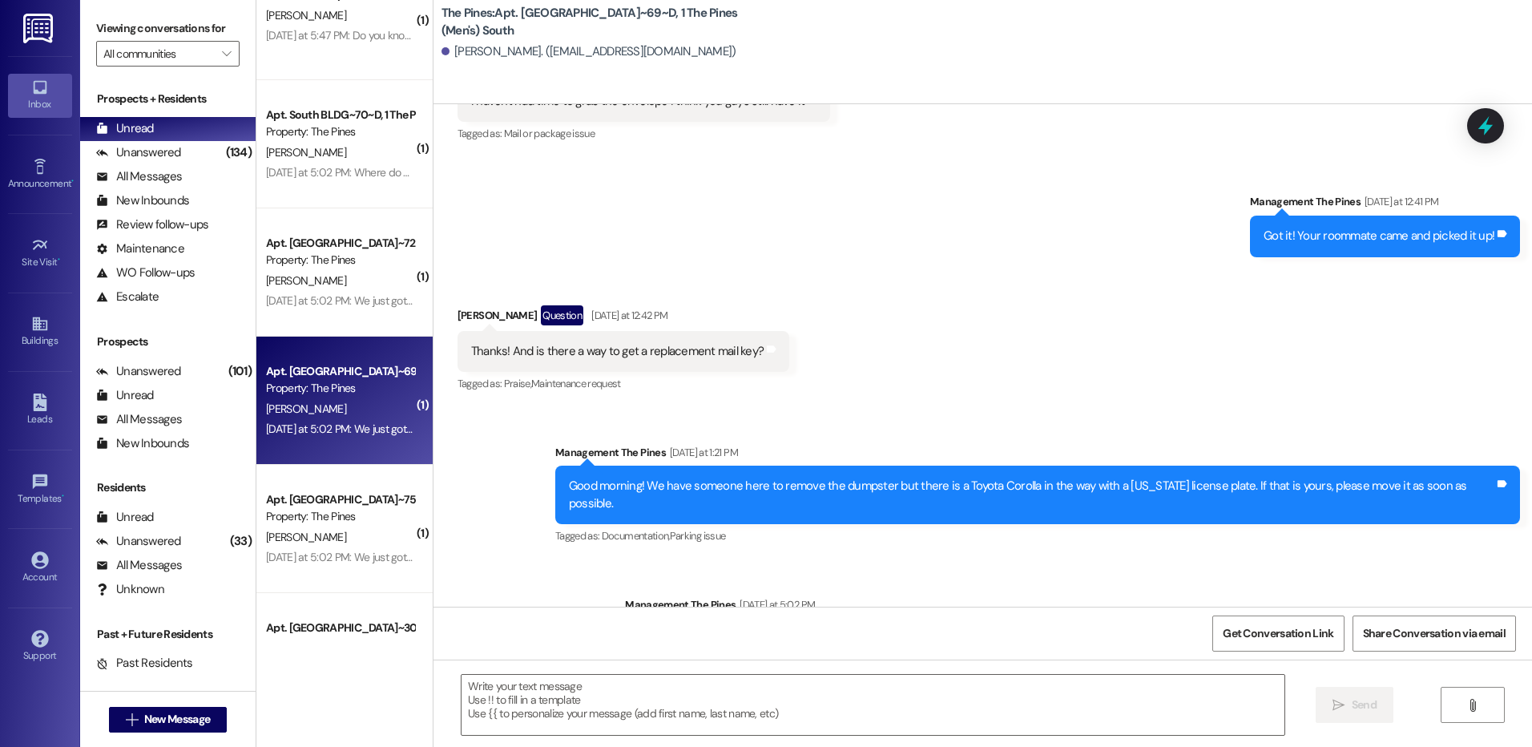
scroll to position [37036, 0]
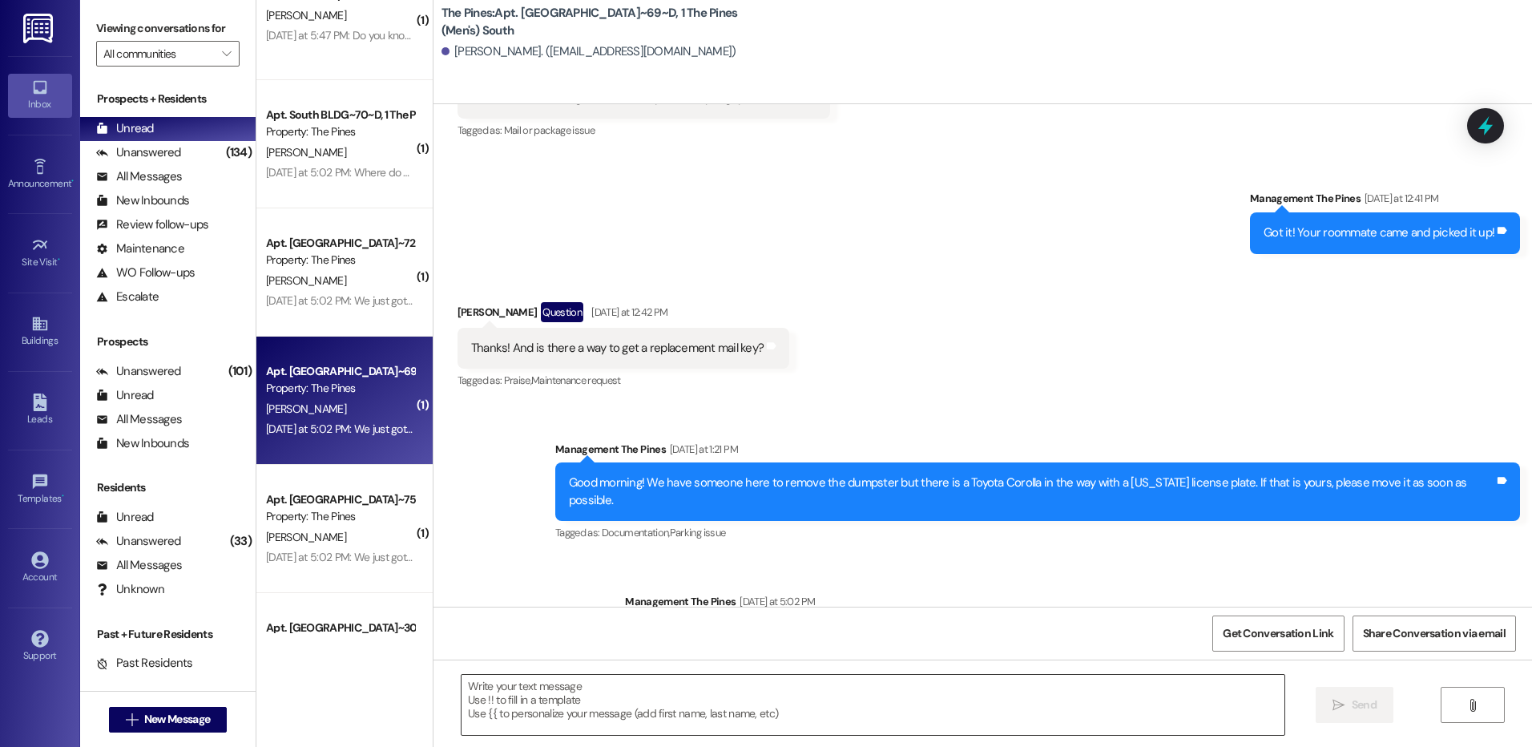
click at [578, 714] on textarea at bounding box center [873, 705] width 822 height 60
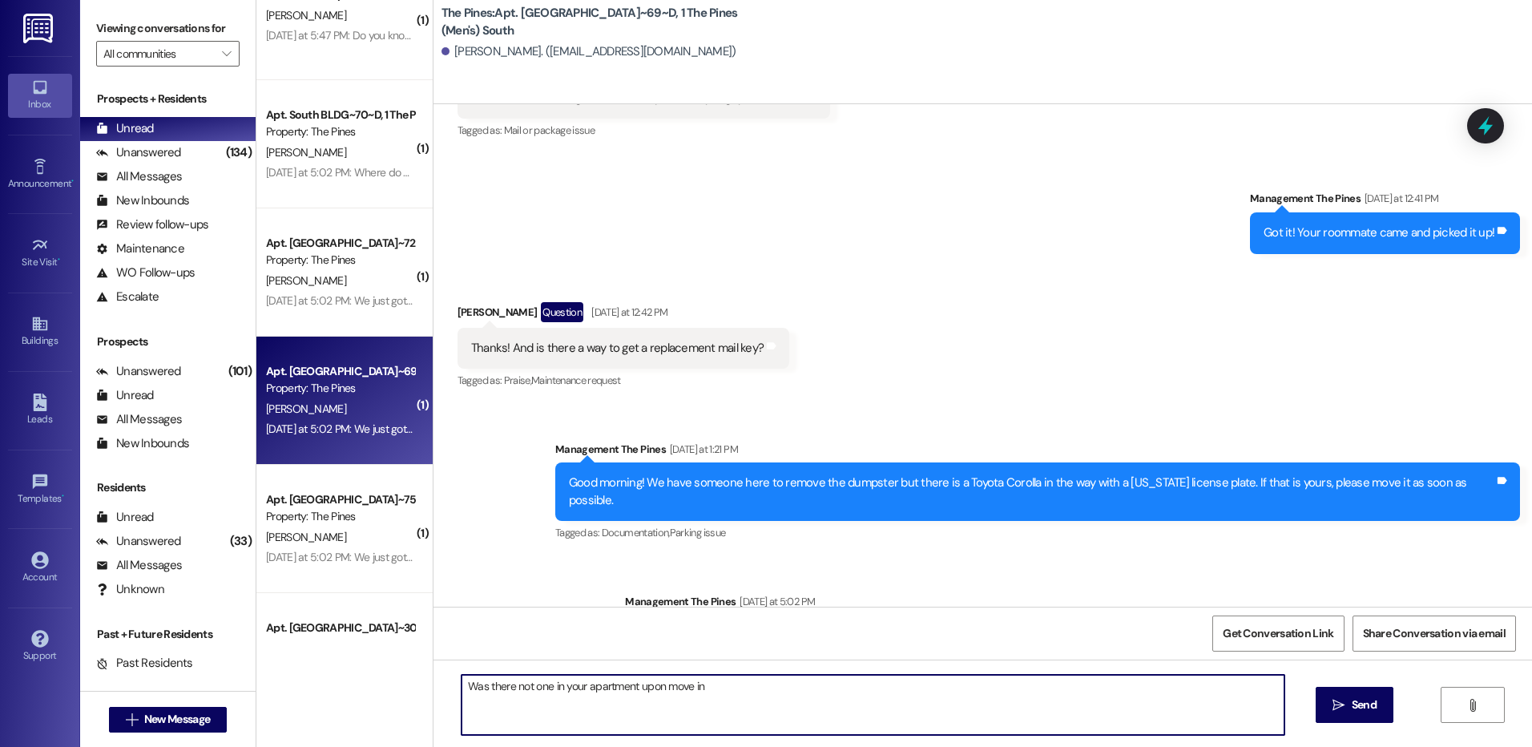
type textarea "Was there not one in your apartment upon move in?"
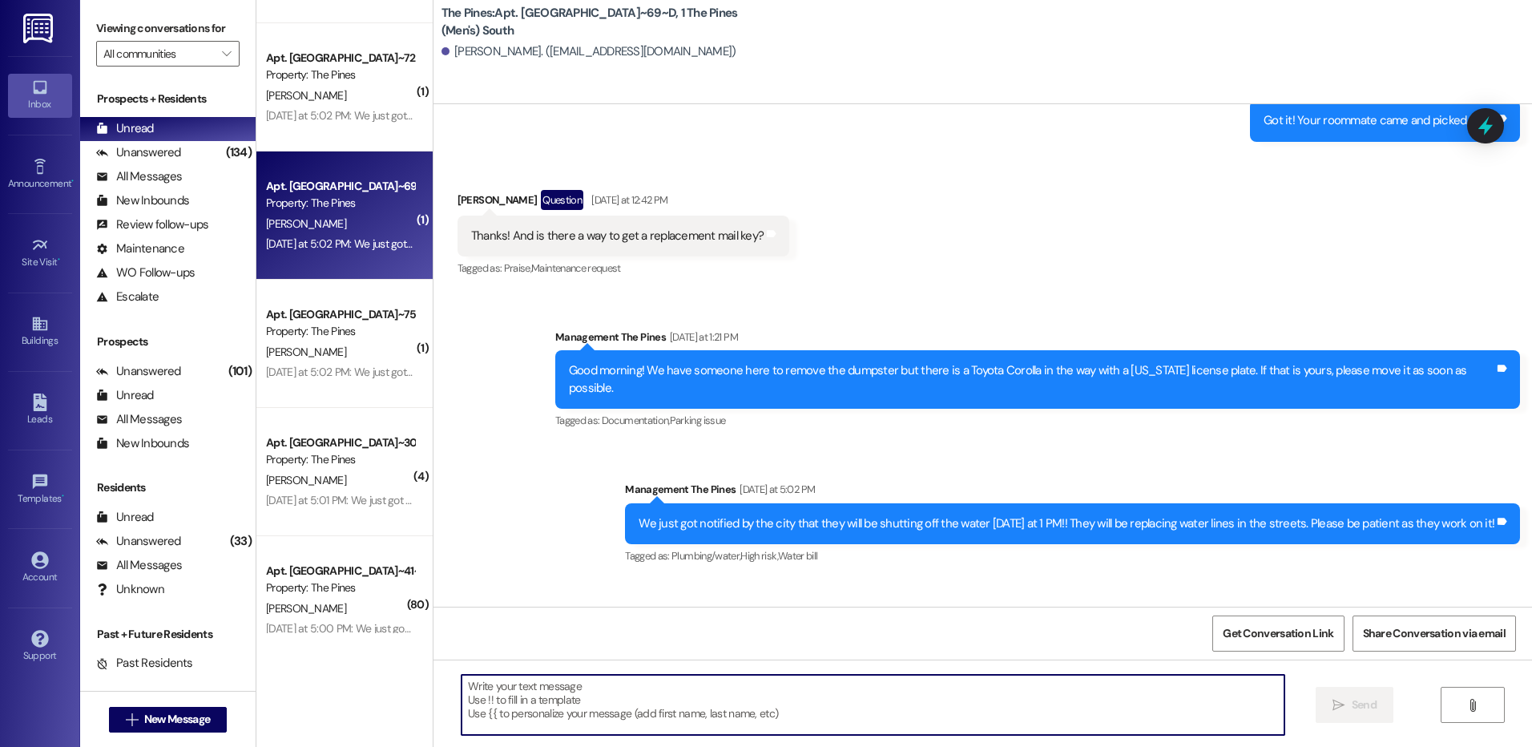
scroll to position [881, 0]
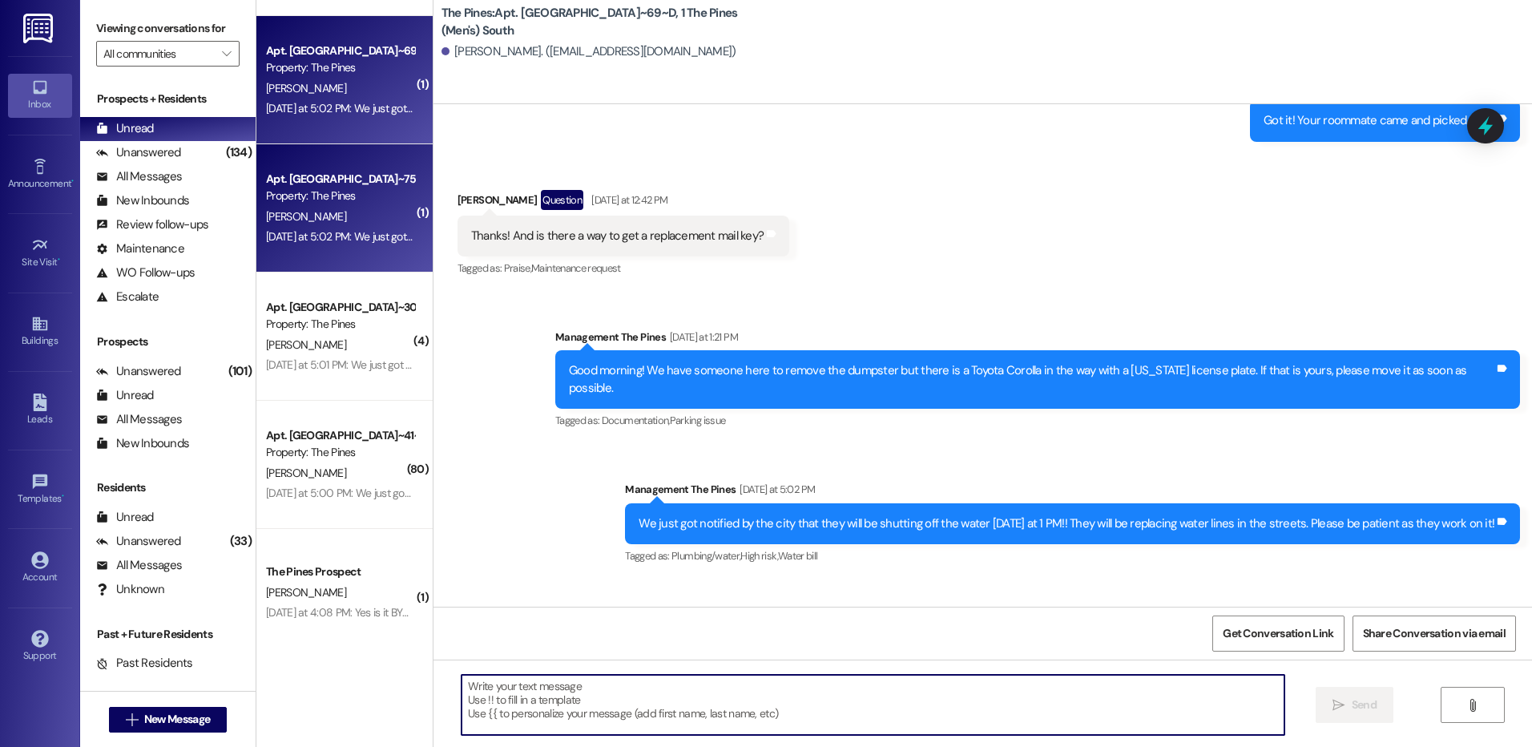
click at [341, 233] on div "[DATE] at 5:02 PM: We just got notified by the city that they will be shutting …" at bounding box center [702, 236] width 872 height 14
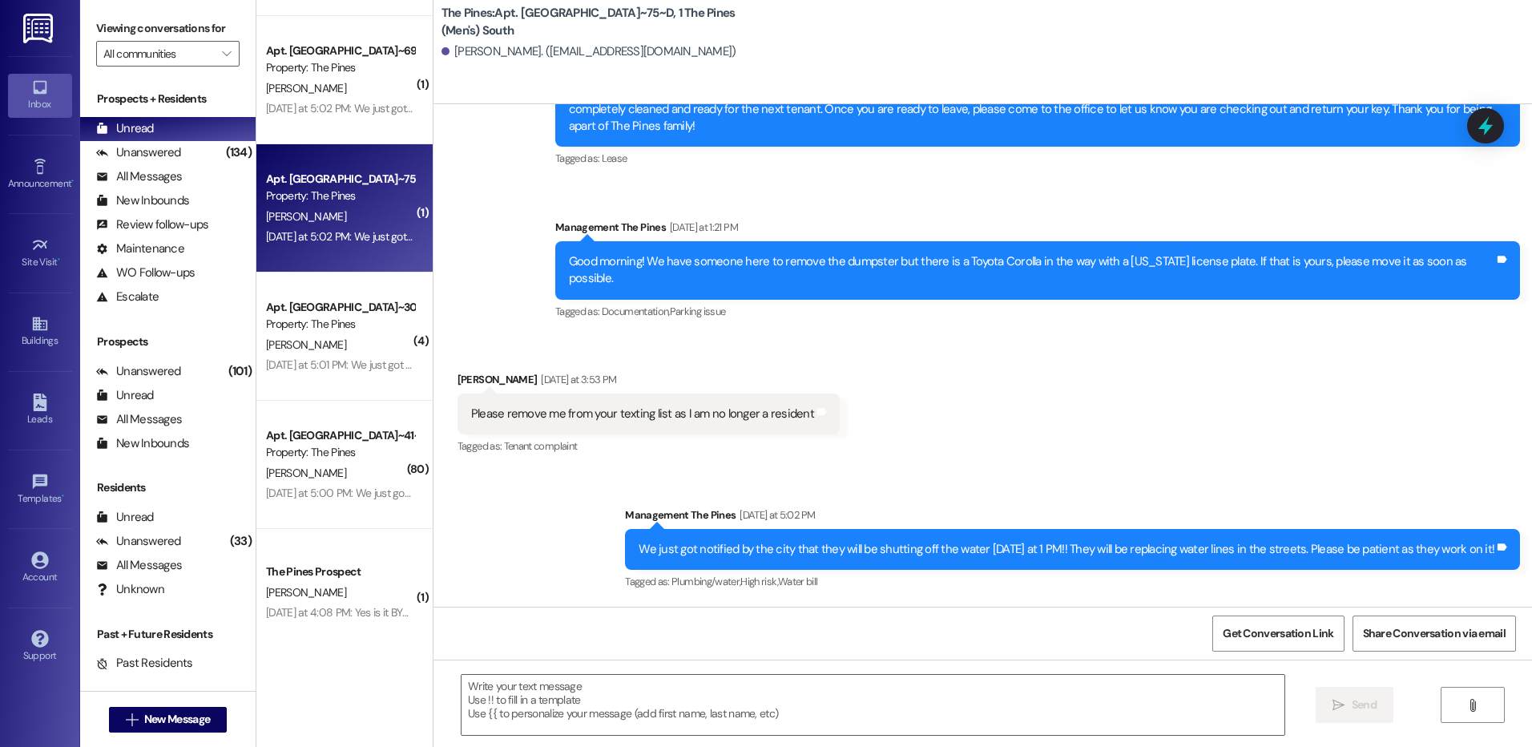
scroll to position [36691, 0]
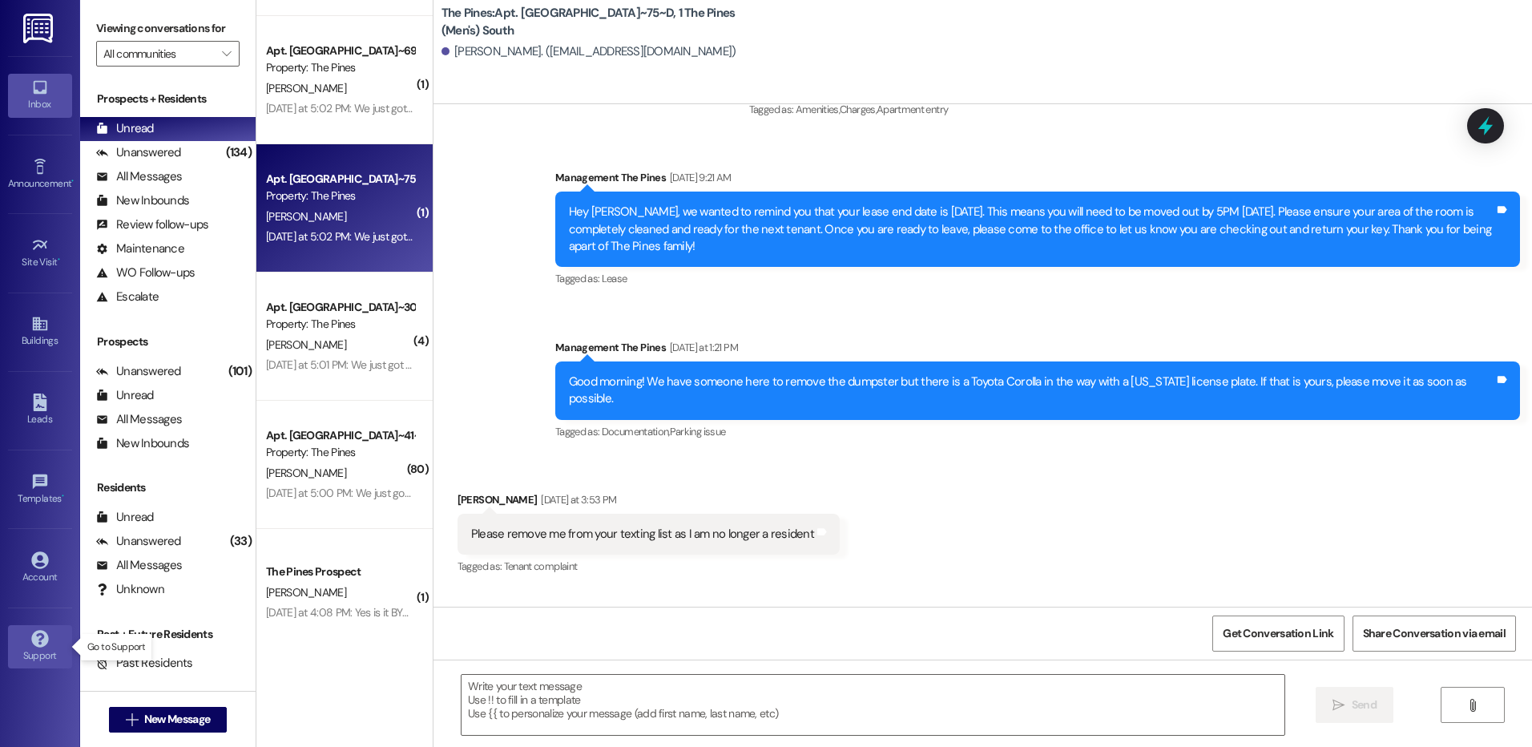
click at [24, 653] on div "Support" at bounding box center [40, 655] width 80 height 16
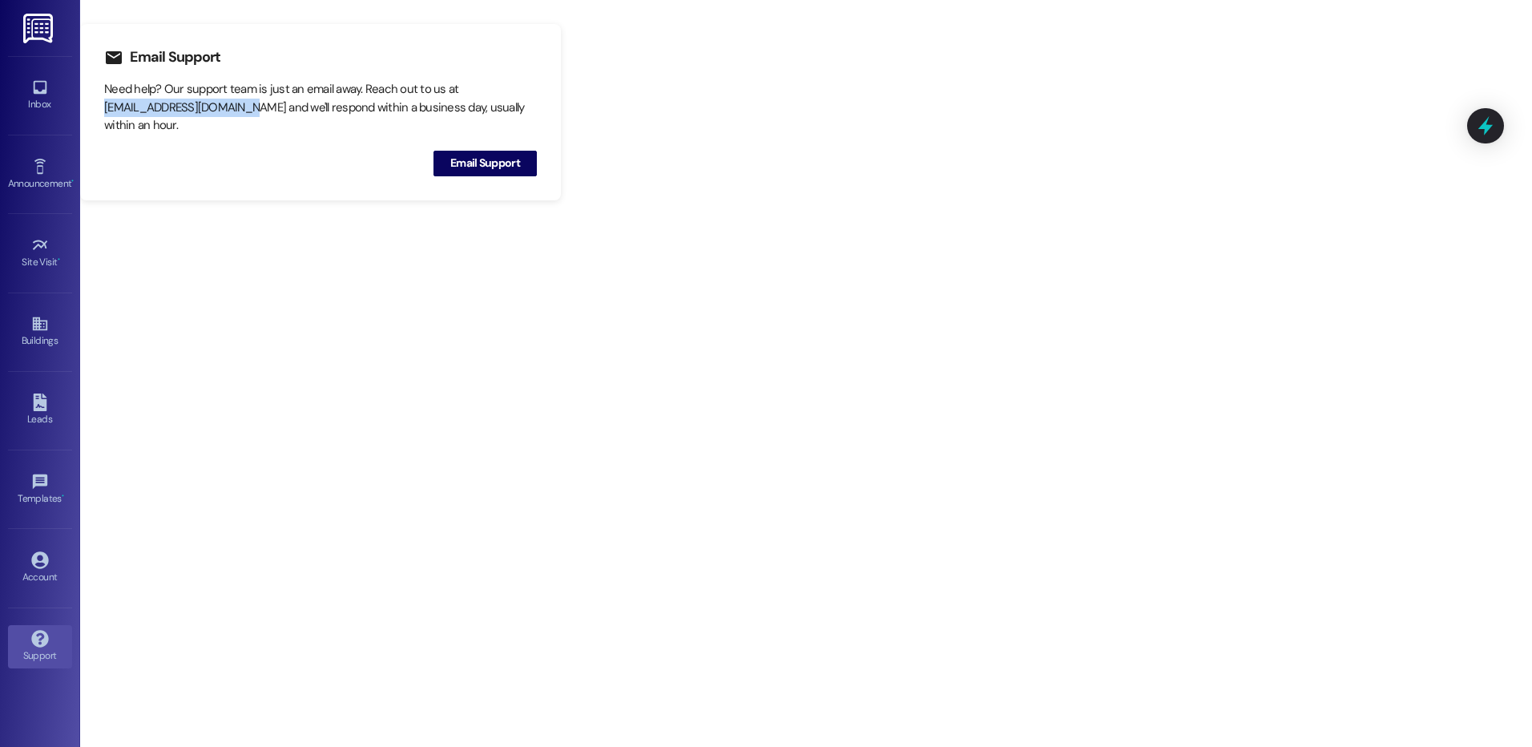
drag, startPoint x: 240, startPoint y: 104, endPoint x: 99, endPoint y: 99, distance: 141.9
click at [99, 99] on div "Email Support Need help? Our support team is just an email away. Reach out to u…" at bounding box center [320, 112] width 481 height 176
copy div "[EMAIL_ADDRESS][DOMAIN_NAME]"
drag, startPoint x: 1353, startPoint y: 616, endPoint x: 1335, endPoint y: 500, distance: 117.6
click at [1334, 556] on div "Email Support Need help? Our support team is just an email away. Reach out to u…" at bounding box center [806, 373] width 1452 height 747
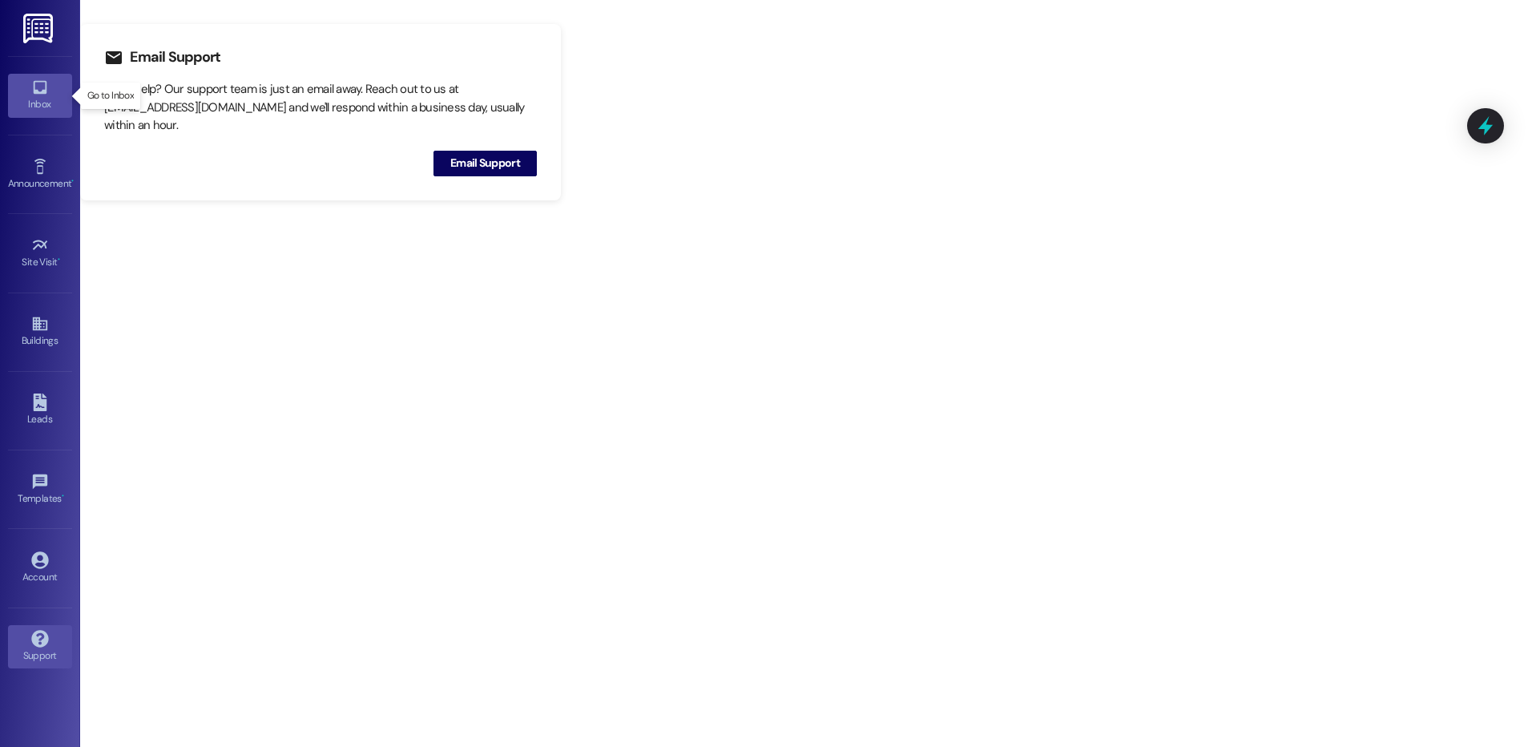
click at [51, 87] on link "Inbox" at bounding box center [40, 95] width 64 height 43
